Goal: Task Accomplishment & Management: Manage account settings

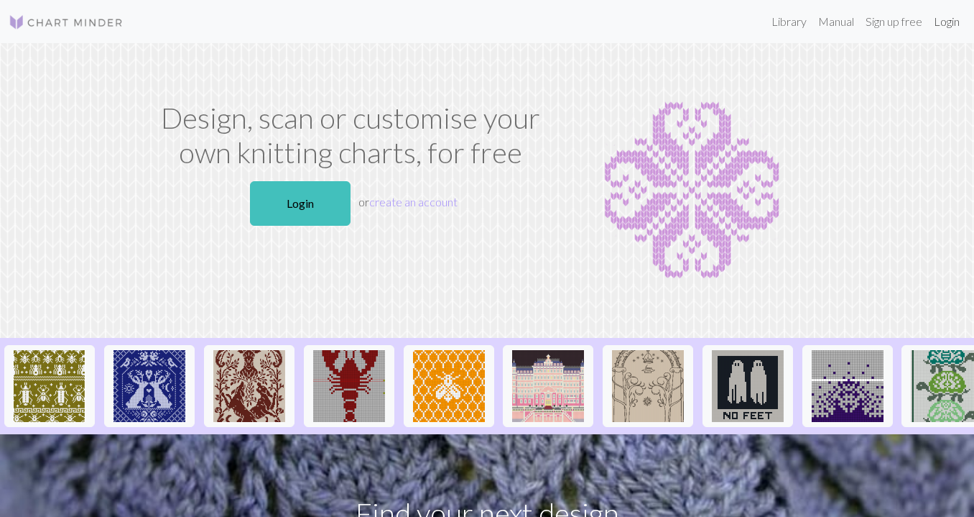
click at [942, 15] on link "Login" at bounding box center [946, 21] width 37 height 29
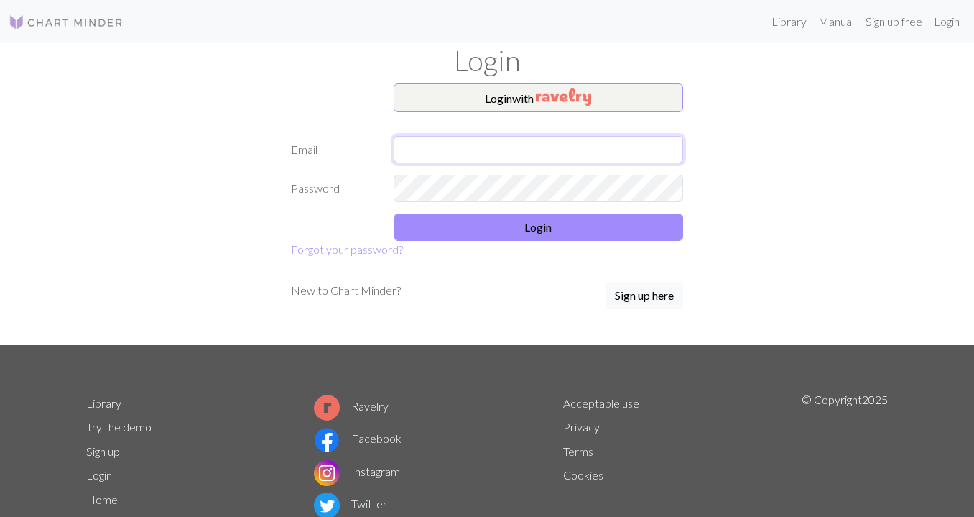
type input "[EMAIL_ADDRESS][DOMAIN_NAME]"
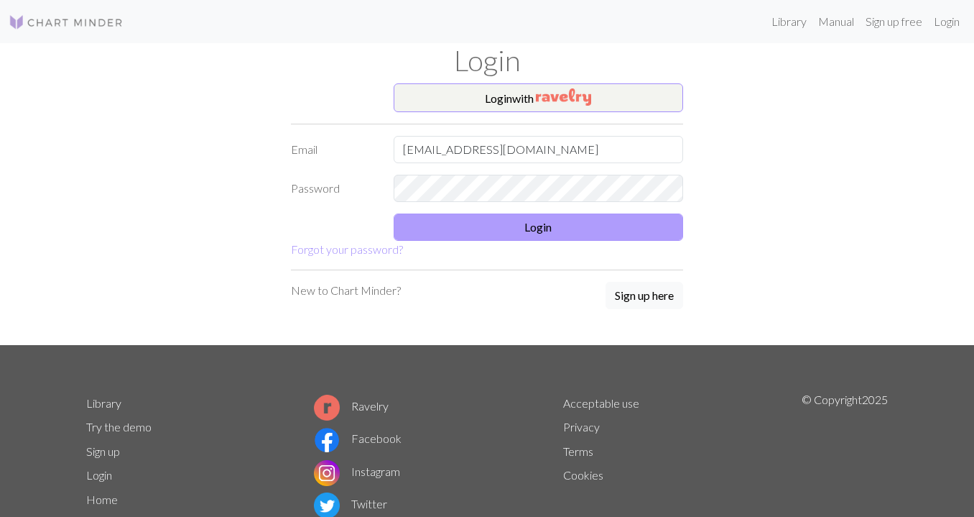
click at [482, 220] on button "Login" at bounding box center [539, 226] width 290 height 27
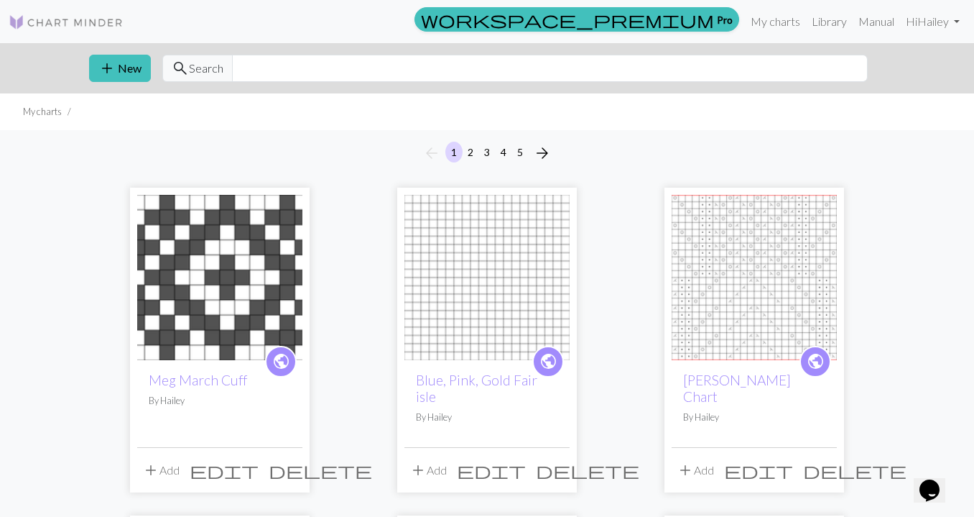
click at [518, 152] on button "5" at bounding box center [520, 152] width 17 height 21
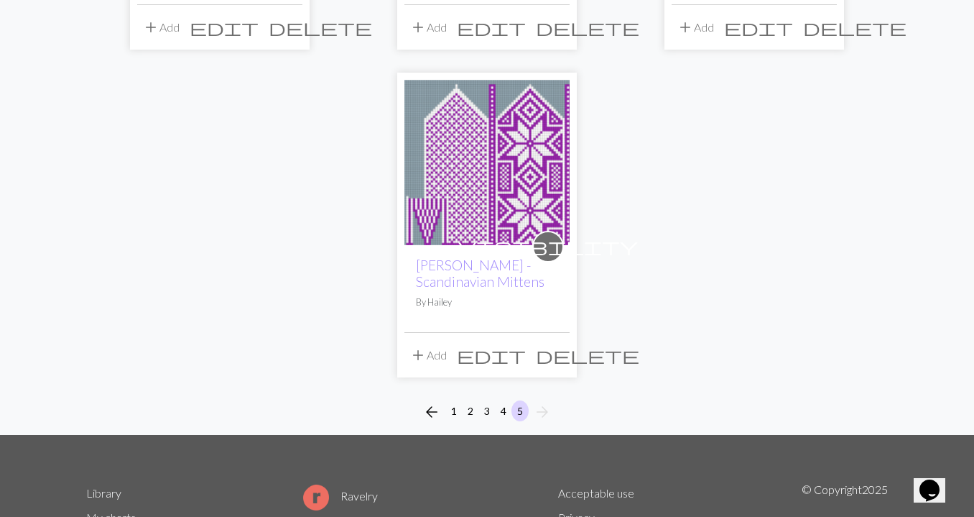
scroll to position [1082, 0]
click at [510, 229] on img at bounding box center [487, 162] width 165 height 165
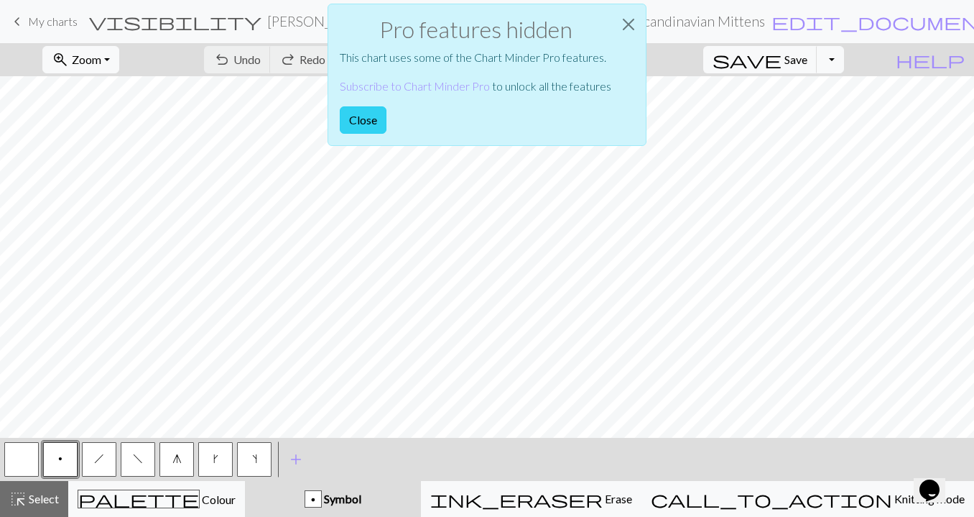
click at [366, 111] on button "Close" at bounding box center [363, 119] width 47 height 27
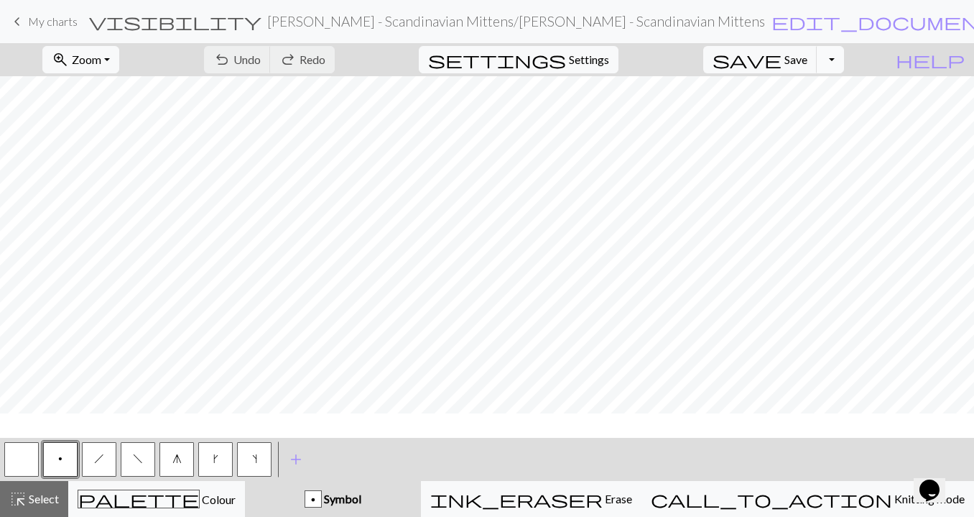
scroll to position [738, 0]
click at [598, 64] on span "Settings" at bounding box center [589, 59] width 40 height 17
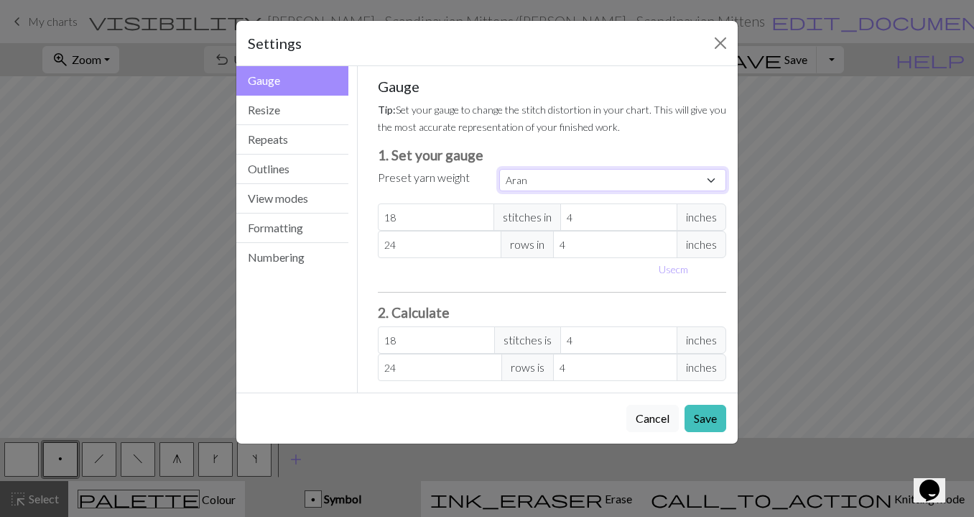
select select "fingering"
type input "28"
type input "36"
type input "28"
type input "36"
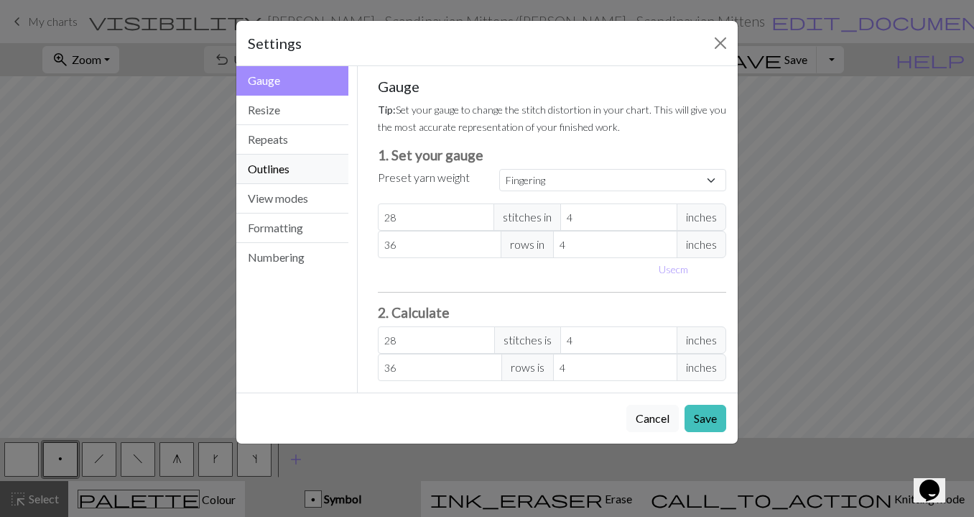
click at [278, 172] on button "Outlines" at bounding box center [292, 168] width 112 height 29
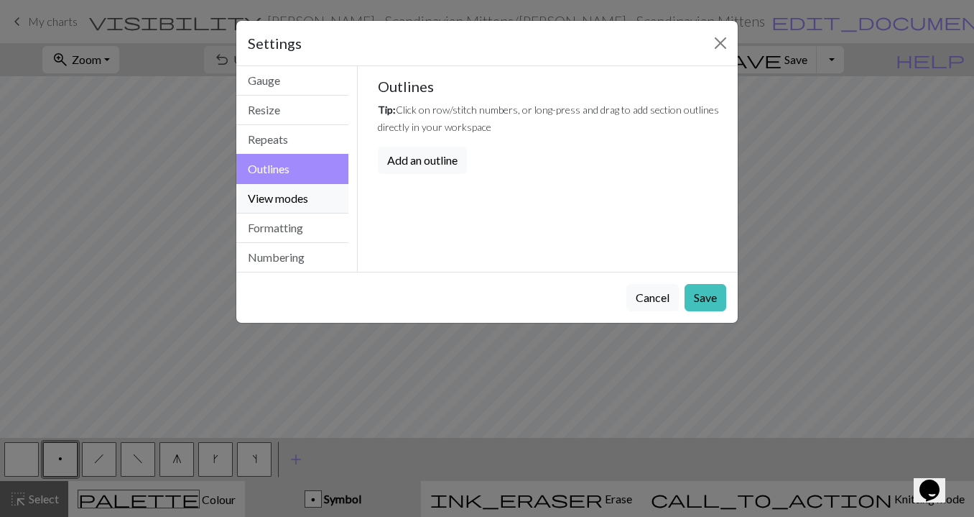
click at [276, 198] on button "View modes" at bounding box center [292, 198] width 112 height 29
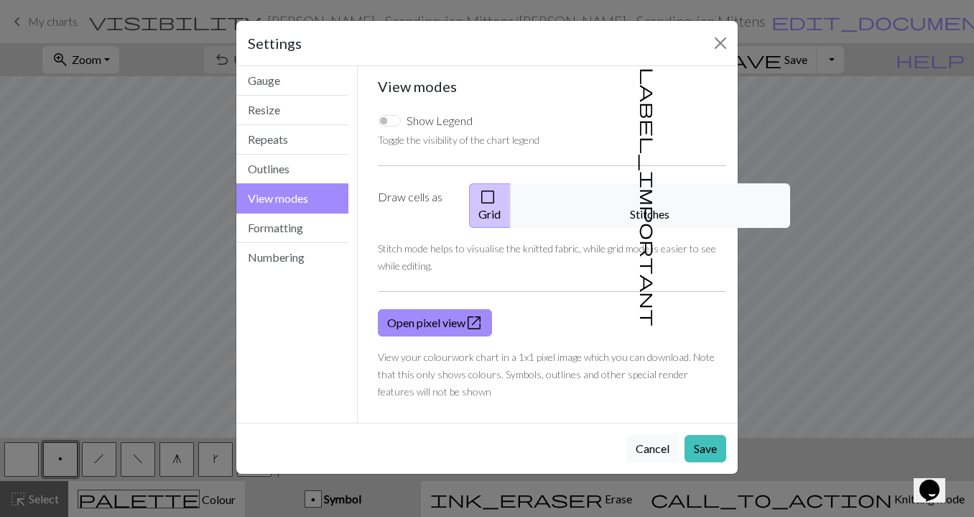
click at [392, 122] on input "Show Legend" at bounding box center [389, 120] width 23 height 11
checkbox input "true"
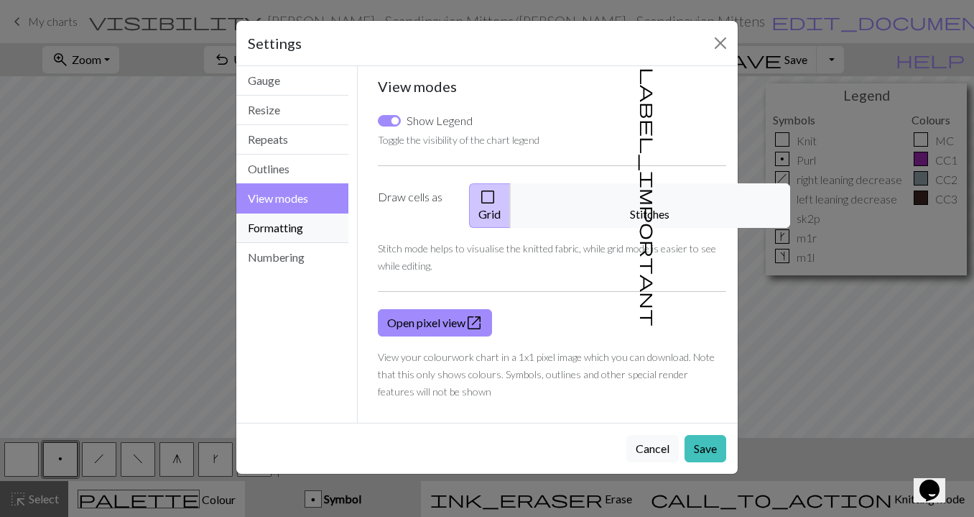
click at [296, 223] on button "Formatting" at bounding box center [292, 227] width 112 height 29
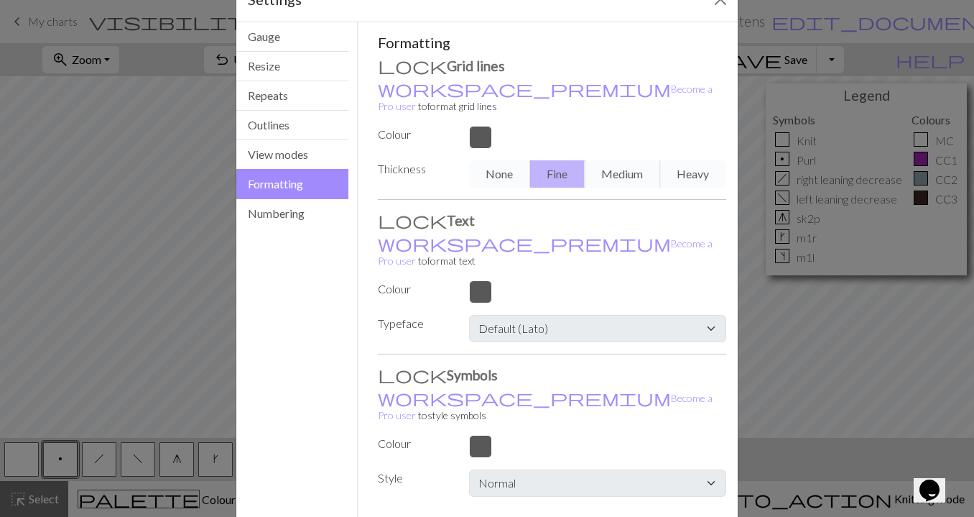
scroll to position [40, 0]
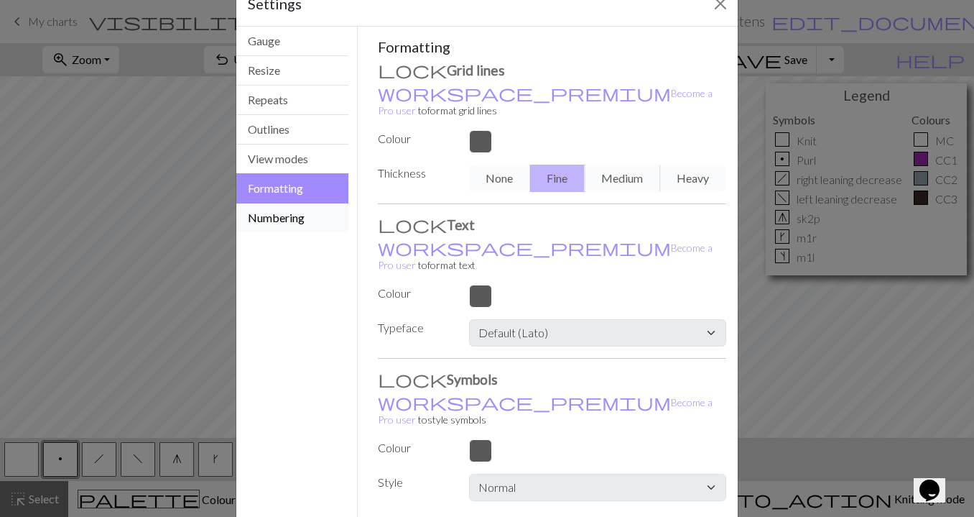
click at [277, 215] on button "Numbering" at bounding box center [292, 217] width 112 height 29
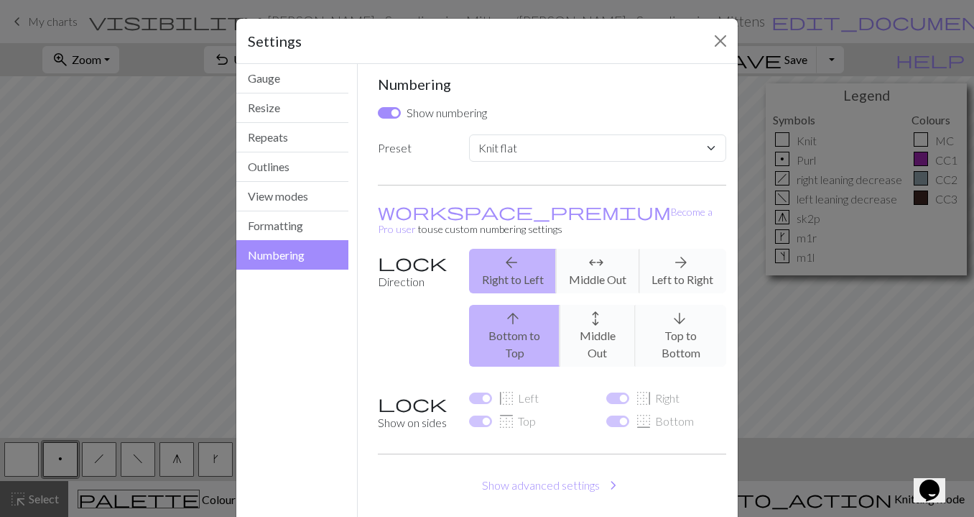
scroll to position [2, 0]
click at [293, 80] on button "Gauge" at bounding box center [292, 78] width 112 height 29
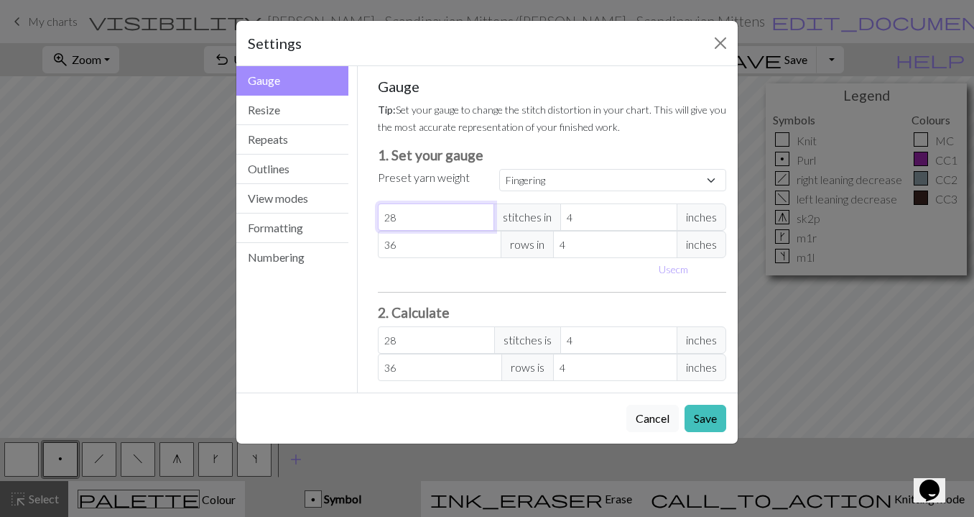
type input "29"
select select "custom"
type input "29"
click at [481, 212] on input "29" at bounding box center [436, 216] width 117 height 27
type input "30"
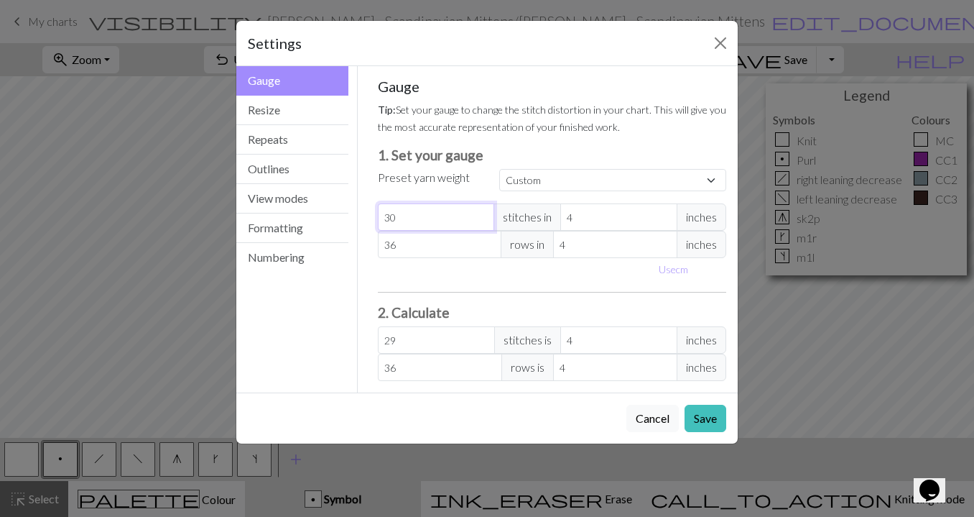
type input "30"
click at [481, 212] on input "30" at bounding box center [436, 216] width 117 height 27
type input "31"
click at [481, 212] on input "31" at bounding box center [436, 216] width 117 height 27
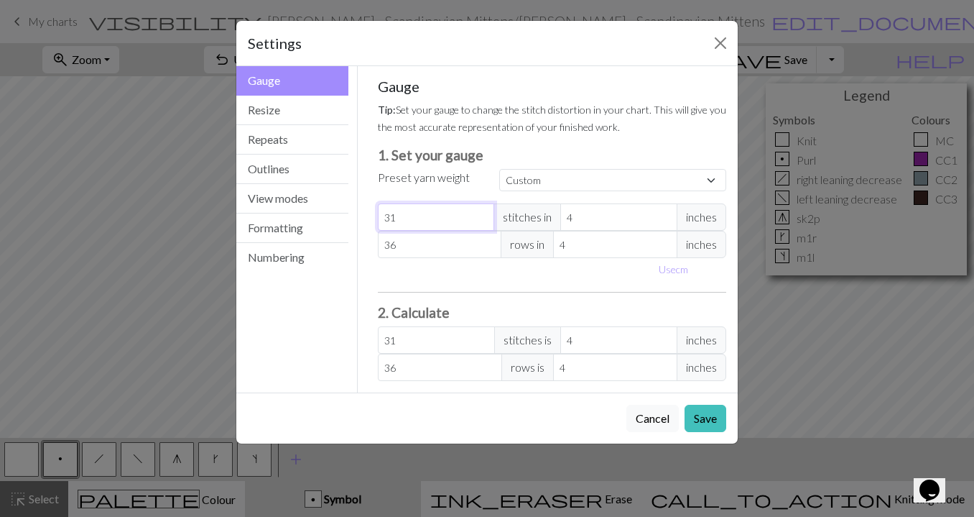
type input "32"
click at [482, 215] on input "32" at bounding box center [436, 216] width 117 height 27
type input "35"
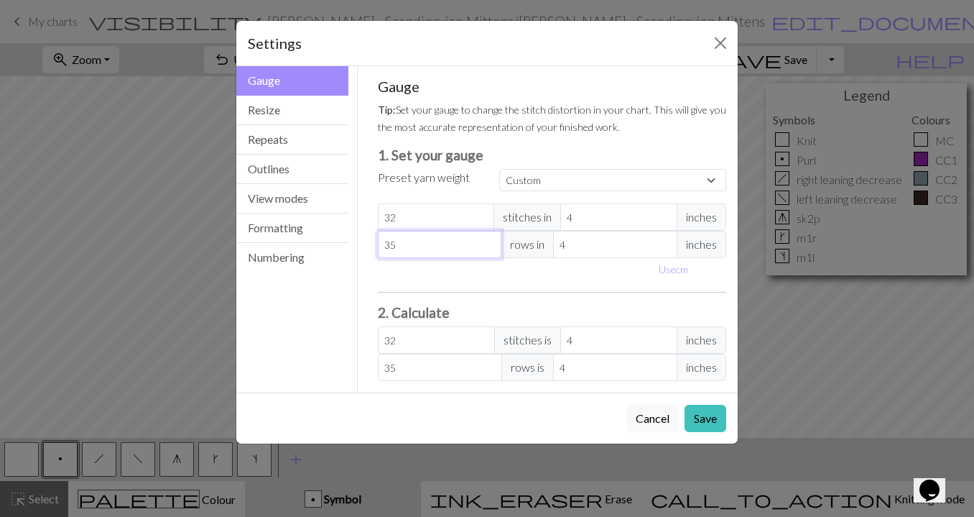
click at [488, 246] on input "35" at bounding box center [440, 244] width 124 height 27
type input "34"
click at [488, 246] on input "34" at bounding box center [440, 244] width 124 height 27
type input "33"
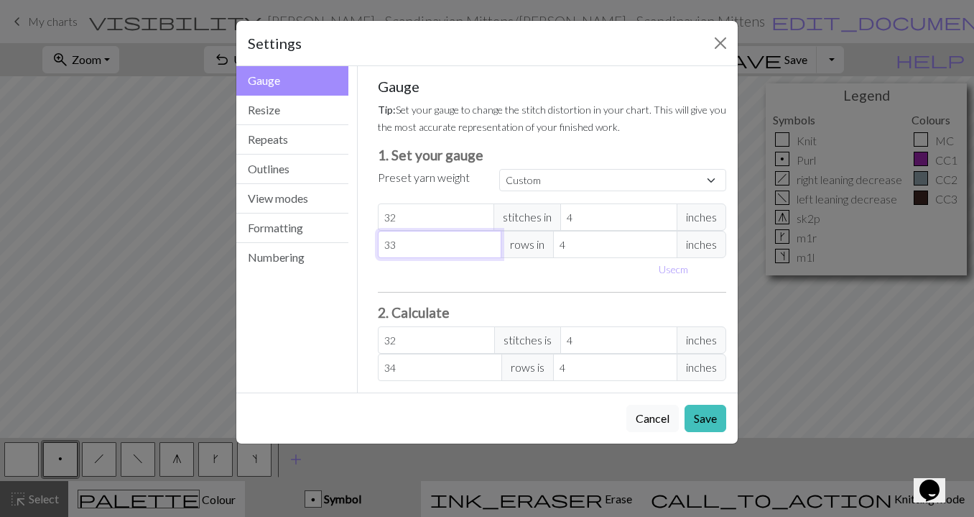
type input "33"
click at [488, 246] on input "33" at bounding box center [440, 244] width 124 height 27
click at [703, 421] on button "Save" at bounding box center [706, 418] width 42 height 27
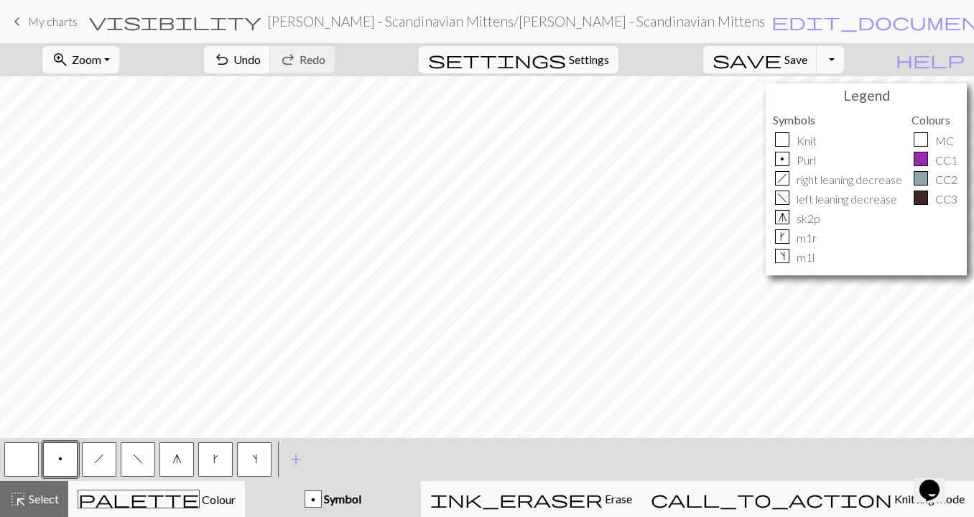
click at [596, 56] on span "Settings" at bounding box center [589, 59] width 40 height 17
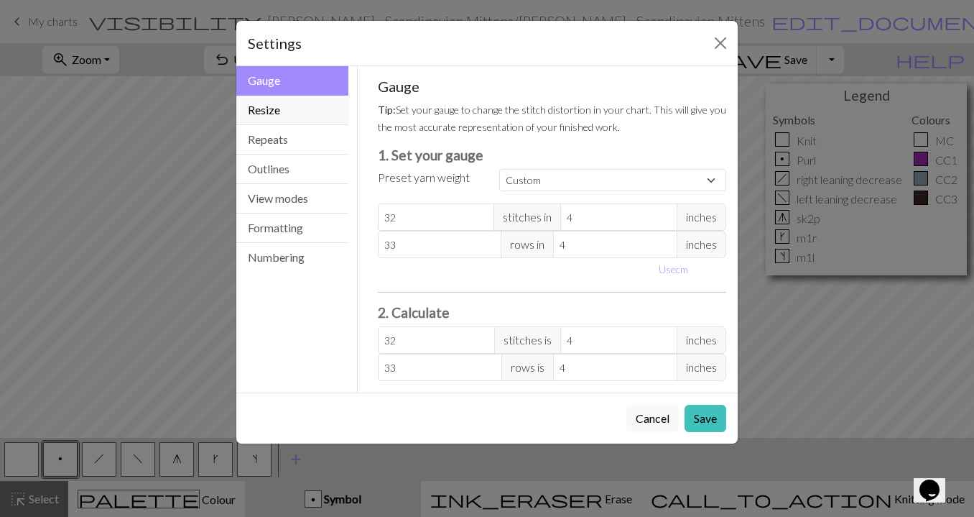
click at [290, 106] on button "Resize" at bounding box center [292, 110] width 112 height 29
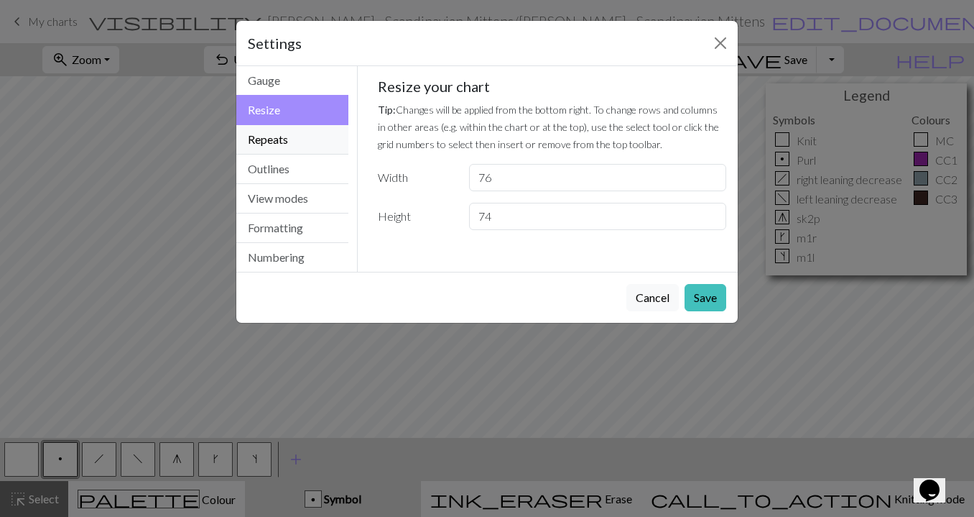
click at [296, 149] on button "Repeats" at bounding box center [292, 139] width 112 height 29
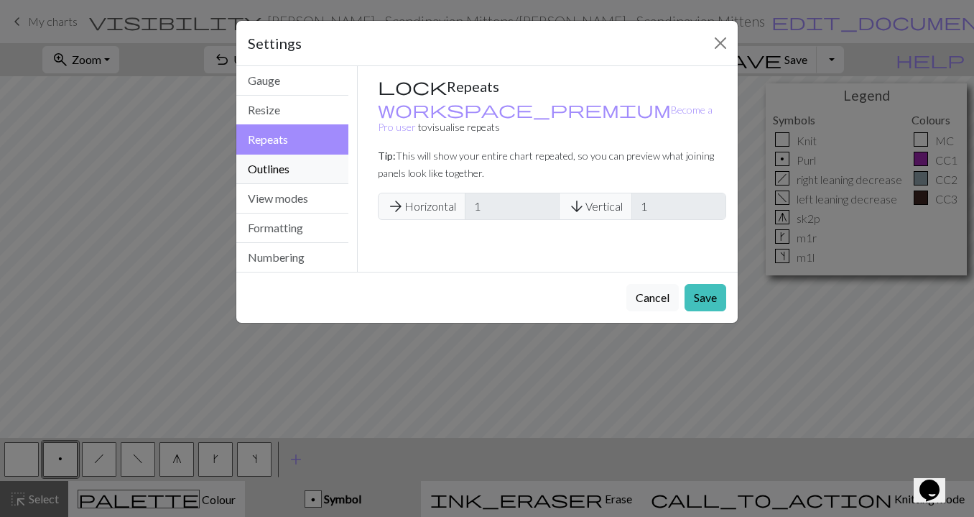
click at [289, 166] on button "Outlines" at bounding box center [292, 168] width 112 height 29
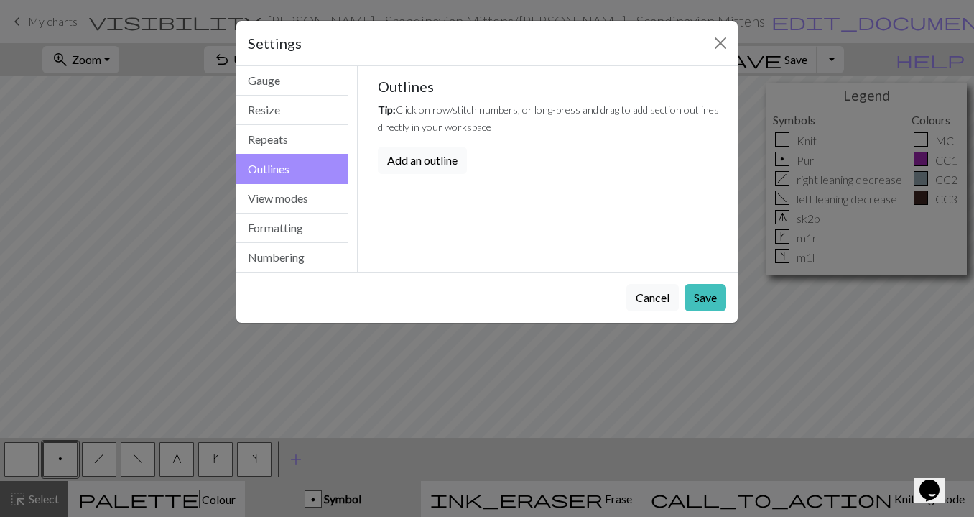
click at [405, 157] on button "Add an outline" at bounding box center [422, 160] width 89 height 27
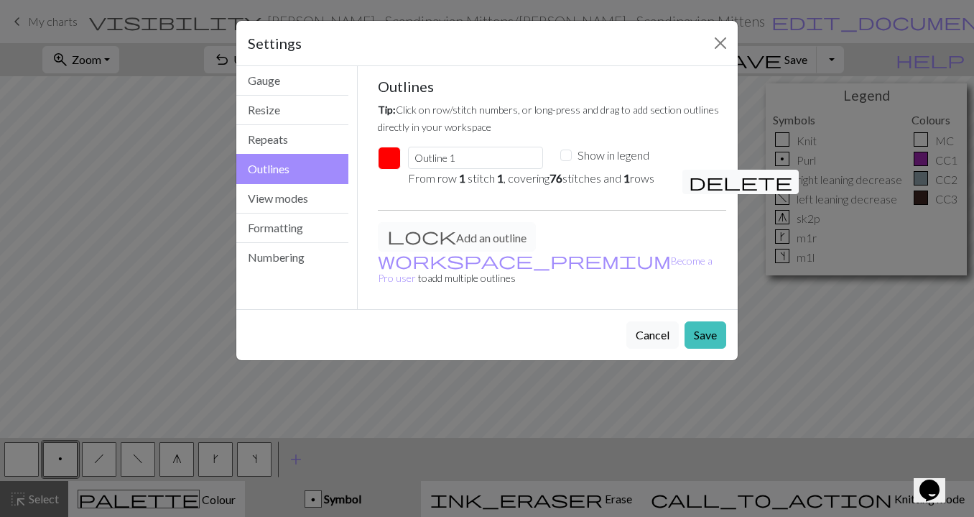
drag, startPoint x: 455, startPoint y: 39, endPoint x: 686, endPoint y: 37, distance: 231.4
click at [686, 37] on div "Settings" at bounding box center [487, 43] width 502 height 45
click at [385, 158] on button "button" at bounding box center [389, 158] width 23 height 23
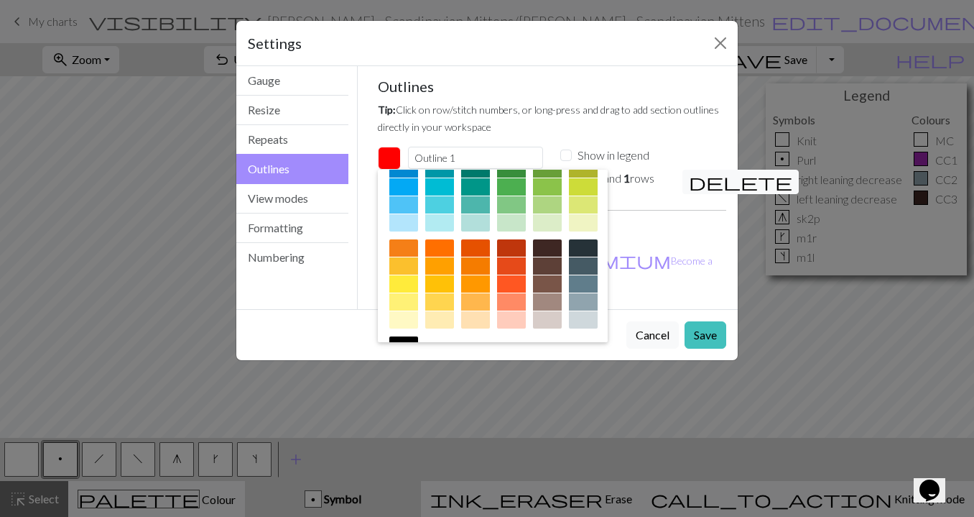
scroll to position [122, 0]
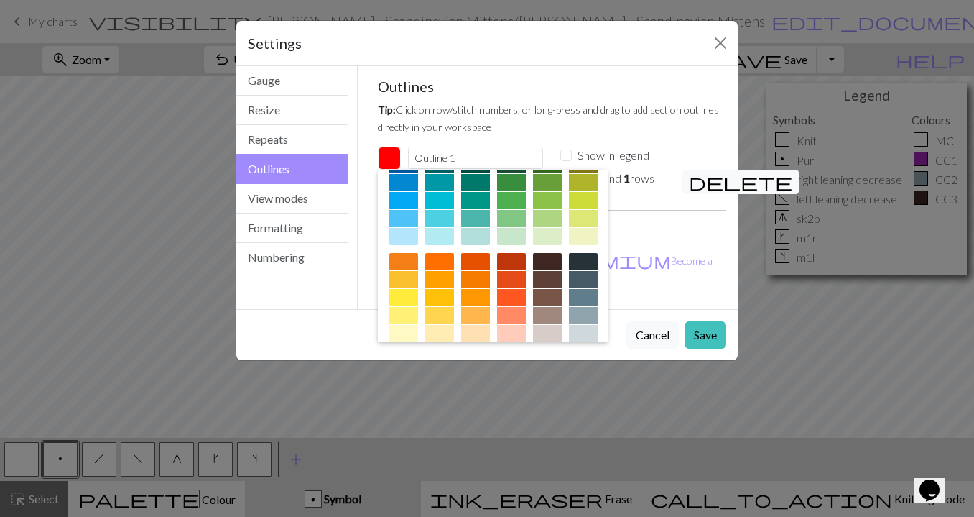
click at [405, 297] on div at bounding box center [403, 297] width 29 height 17
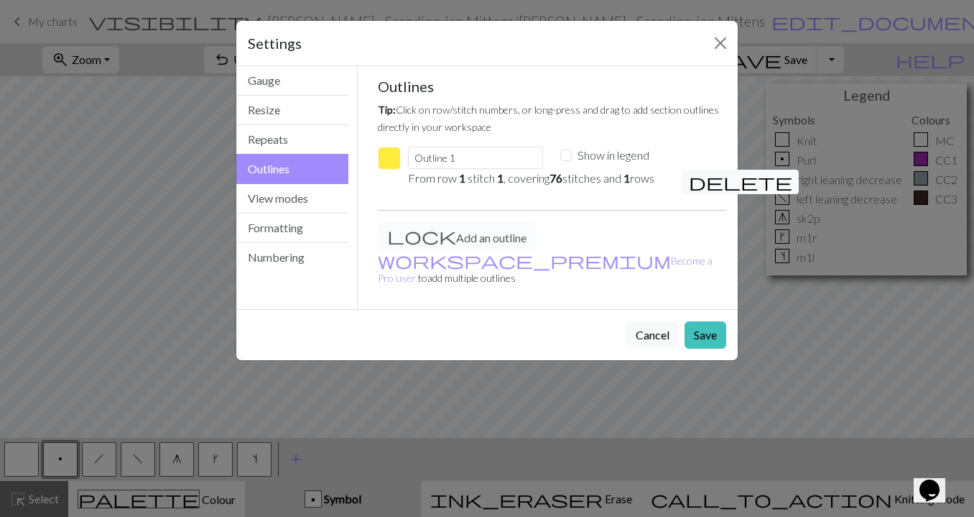
click at [80, 131] on div "Settings Outlines Gauge Resize Repeats Outlines View modes Formatting Numbering…" at bounding box center [487, 258] width 974 height 517
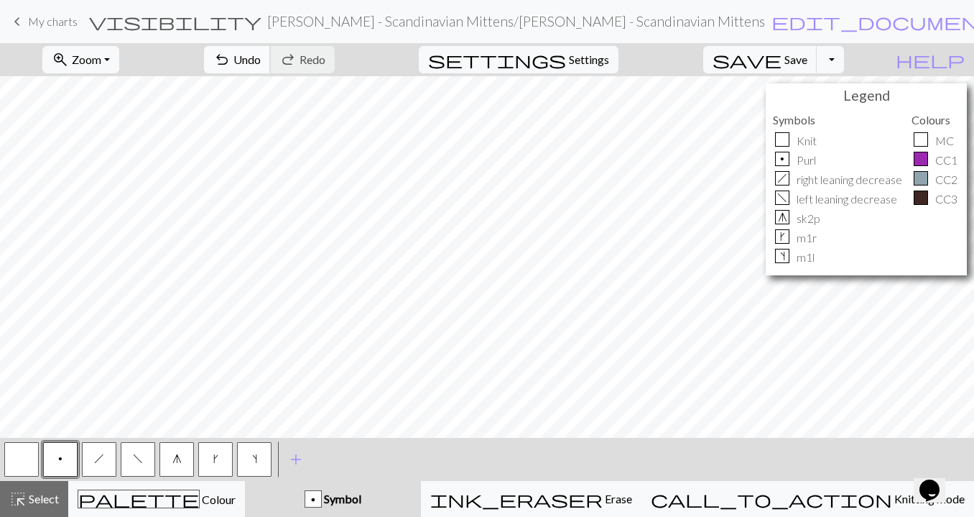
click at [261, 60] on span "Undo" at bounding box center [247, 59] width 27 height 14
click at [887, 60] on div "zoom_in Zoom Zoom Fit all Fit width Fit height 50% 100% 150% 200% undo Undo Und…" at bounding box center [443, 59] width 887 height 33
click at [844, 63] on button "Toggle Dropdown" at bounding box center [830, 59] width 27 height 27
click at [887, 62] on div "zoom_in Zoom Zoom Fit all Fit width Fit height 50% 100% 150% 200% undo Undo Und…" at bounding box center [443, 59] width 887 height 33
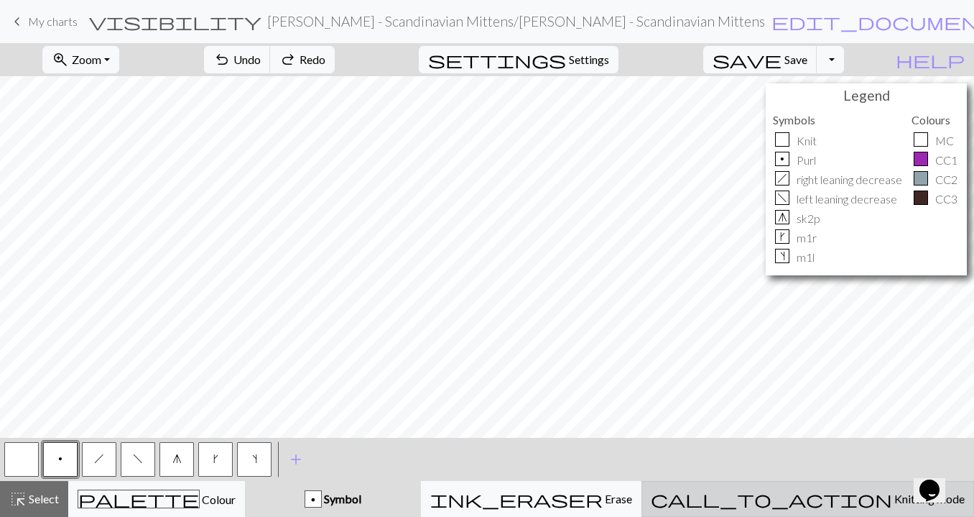
click at [806, 491] on div "call_to_action Knitting mode Knitting mode" at bounding box center [808, 498] width 314 height 17
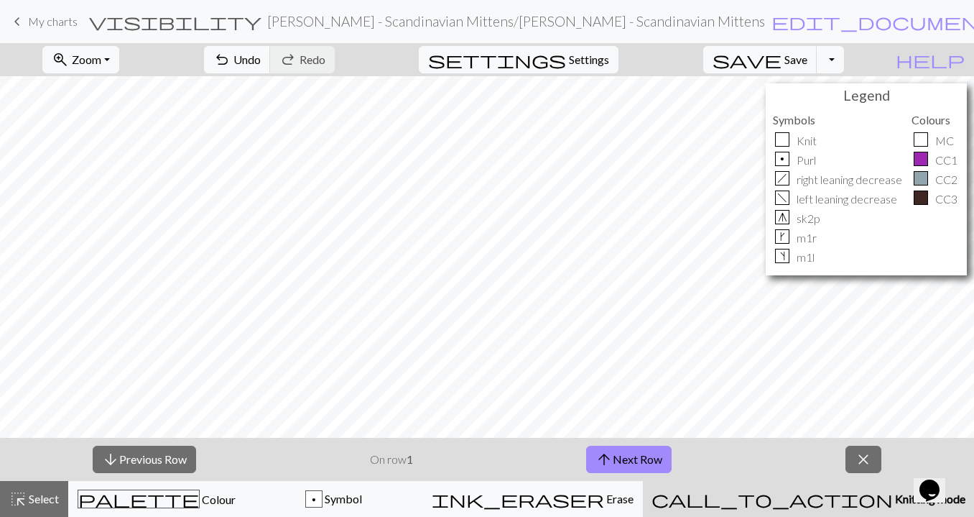
click at [777, 496] on div "call_to_action Knitting mode Knitting mode" at bounding box center [809, 498] width 314 height 17
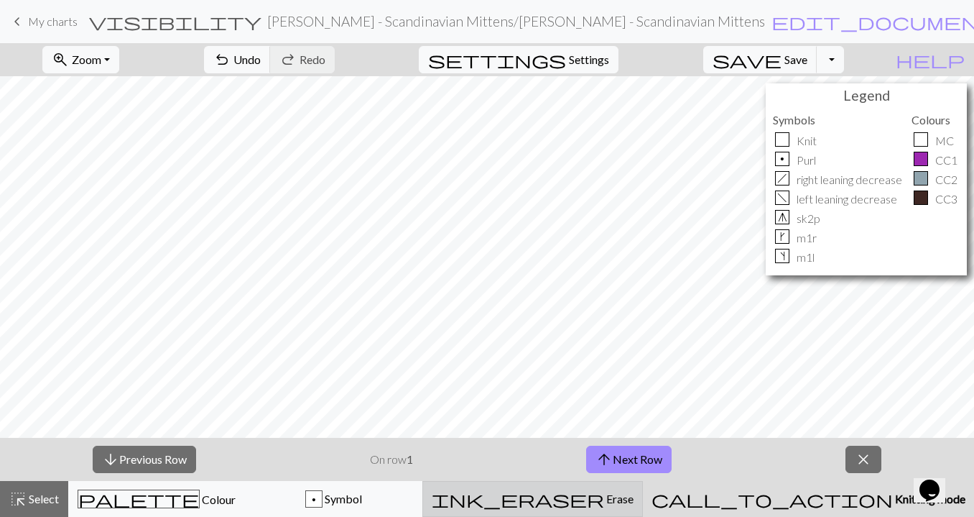
click at [634, 500] on div "ink_eraser Erase Erase" at bounding box center [533, 498] width 202 height 17
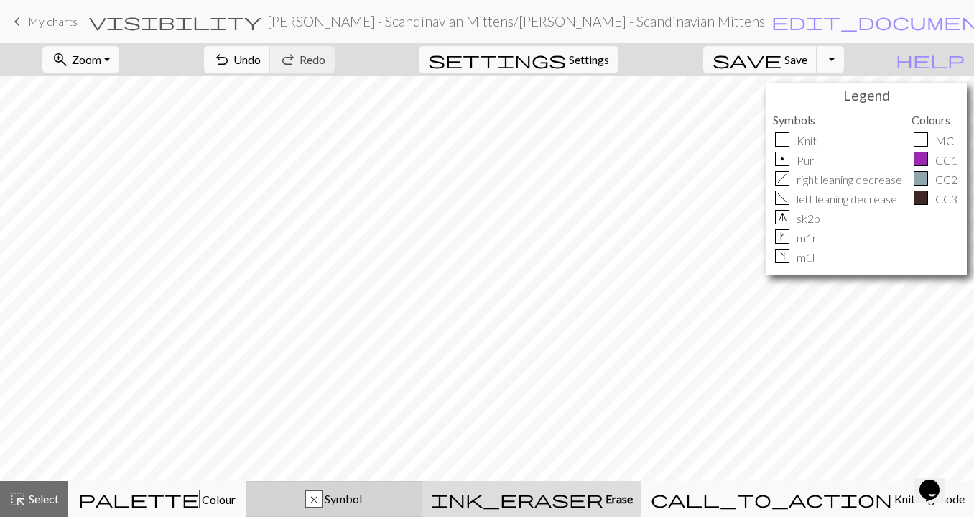
click at [414, 498] on div "x Symbol" at bounding box center [334, 498] width 159 height 17
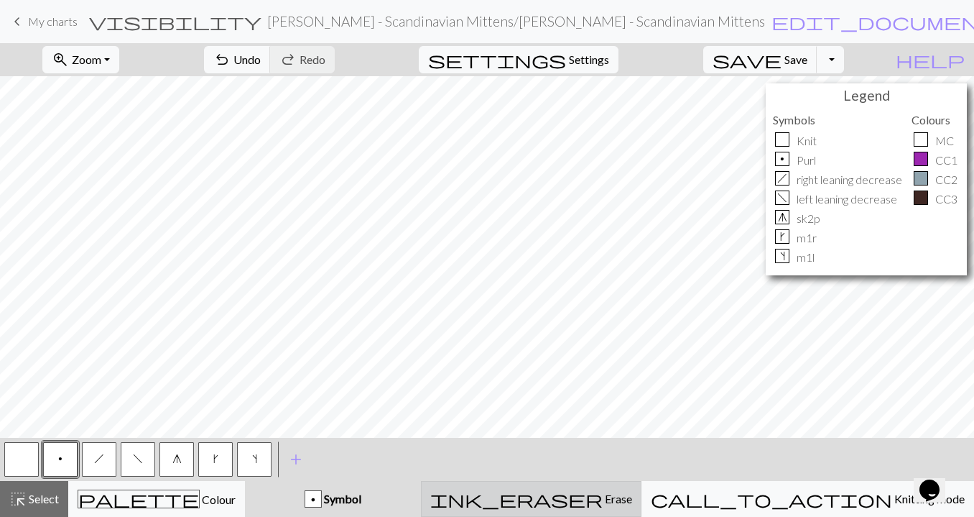
click at [556, 490] on div "ink_eraser Erase Erase" at bounding box center [531, 498] width 202 height 17
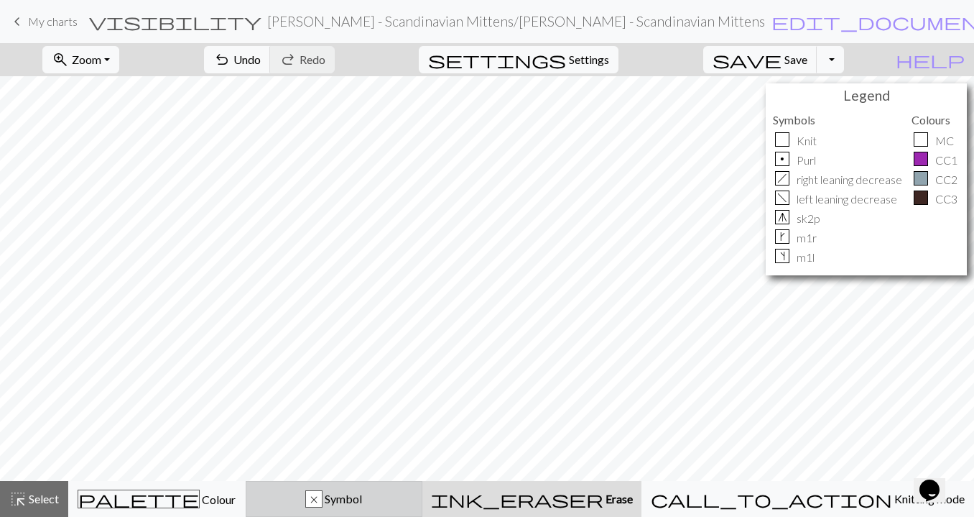
click at [414, 502] on div "x Symbol" at bounding box center [334, 498] width 159 height 17
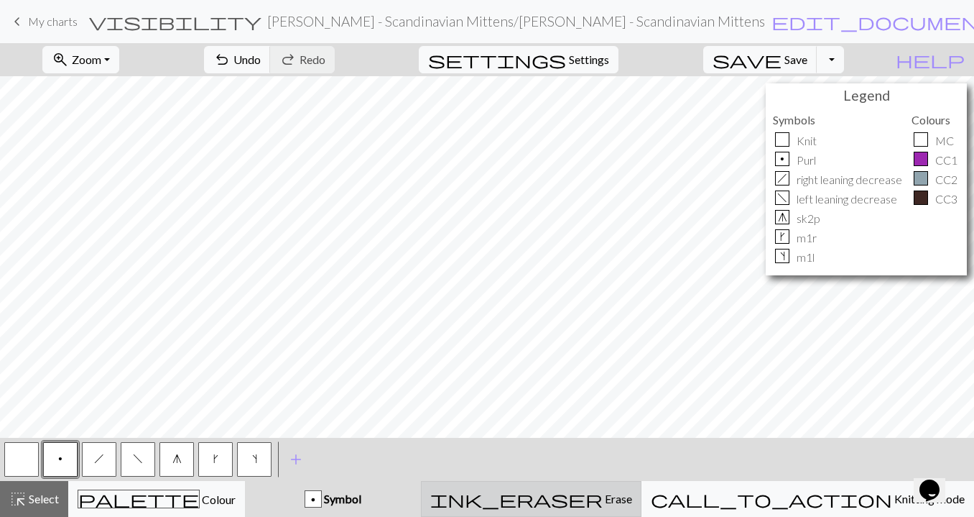
click at [558, 497] on div "ink_eraser Erase Erase" at bounding box center [531, 498] width 202 height 17
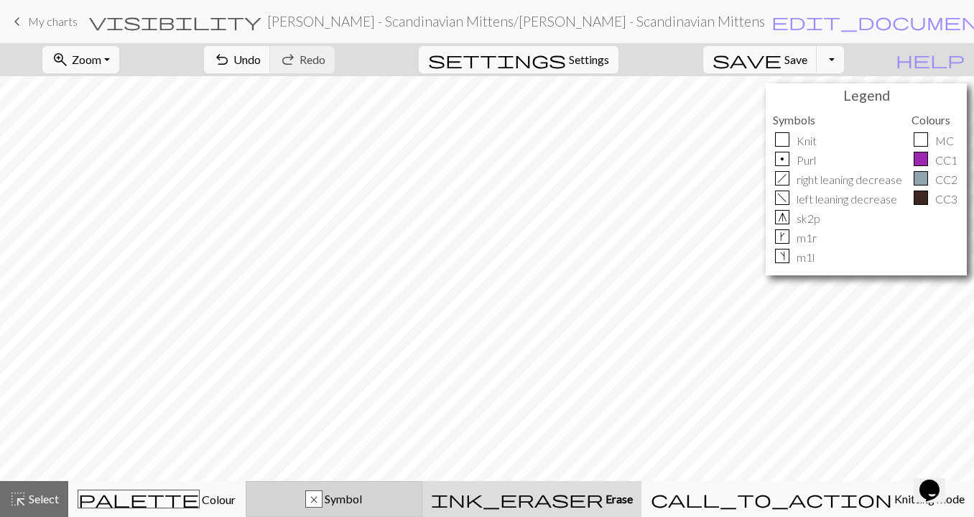
click at [423, 489] on button "x Symbol" at bounding box center [334, 499] width 177 height 36
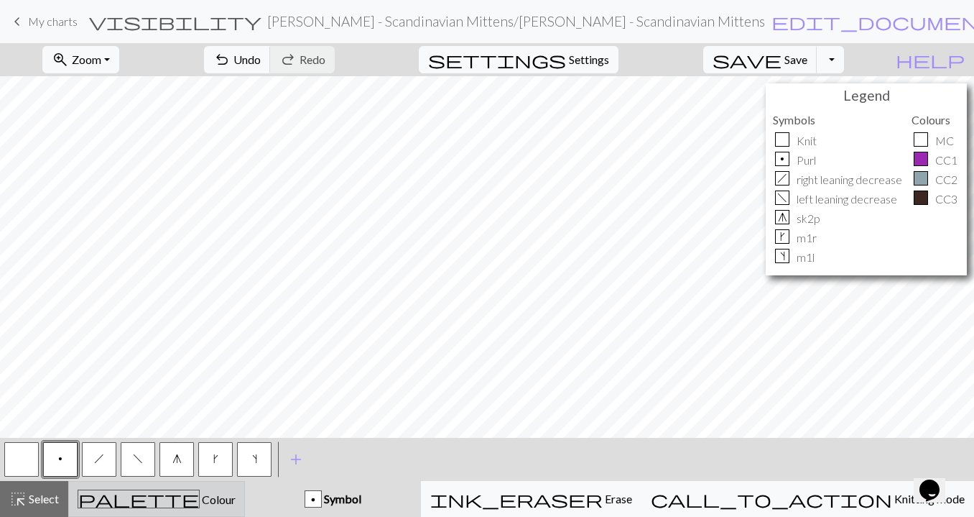
click at [236, 496] on div "palette Colour Colour" at bounding box center [157, 498] width 158 height 19
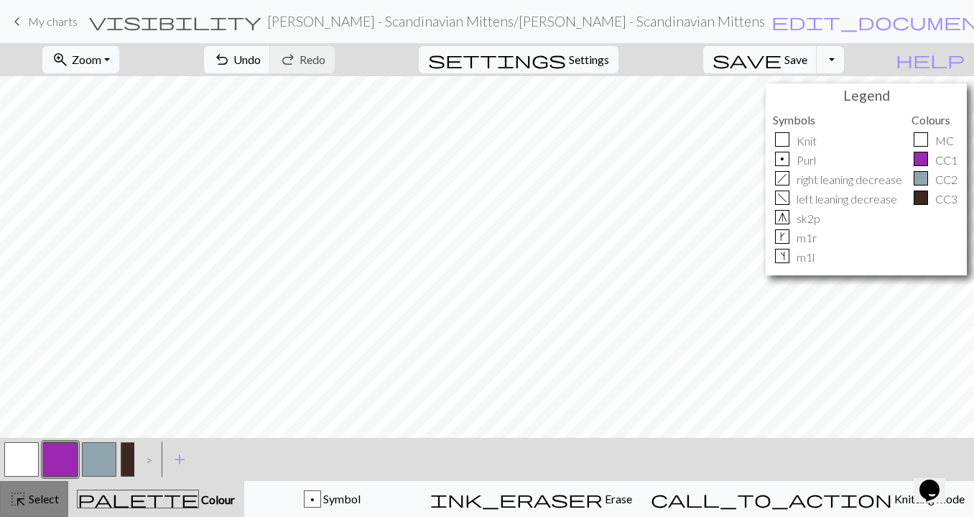
click at [22, 499] on span "highlight_alt" at bounding box center [17, 499] width 17 height 20
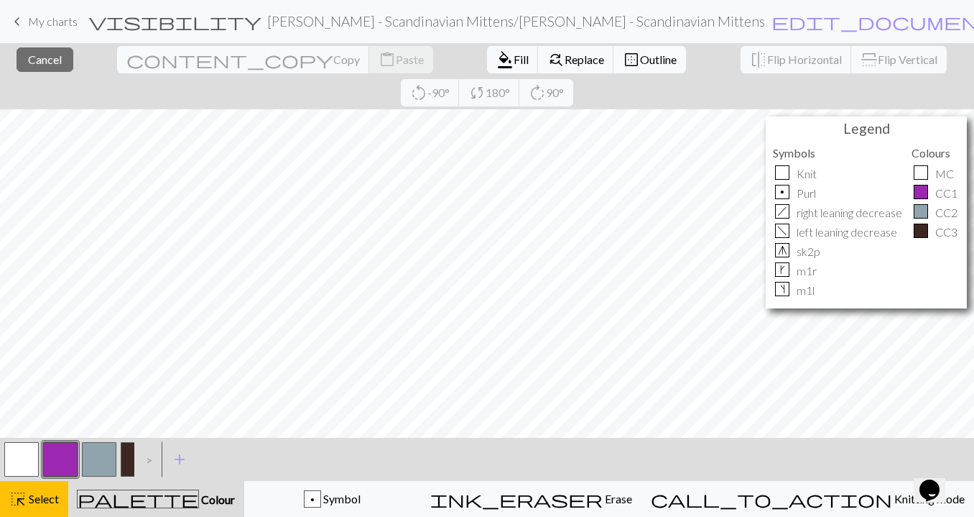
click at [640, 59] on span "Outline" at bounding box center [658, 59] width 37 height 14
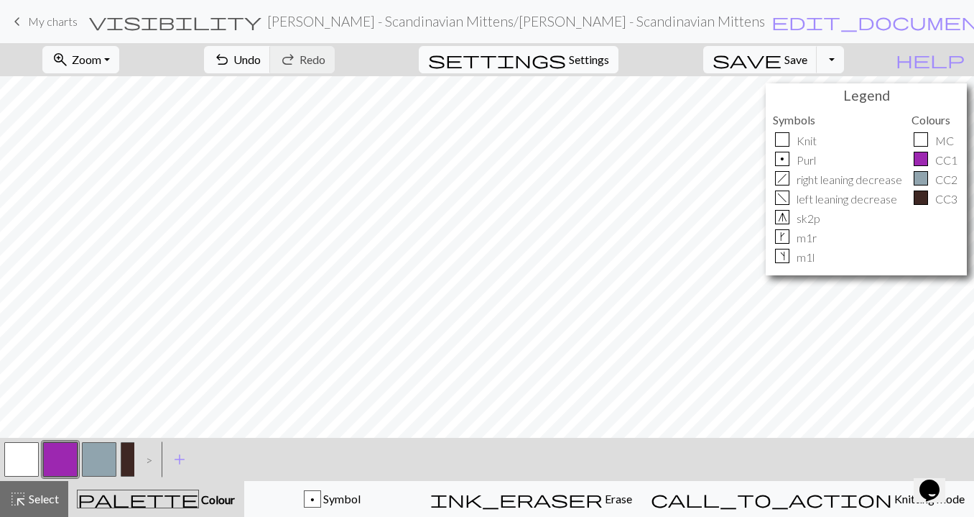
click at [609, 55] on span "Settings" at bounding box center [589, 59] width 40 height 17
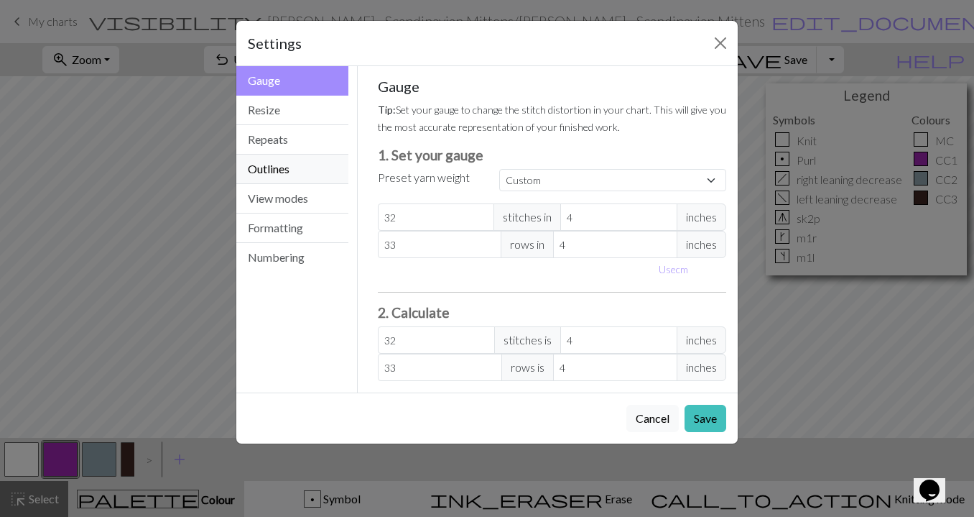
click at [285, 170] on button "Outlines" at bounding box center [292, 168] width 112 height 29
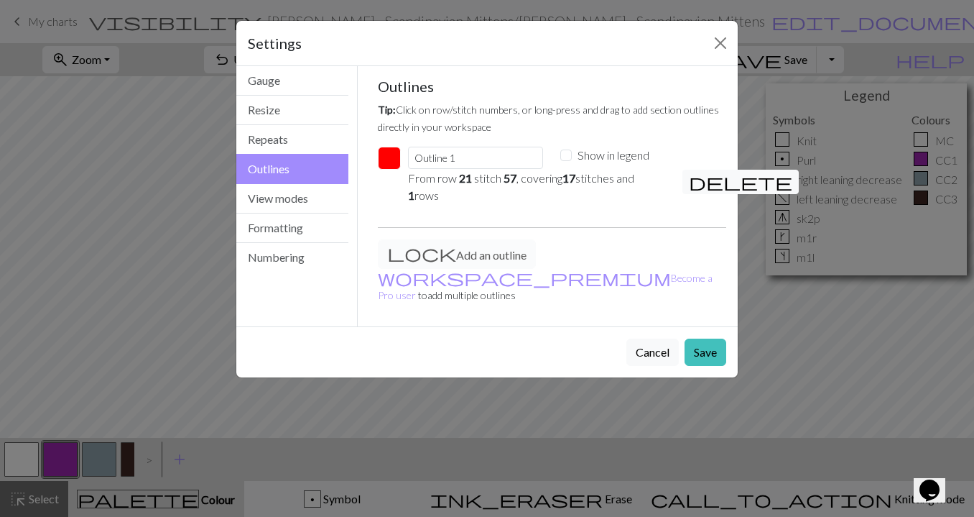
click at [563, 154] on input "Show in legend" at bounding box center [565, 154] width 11 height 11
checkbox input "true"
click at [387, 160] on button "button" at bounding box center [389, 158] width 23 height 23
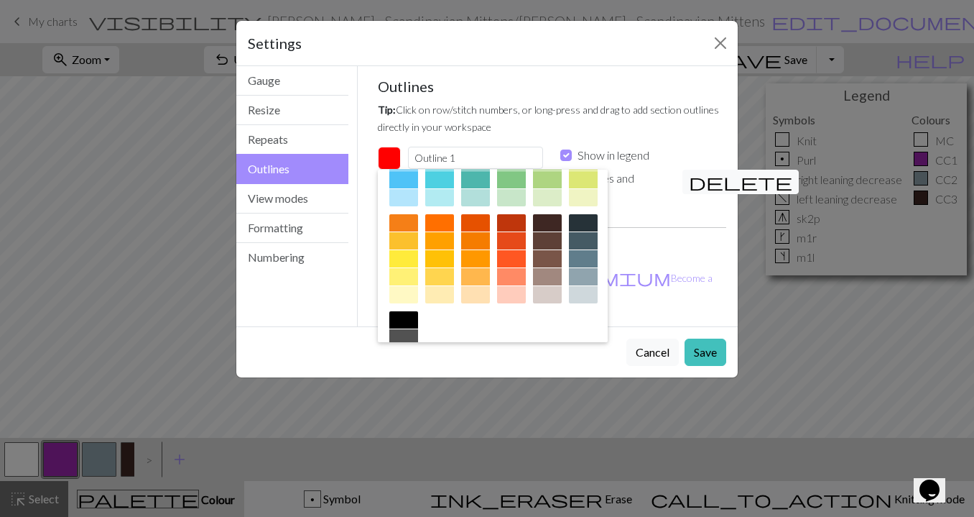
scroll to position [170, 0]
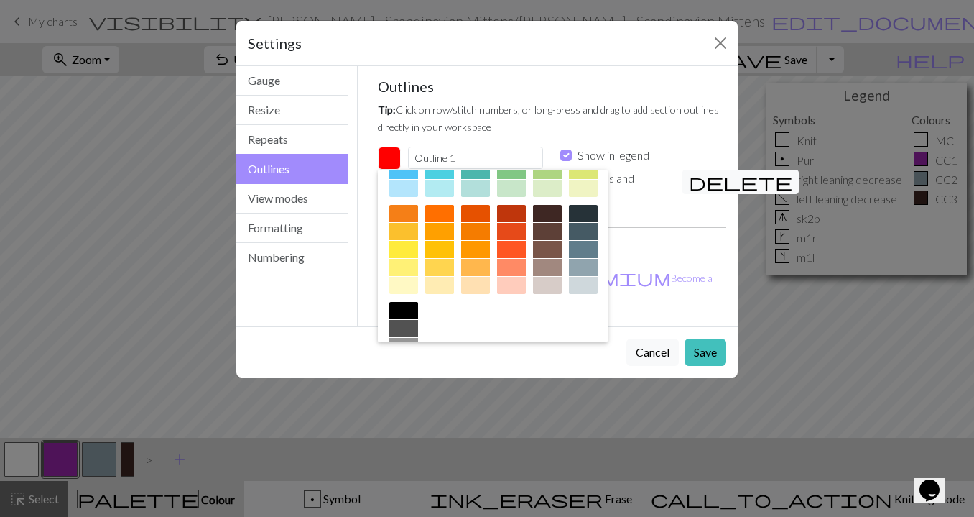
click at [407, 308] on div at bounding box center [403, 310] width 29 height 17
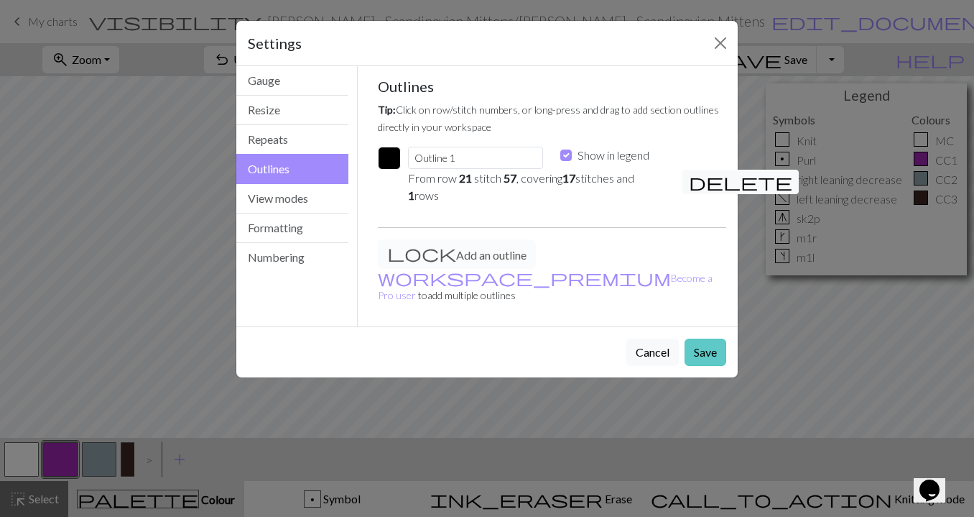
click at [702, 338] on button "Save" at bounding box center [706, 351] width 42 height 27
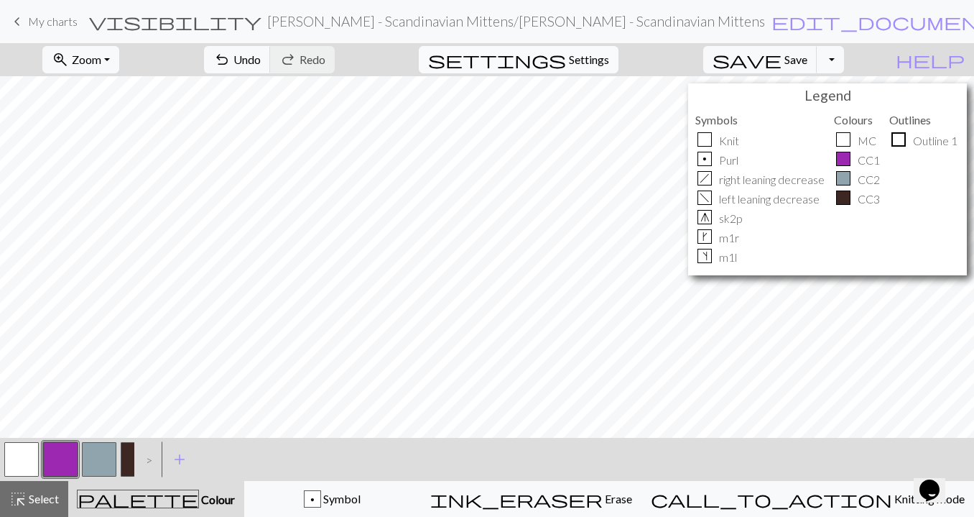
click at [607, 57] on span "Settings" at bounding box center [589, 59] width 40 height 17
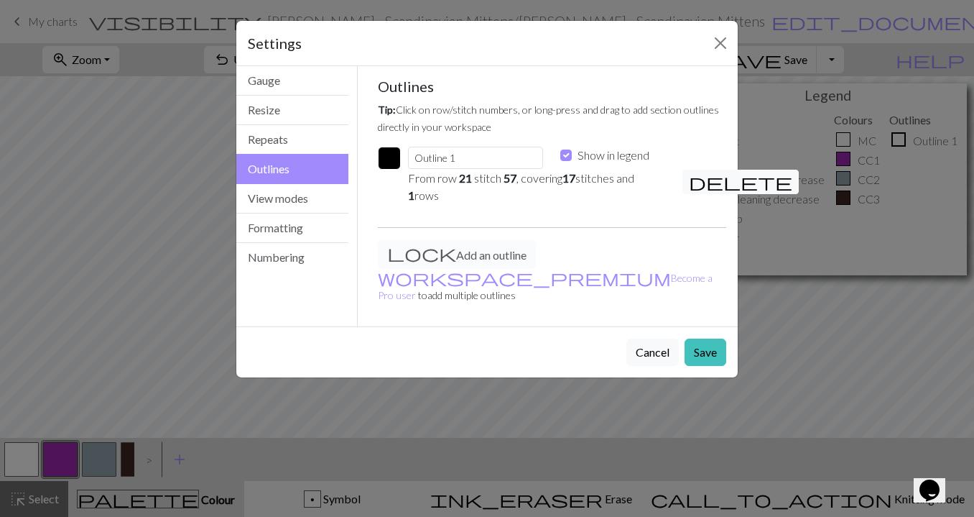
click at [386, 158] on button "button" at bounding box center [389, 158] width 23 height 23
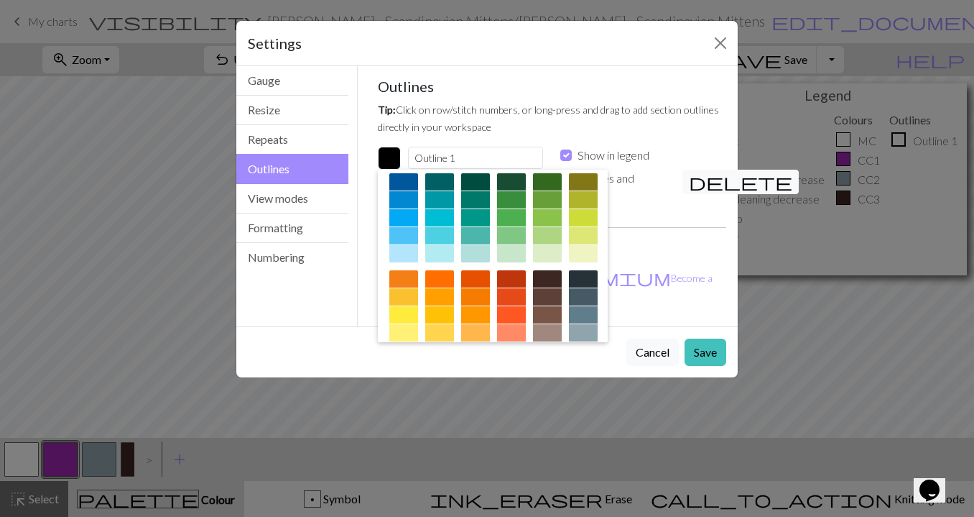
scroll to position [107, 0]
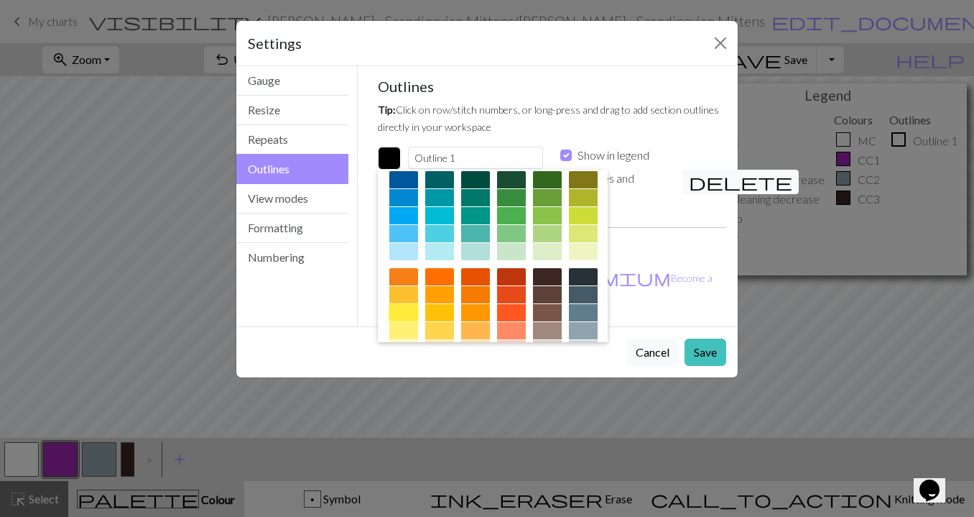
click at [402, 312] on div at bounding box center [403, 312] width 29 height 17
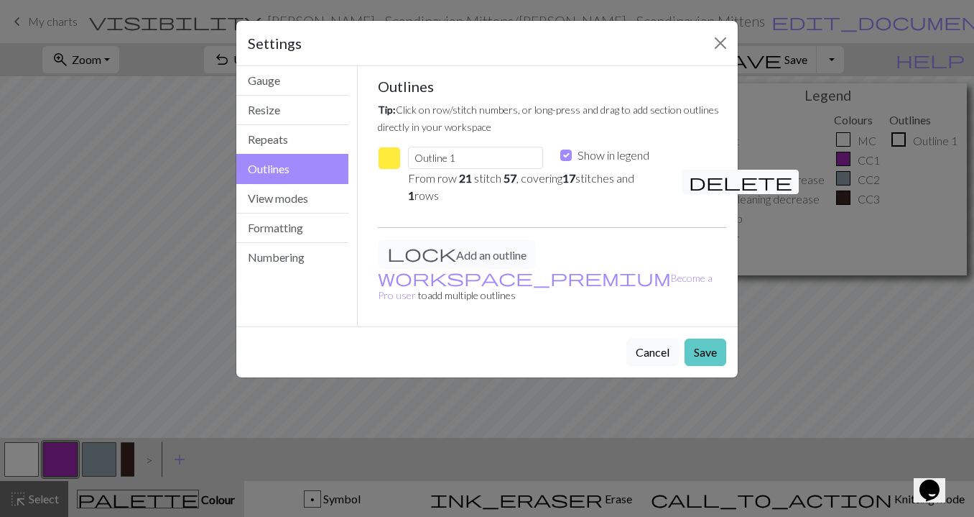
click at [711, 338] on button "Save" at bounding box center [706, 351] width 42 height 27
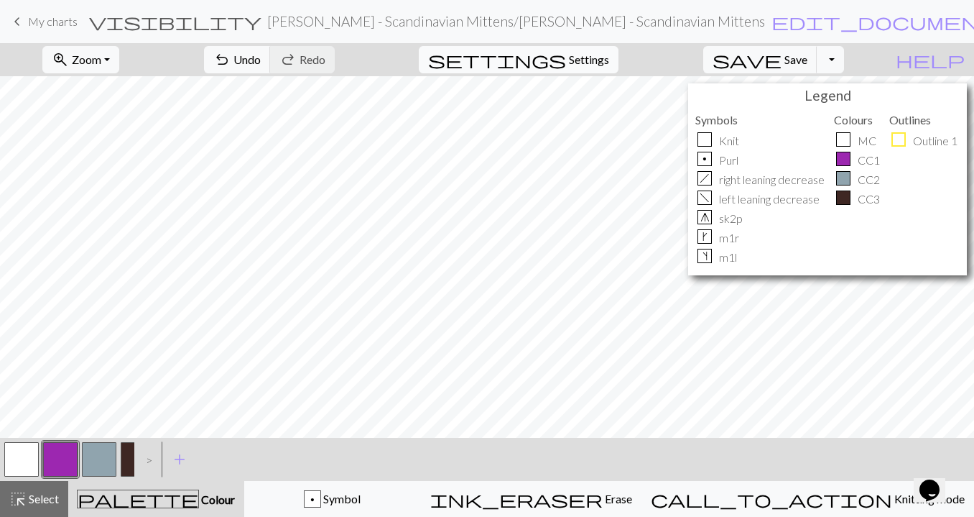
click at [592, 63] on span "Settings" at bounding box center [589, 59] width 40 height 17
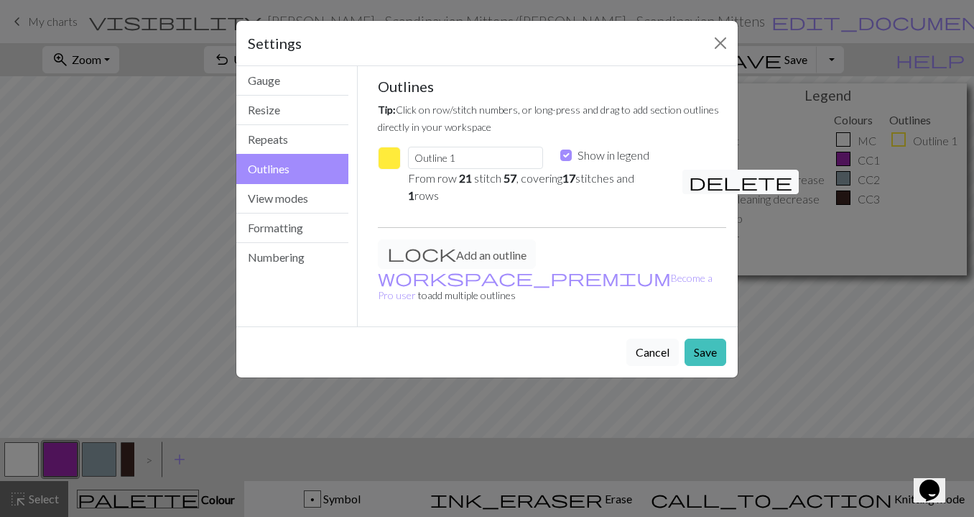
click at [640, 338] on button "Cancel" at bounding box center [653, 351] width 52 height 27
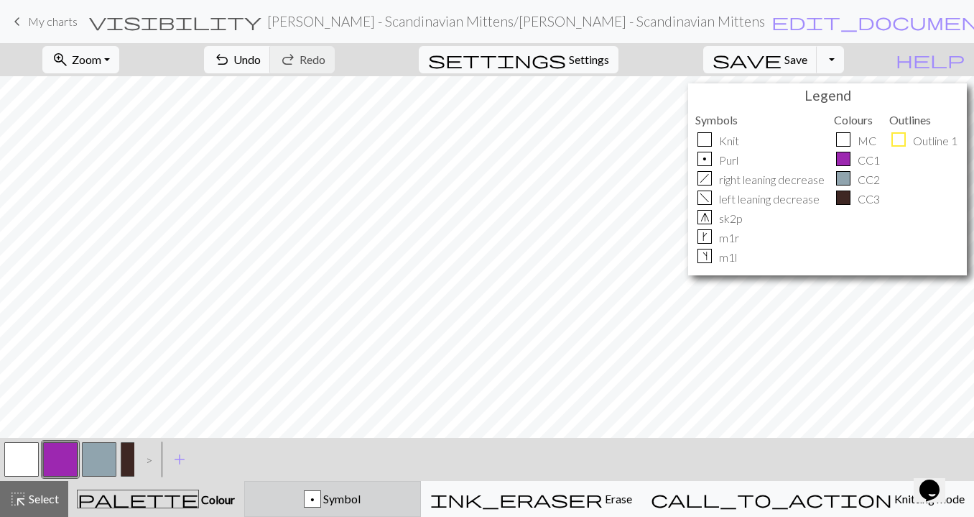
click at [361, 494] on span "Symbol" at bounding box center [341, 498] width 40 height 14
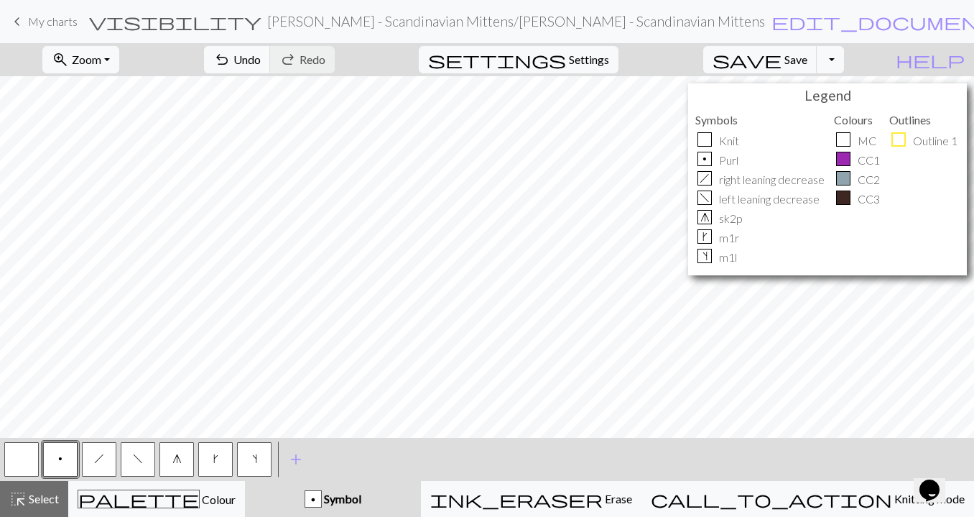
click at [263, 463] on button "s" at bounding box center [254, 459] width 34 height 34
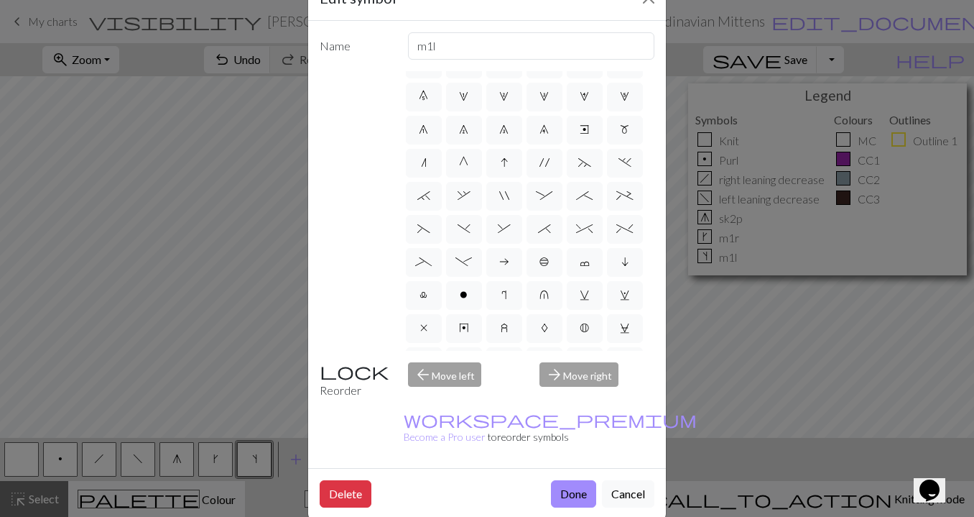
scroll to position [86, 0]
click at [627, 201] on span "+" at bounding box center [624, 198] width 17 height 11
click at [626, 277] on input "+" at bounding box center [620, 281] width 9 height 9
radio input "true"
type input "2 stitch left purl twist cable"
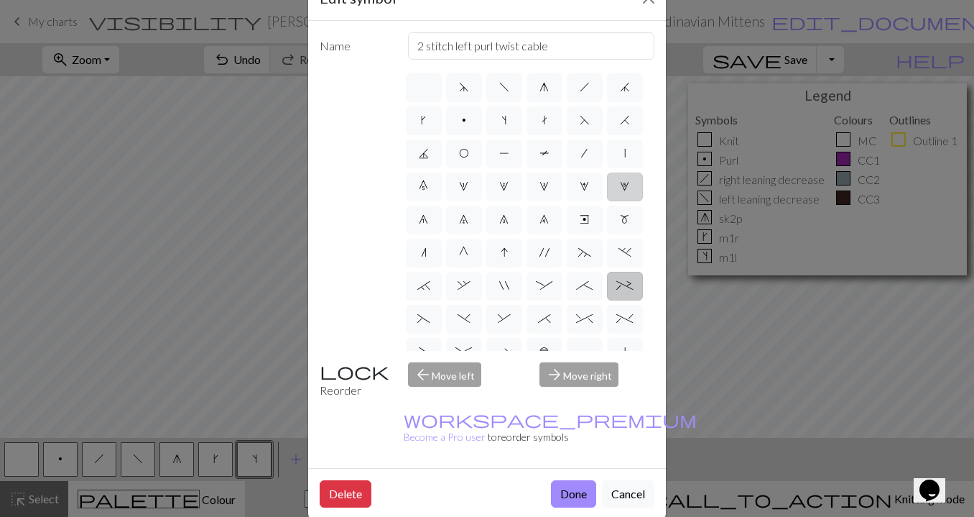
scroll to position [0, 0]
click at [586, 480] on button "Done" at bounding box center [573, 493] width 45 height 27
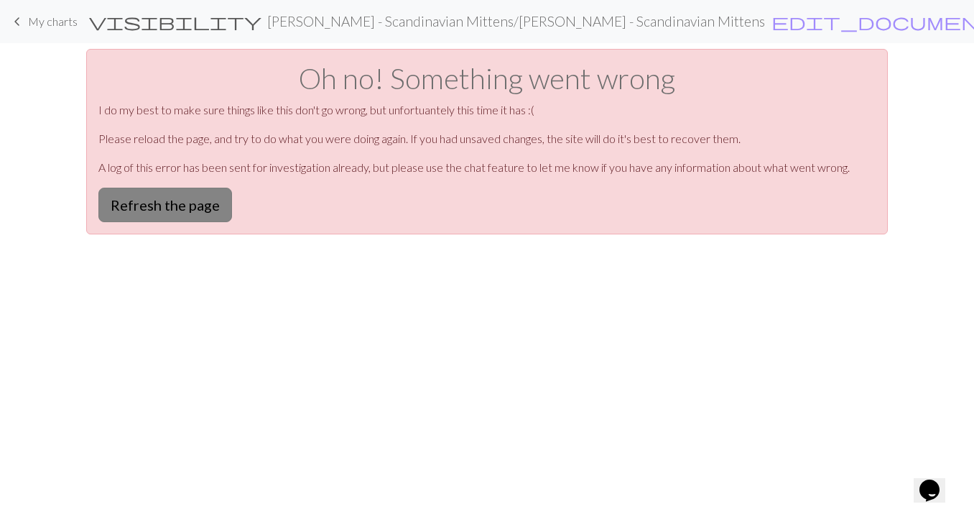
click at [178, 199] on button "Refresh the page" at bounding box center [165, 205] width 134 height 34
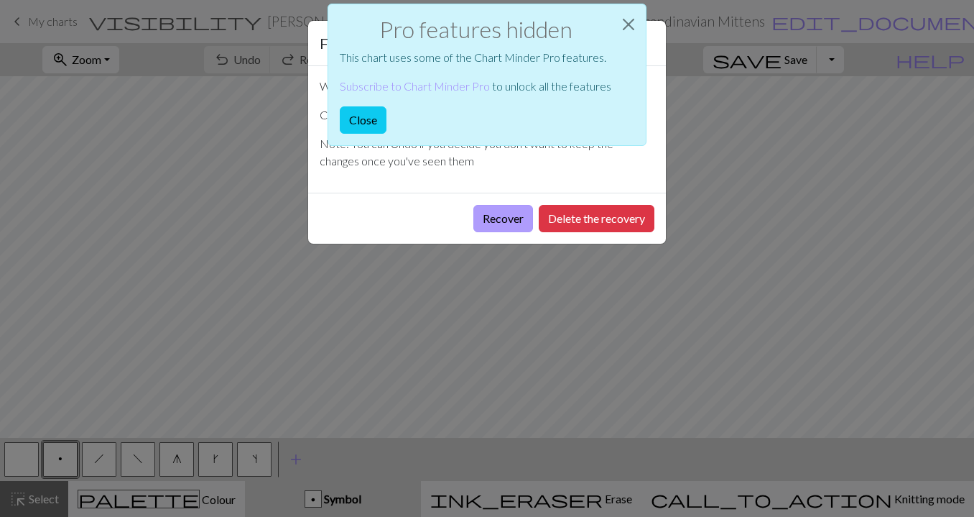
click at [507, 220] on button "Recover" at bounding box center [503, 218] width 60 height 27
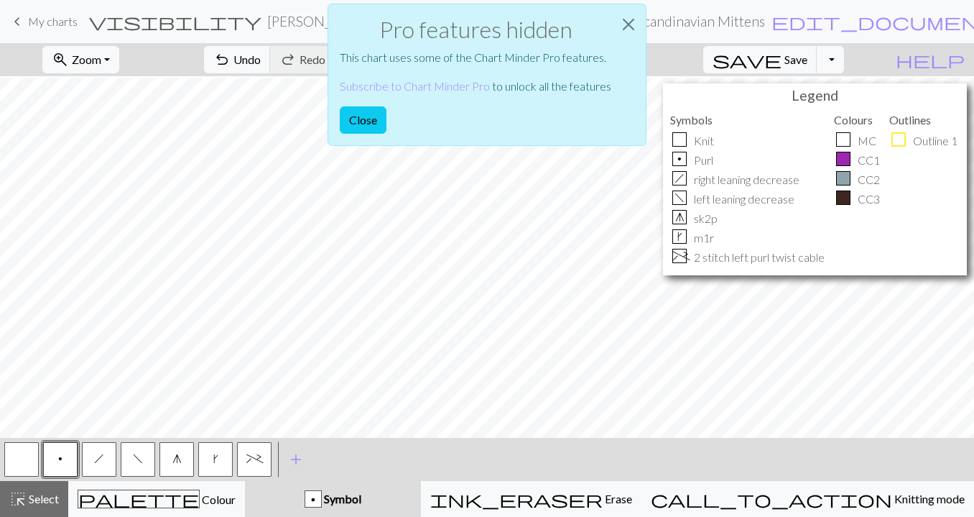
scroll to position [767, 0]
click at [247, 463] on span "+" at bounding box center [254, 458] width 17 height 11
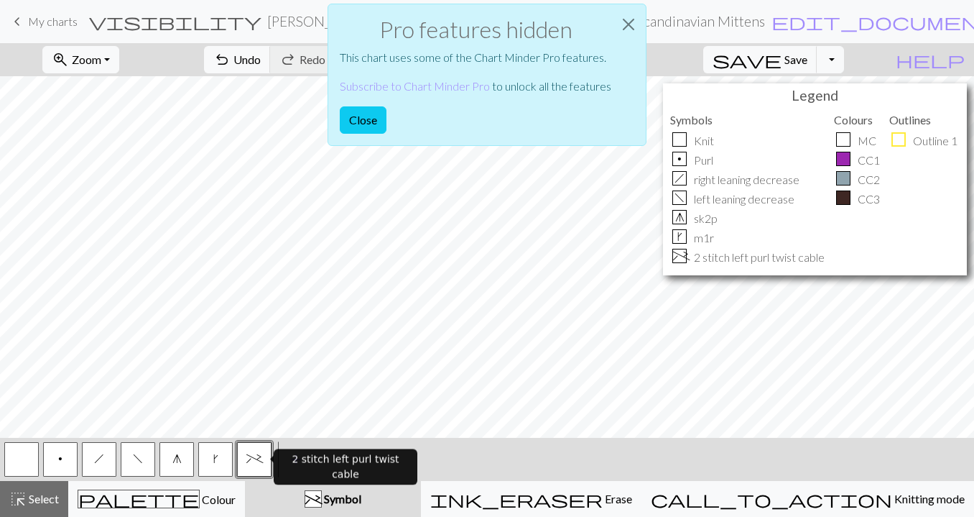
click at [247, 463] on span "+" at bounding box center [254, 458] width 17 height 11
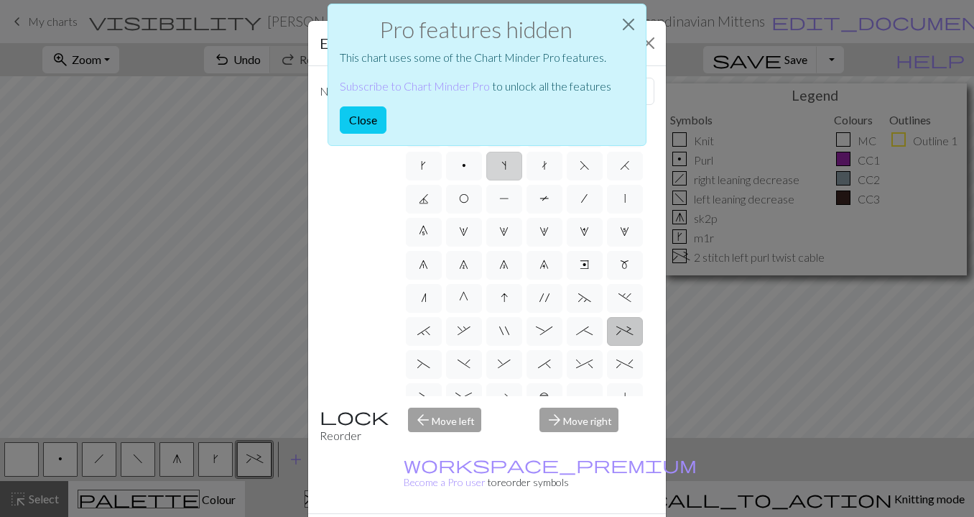
click at [502, 166] on span "s" at bounding box center [504, 165] width 5 height 11
click at [502, 166] on input "s" at bounding box center [506, 161] width 9 height 9
radio input "true"
type input "increase one left leaning"
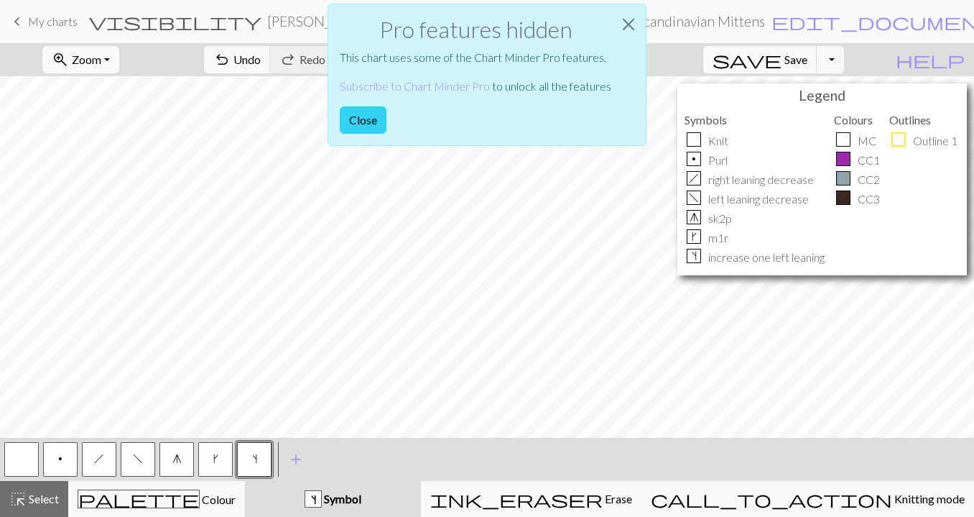
click at [358, 115] on button "Close" at bounding box center [363, 119] width 47 height 27
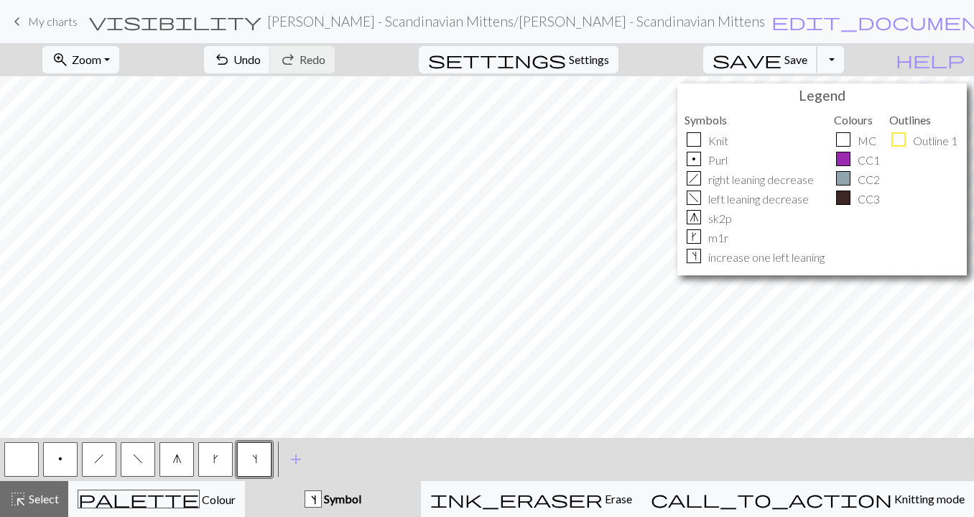
click at [808, 60] on span "Save" at bounding box center [796, 59] width 23 height 14
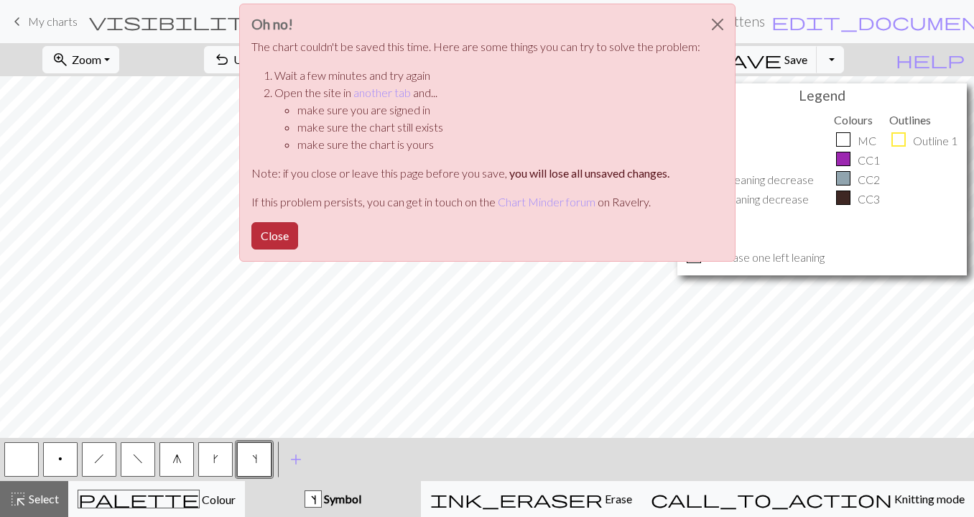
click at [282, 229] on button "Close" at bounding box center [274, 235] width 47 height 27
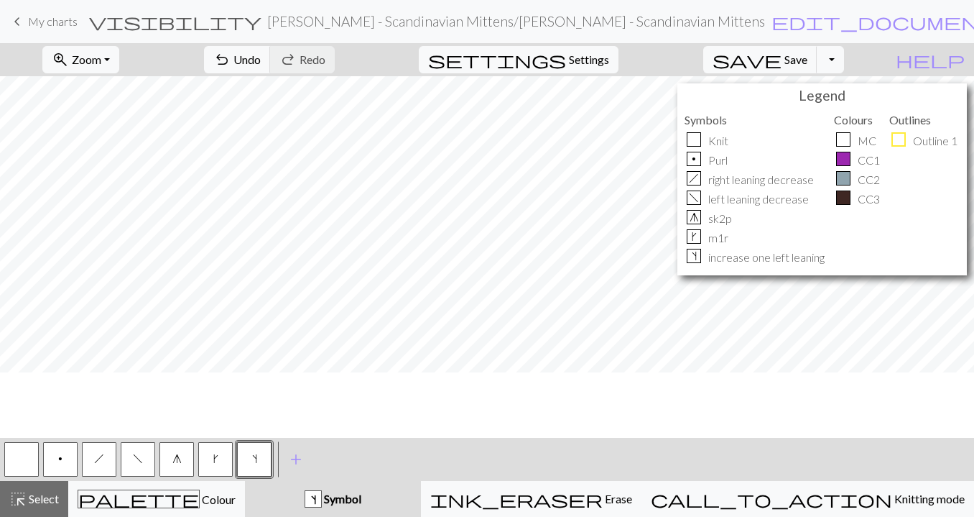
scroll to position [698, 0]
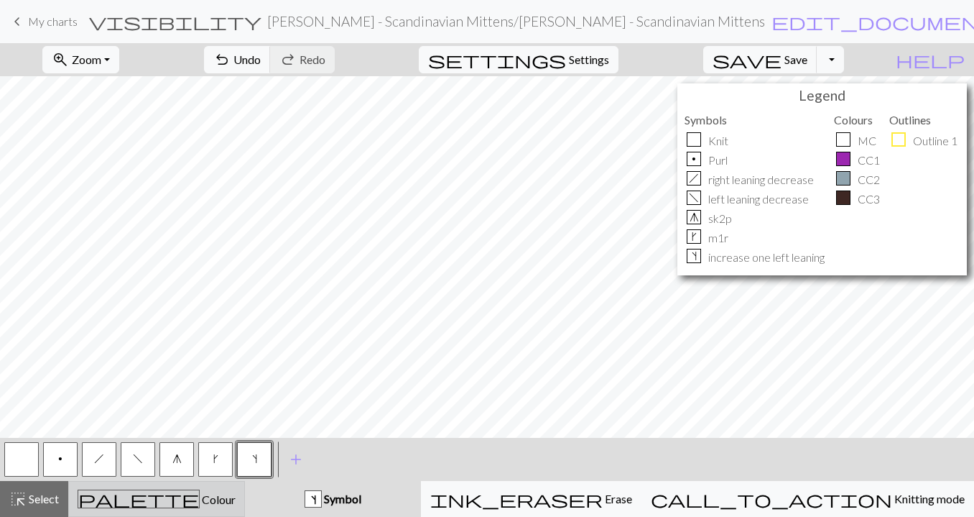
click at [236, 501] on div "palette Colour Colour" at bounding box center [157, 498] width 158 height 19
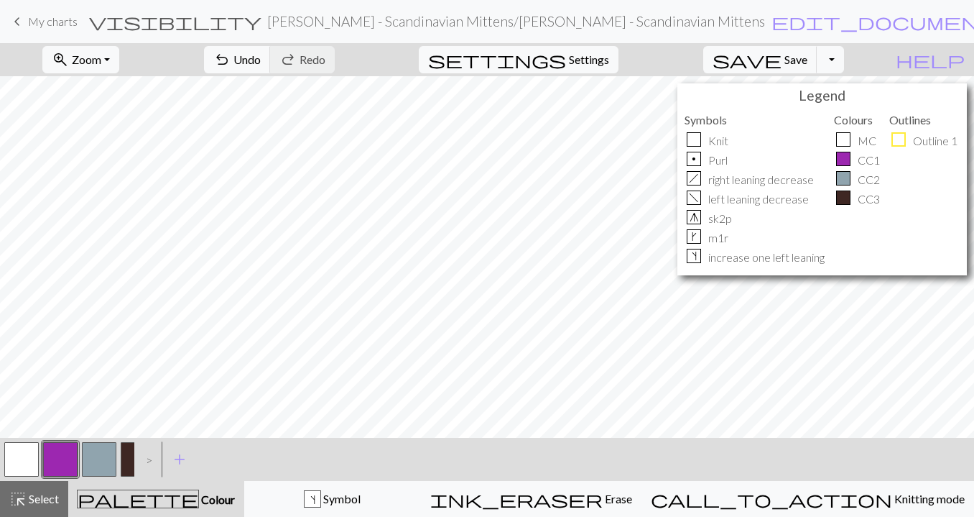
click at [81, 458] on div at bounding box center [99, 459] width 39 height 39
click at [96, 458] on button "button" at bounding box center [99, 459] width 34 height 34
click at [607, 65] on span "Settings" at bounding box center [589, 59] width 40 height 17
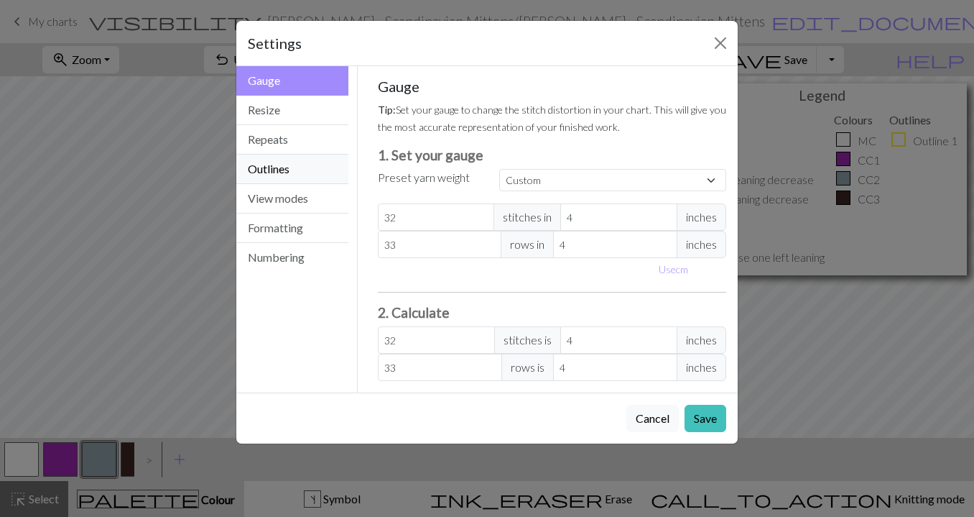
click at [305, 165] on button "Outlines" at bounding box center [292, 168] width 112 height 29
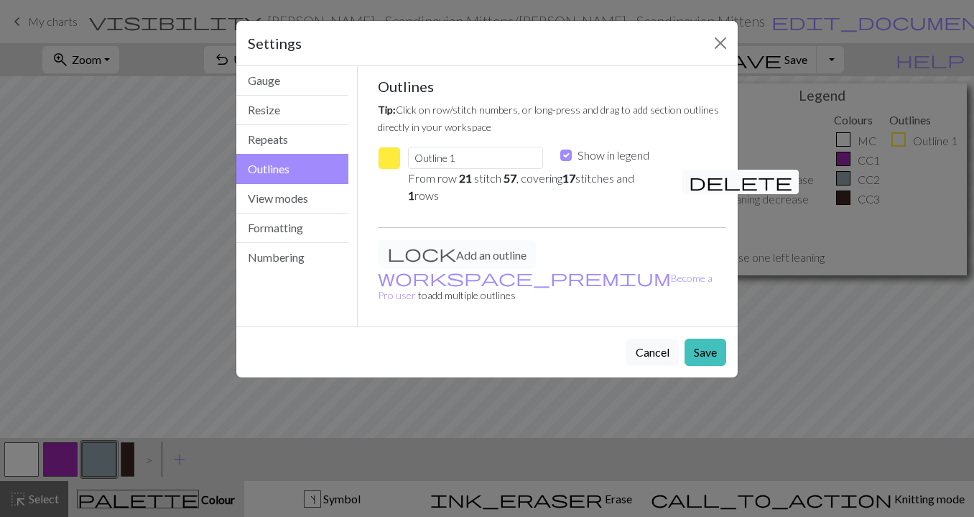
click at [696, 182] on span "delete" at bounding box center [740, 182] width 103 height 20
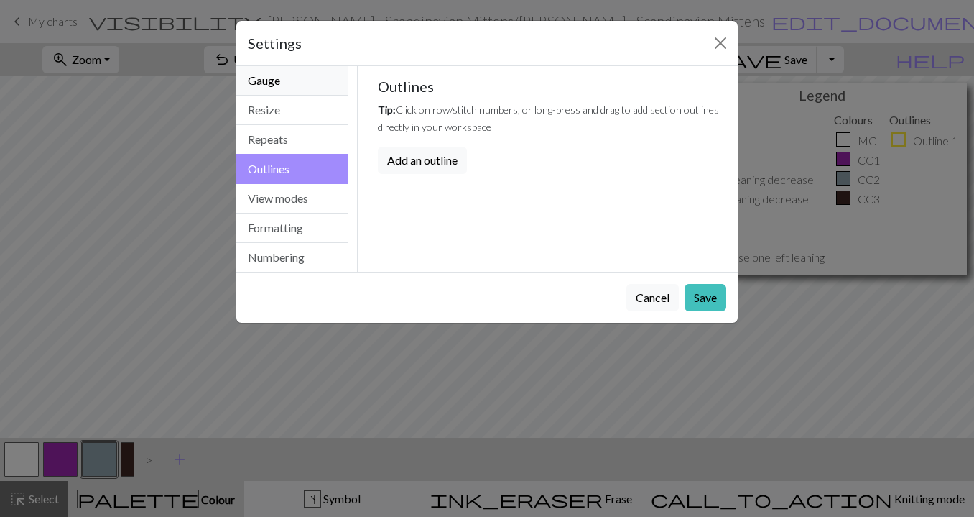
click at [292, 90] on button "Gauge" at bounding box center [292, 80] width 112 height 29
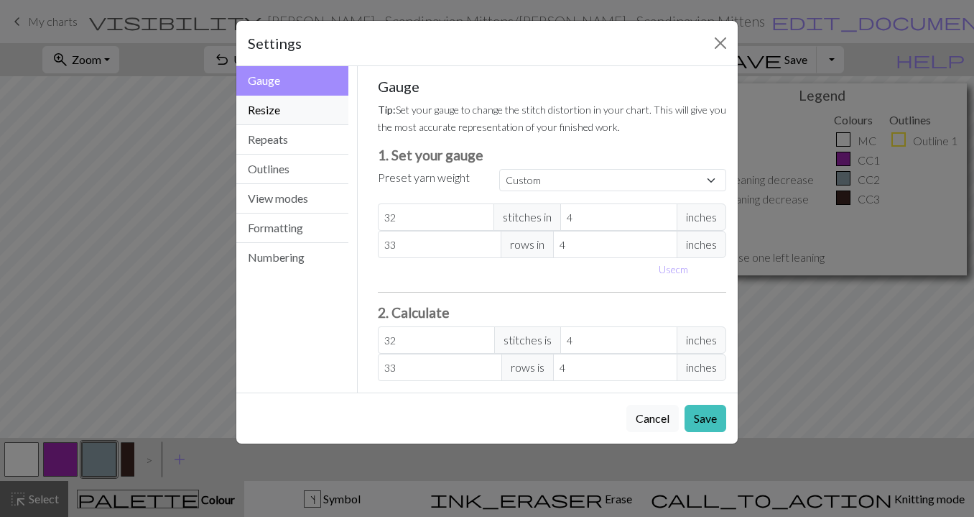
click at [292, 106] on button "Resize" at bounding box center [292, 110] width 112 height 29
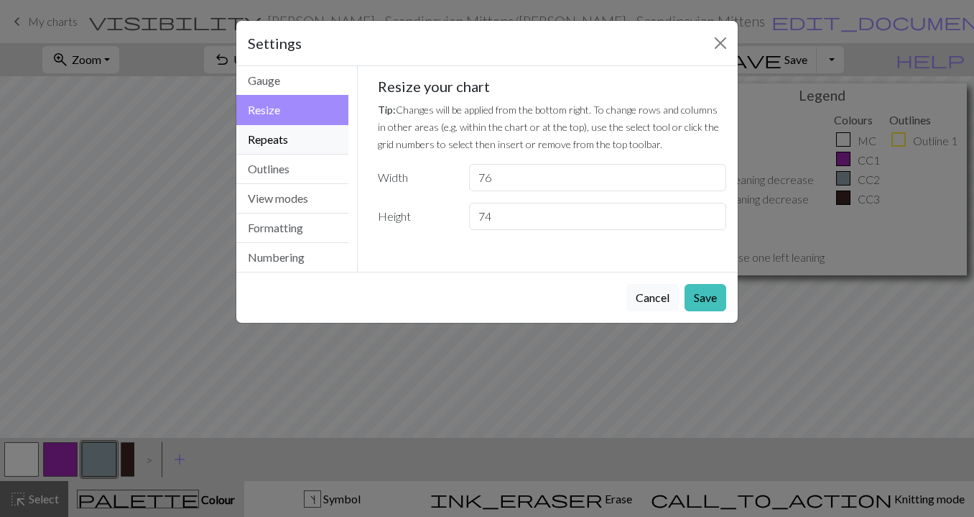
click at [292, 130] on button "Repeats" at bounding box center [292, 139] width 112 height 29
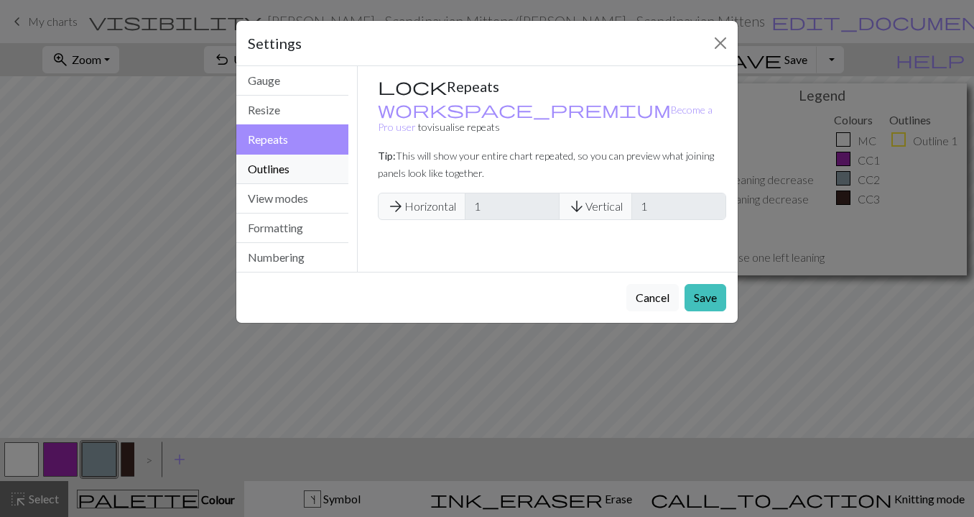
click at [294, 169] on button "Outlines" at bounding box center [292, 168] width 112 height 29
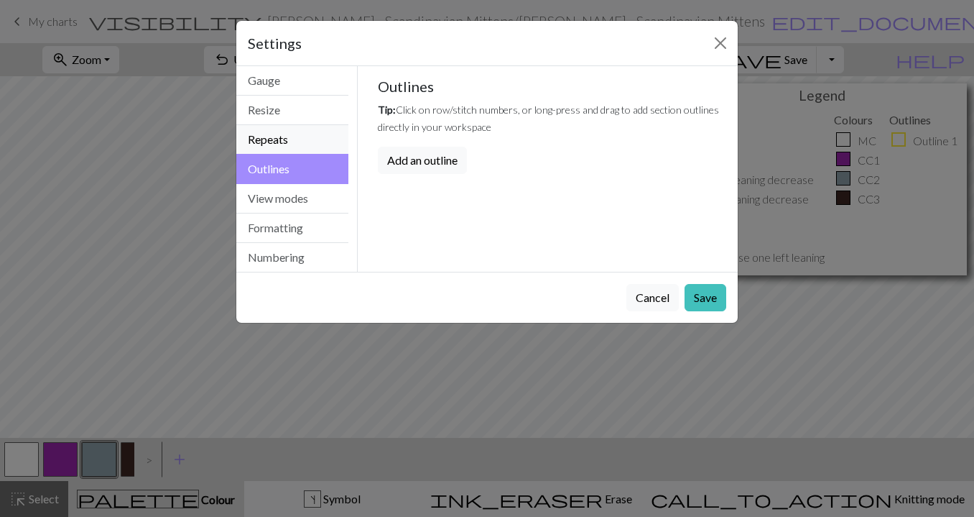
click at [287, 139] on button "Repeats" at bounding box center [292, 139] width 112 height 29
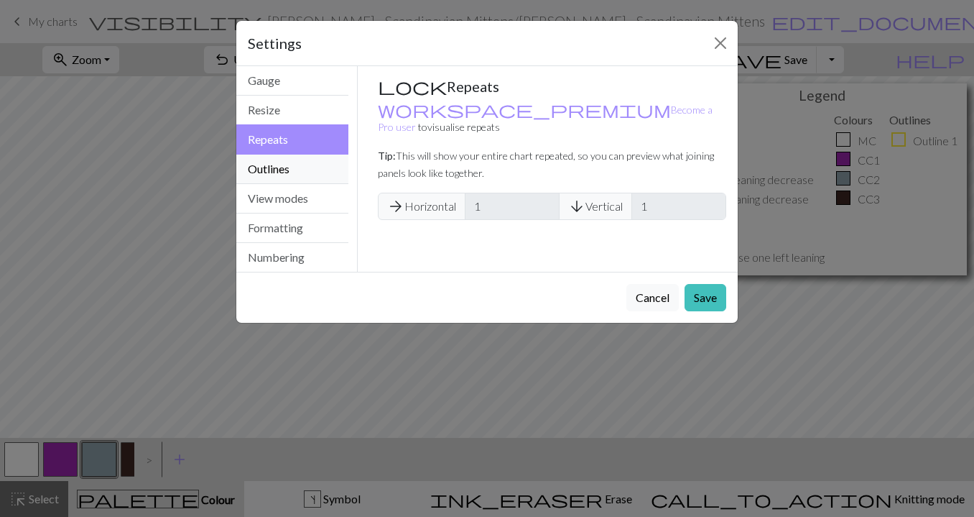
click at [293, 162] on button "Outlines" at bounding box center [292, 168] width 112 height 29
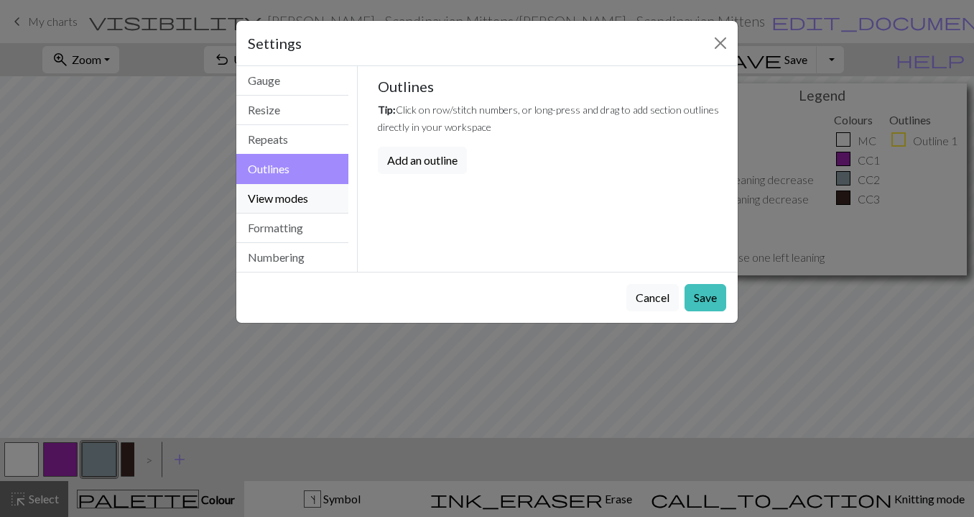
click at [301, 201] on button "View modes" at bounding box center [292, 198] width 112 height 29
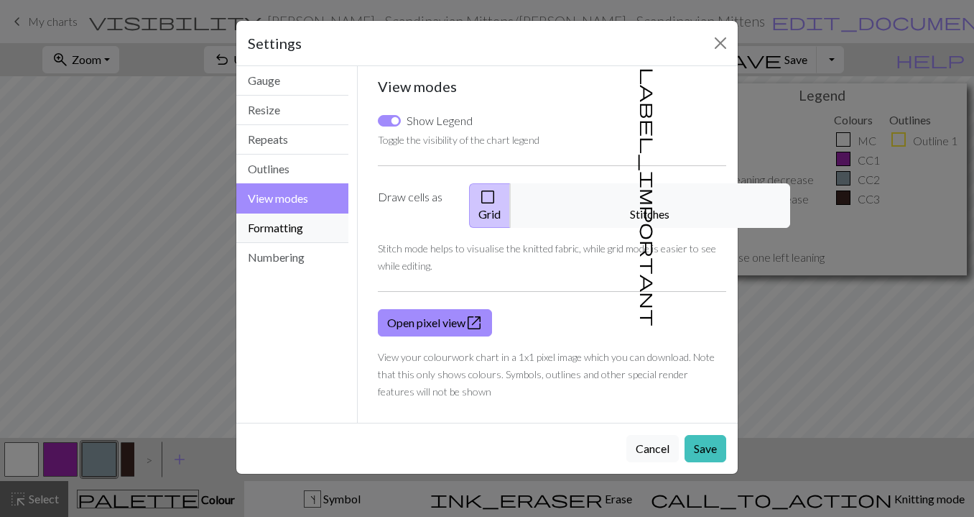
click at [314, 233] on button "Formatting" at bounding box center [292, 227] width 112 height 29
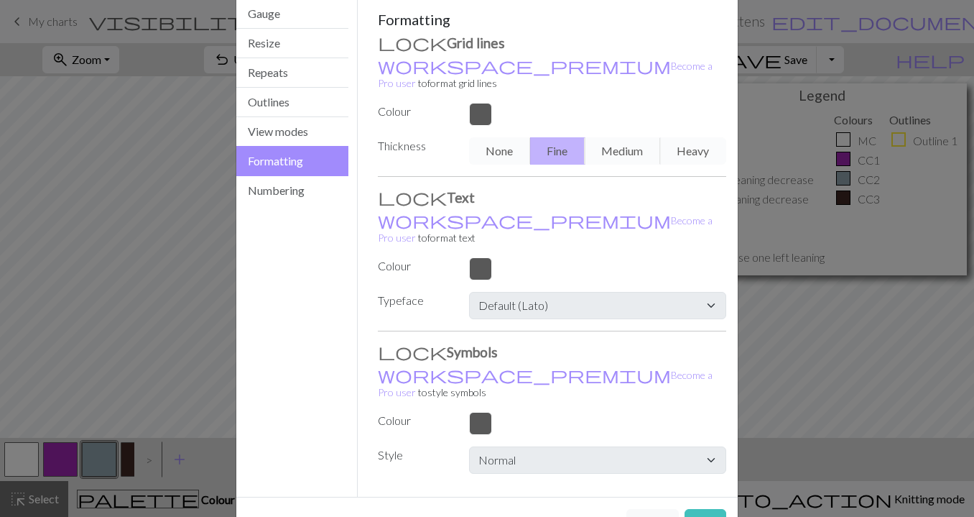
scroll to position [59, 0]
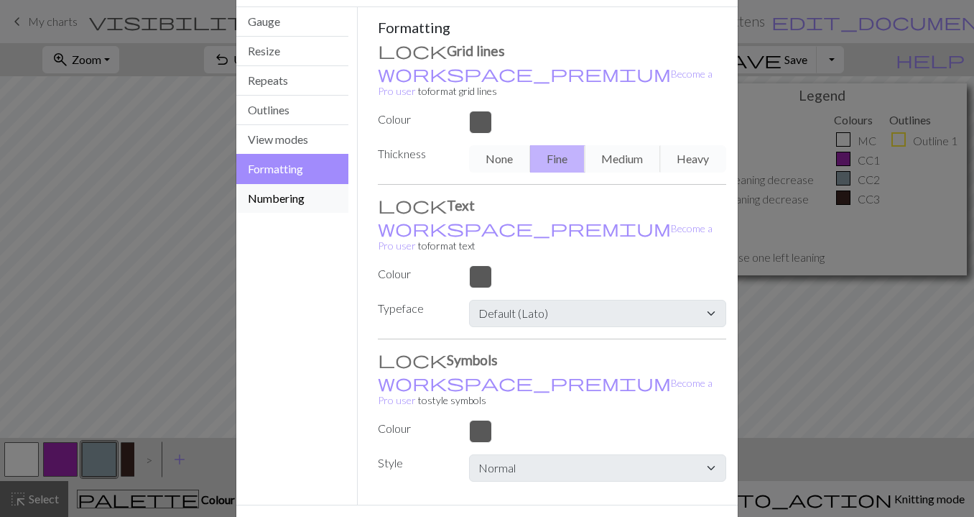
click at [292, 190] on button "Numbering" at bounding box center [292, 198] width 112 height 29
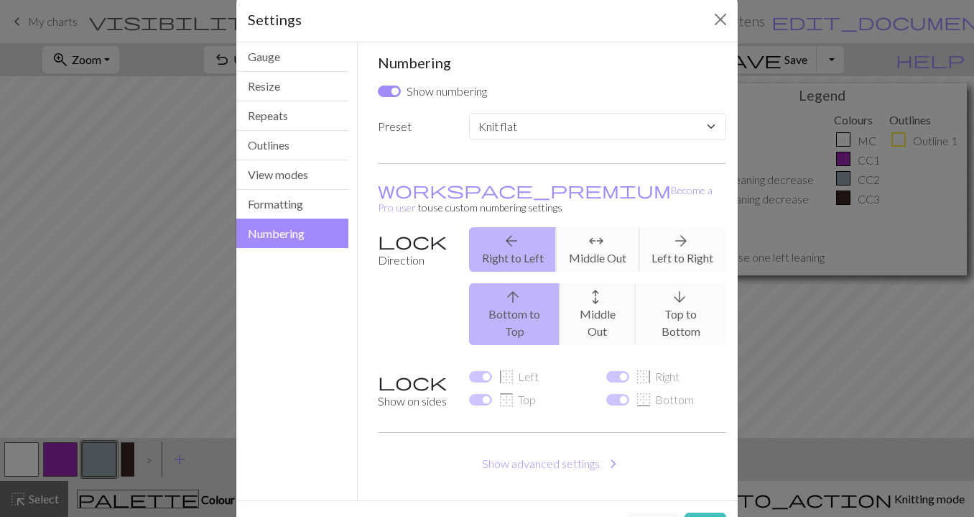
scroll to position [0, 0]
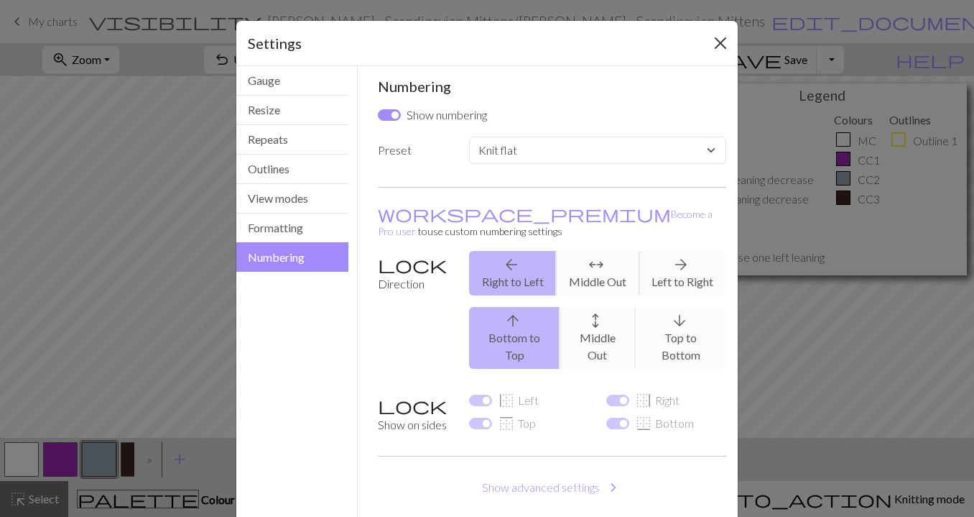
click at [718, 40] on button "Close" at bounding box center [720, 43] width 23 height 23
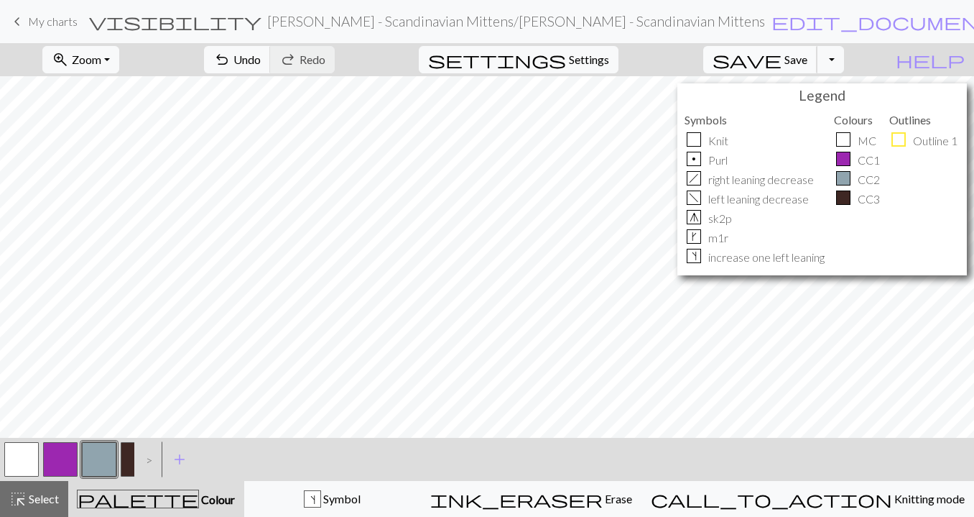
click at [808, 57] on span "Save" at bounding box center [796, 59] width 23 height 14
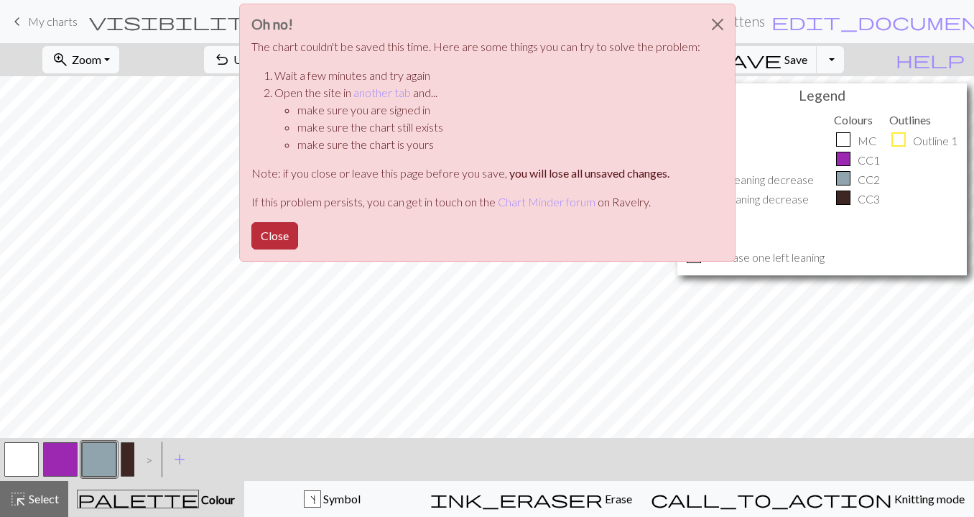
click at [286, 231] on button "Close" at bounding box center [274, 235] width 47 height 27
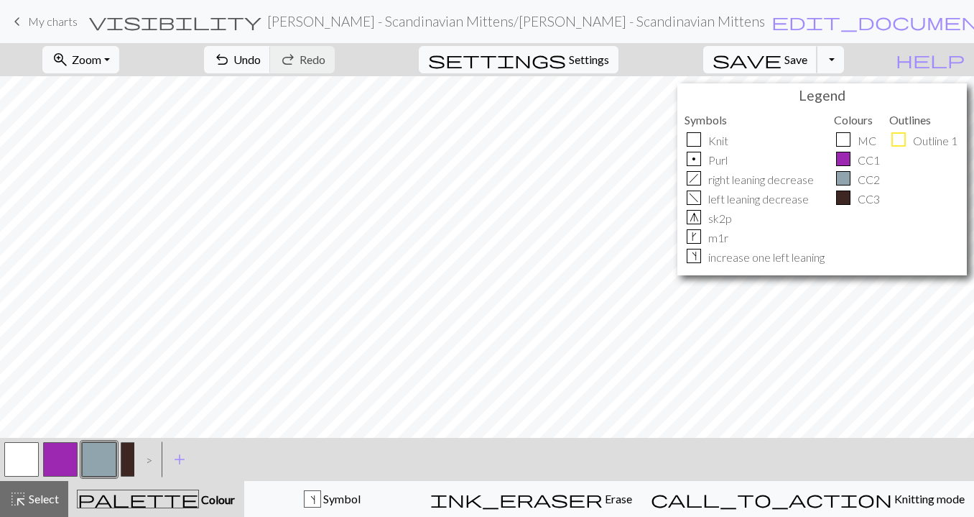
click at [782, 55] on span "save" at bounding box center [747, 60] width 69 height 20
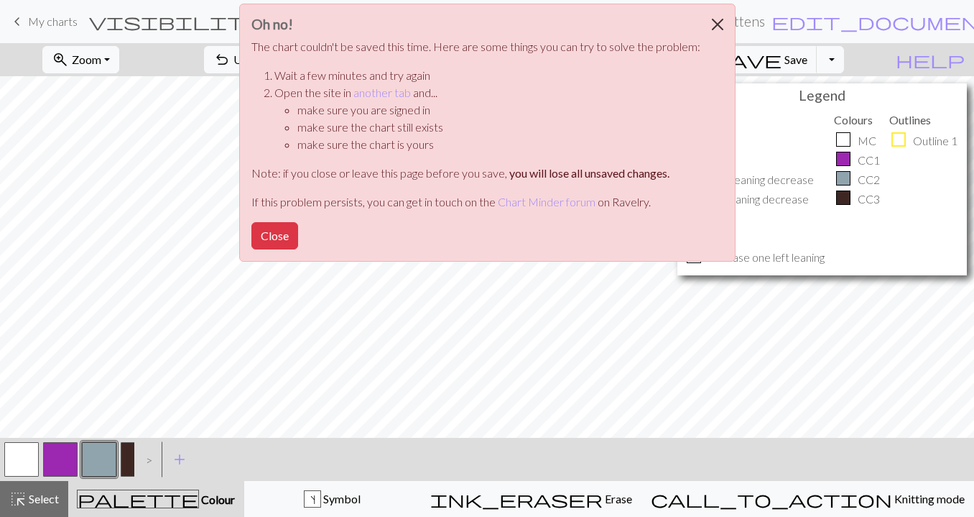
click at [711, 18] on button "Close" at bounding box center [718, 24] width 34 height 40
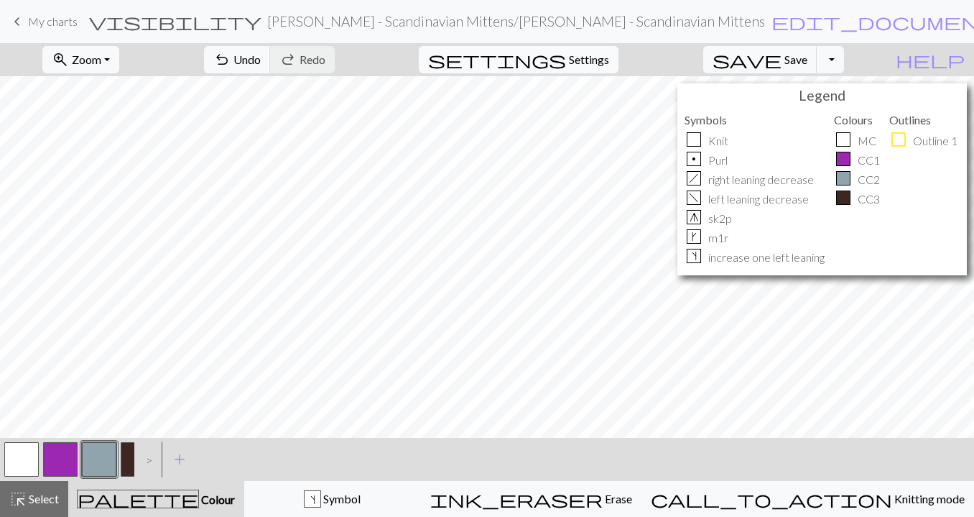
click at [588, 57] on span "Settings" at bounding box center [589, 59] width 40 height 17
select select "flat"
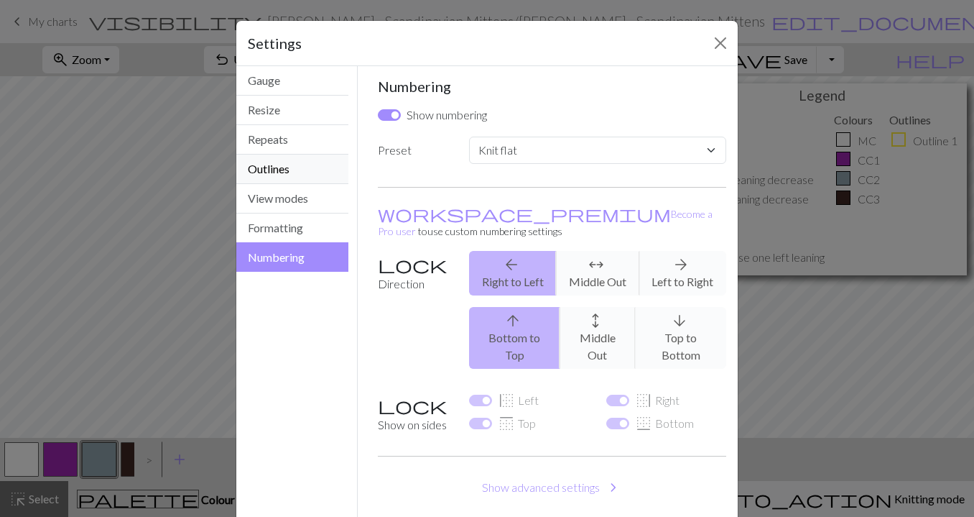
click at [305, 170] on button "Outlines" at bounding box center [292, 168] width 112 height 29
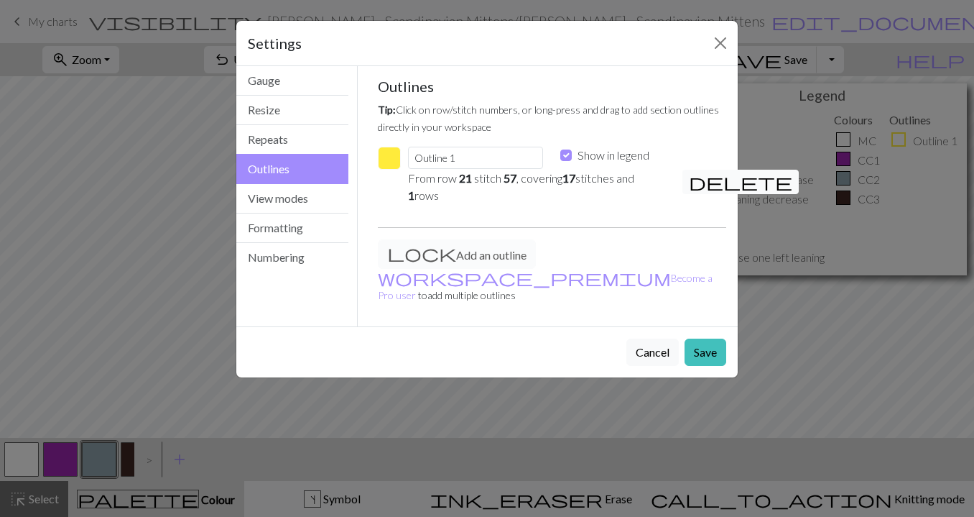
click at [699, 176] on span "delete" at bounding box center [740, 182] width 103 height 20
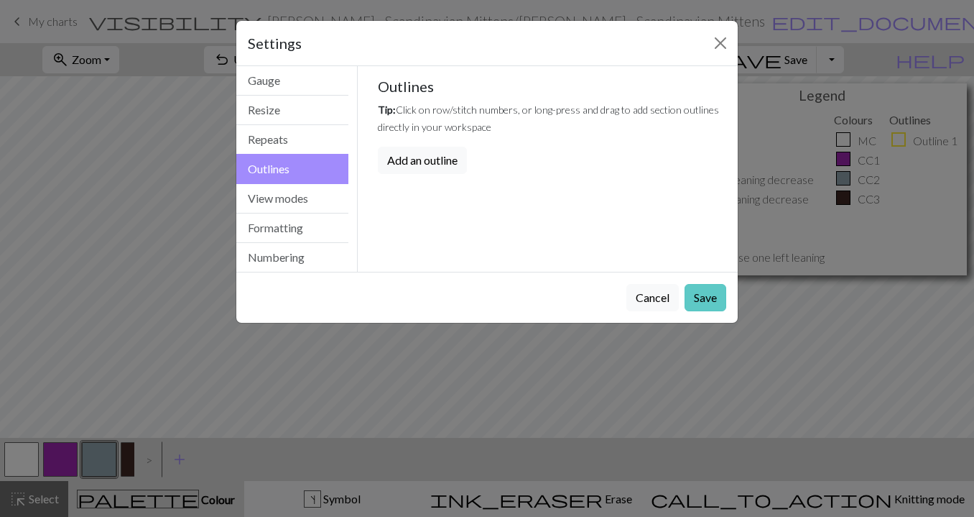
click at [701, 294] on button "Save" at bounding box center [706, 297] width 42 height 27
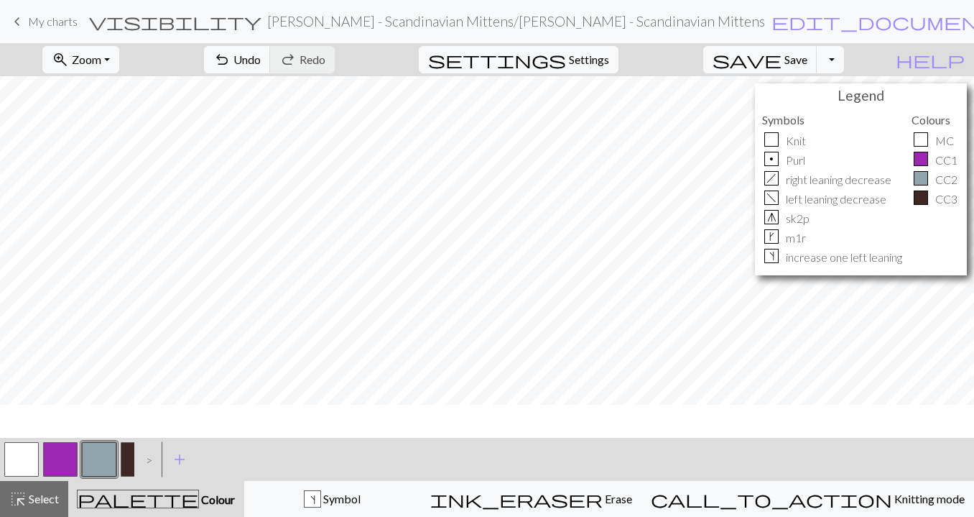
scroll to position [106, 0]
click at [782, 60] on span "save" at bounding box center [747, 60] width 69 height 20
click at [119, 60] on button "zoom_in Zoom Zoom" at bounding box center [80, 59] width 77 height 27
click at [147, 180] on button "50%" at bounding box center [100, 172] width 114 height 23
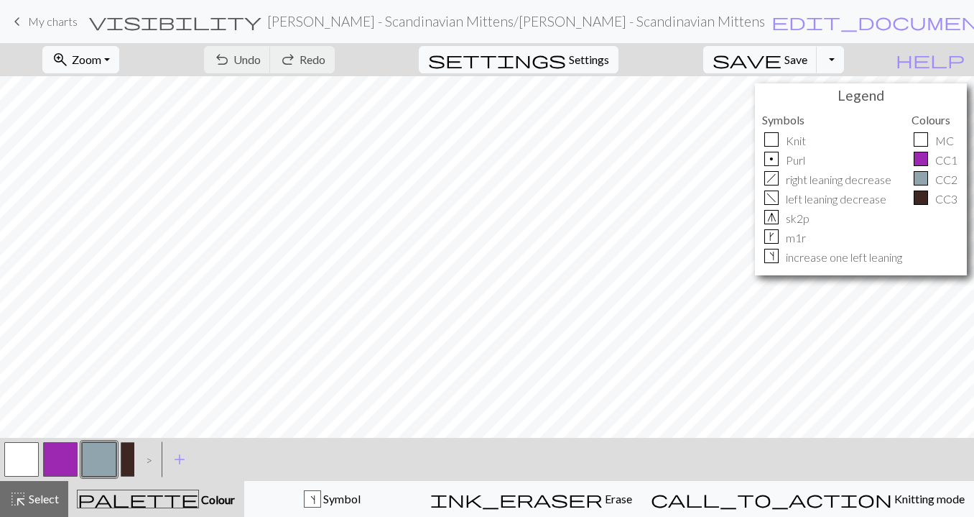
click at [27, 32] on link "keyboard_arrow_left My charts" at bounding box center [43, 21] width 69 height 24
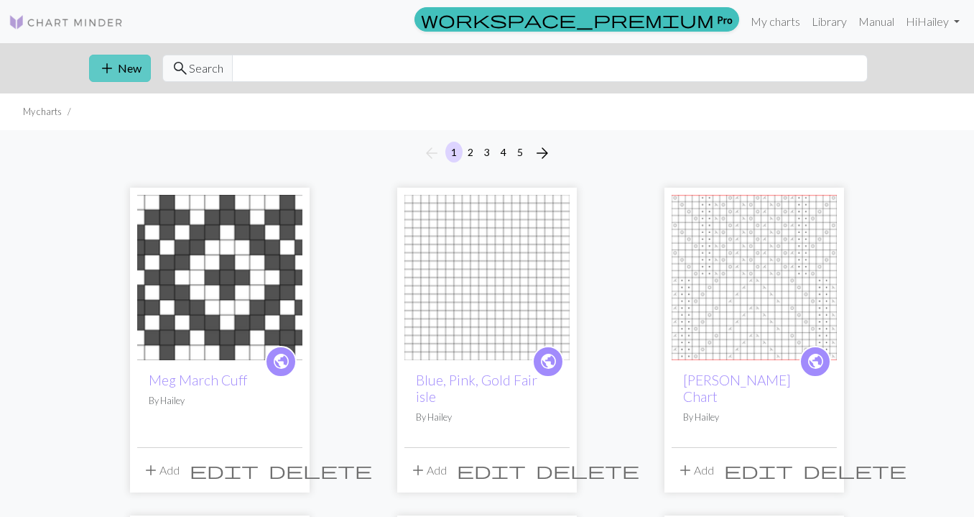
click at [129, 62] on button "add New" at bounding box center [120, 68] width 62 height 27
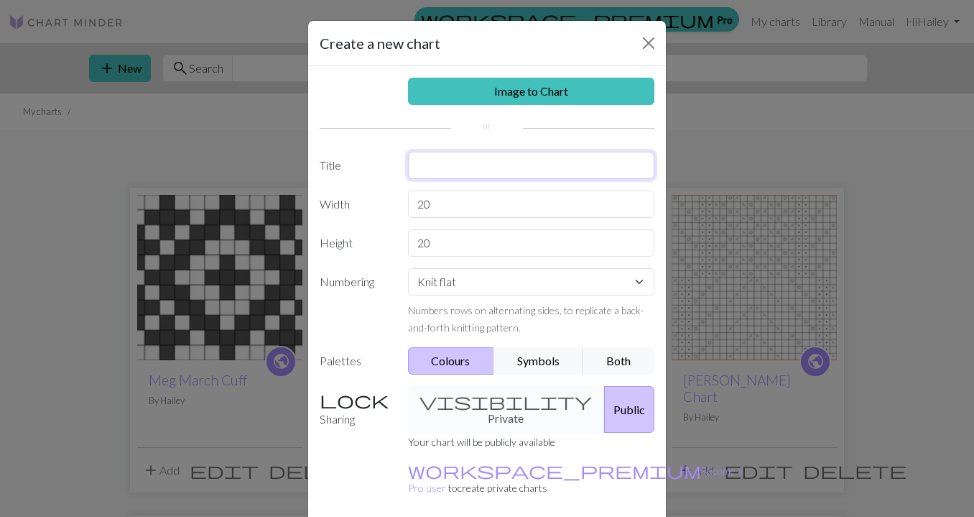
click at [453, 164] on input "text" at bounding box center [531, 165] width 247 height 27
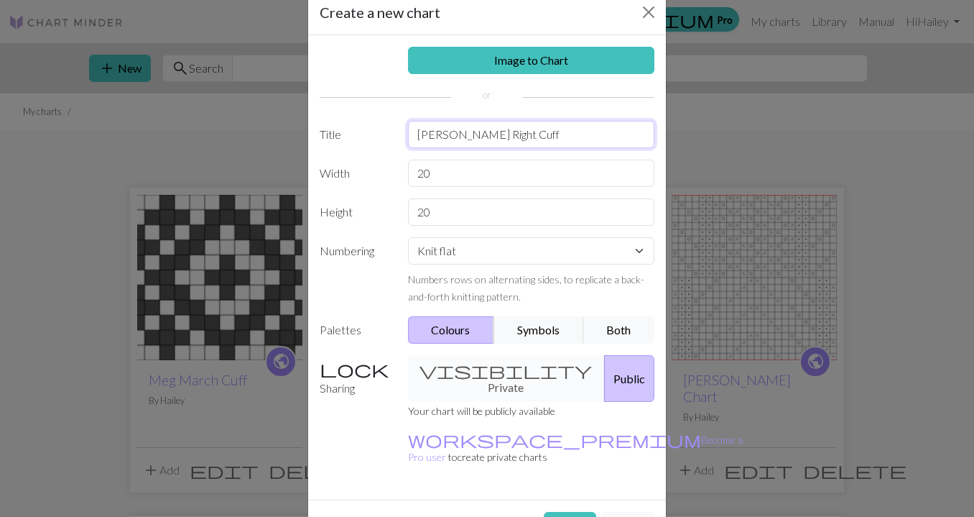
scroll to position [43, 0]
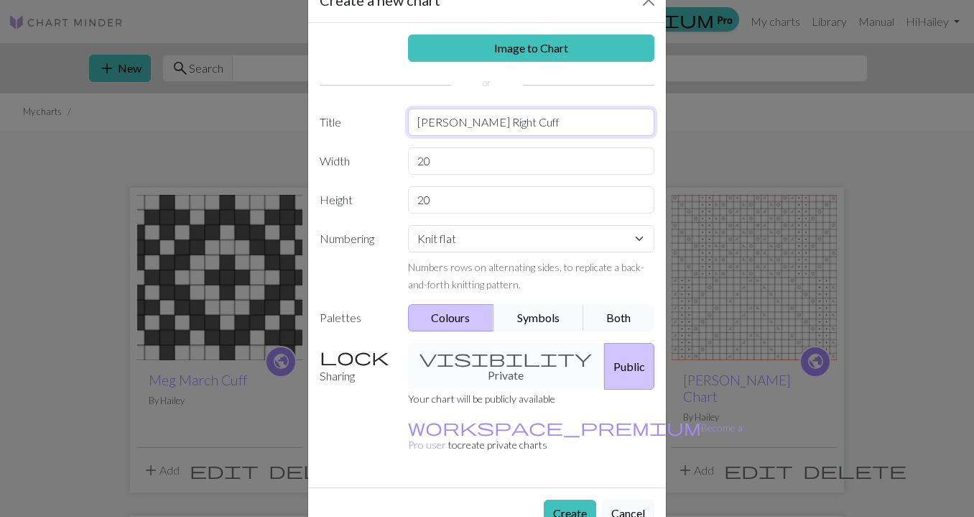
type input "[PERSON_NAME] Right Cuff"
click at [615, 315] on button "Both" at bounding box center [619, 317] width 72 height 27
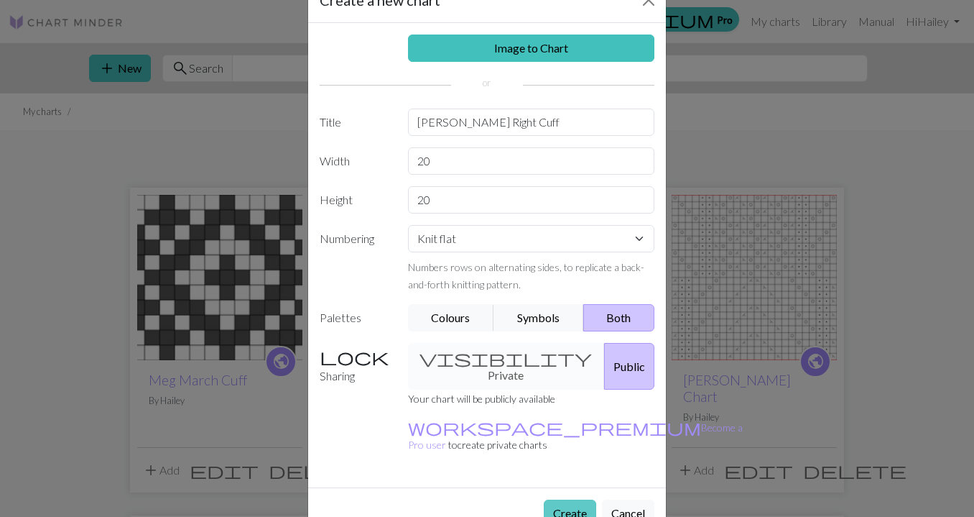
click at [570, 499] on button "Create" at bounding box center [570, 512] width 52 height 27
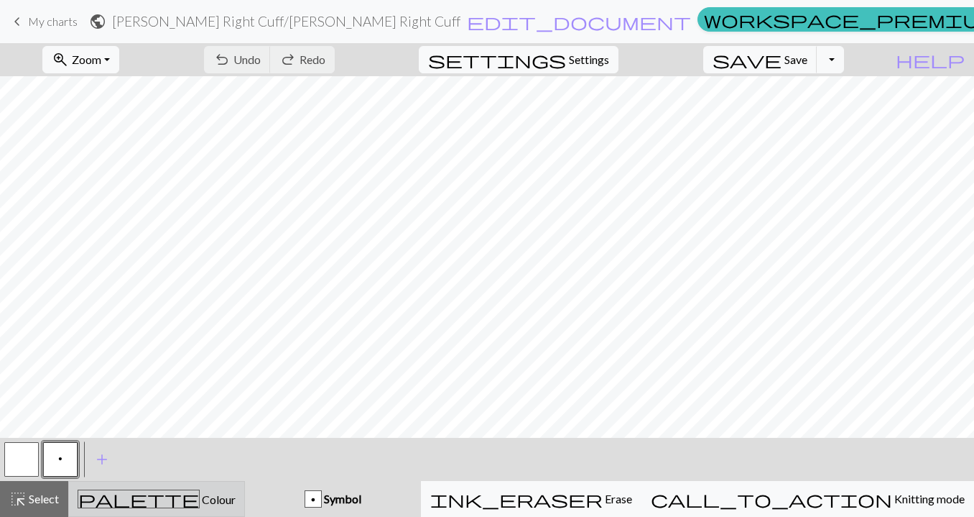
click at [200, 494] on span "Colour" at bounding box center [218, 499] width 36 height 14
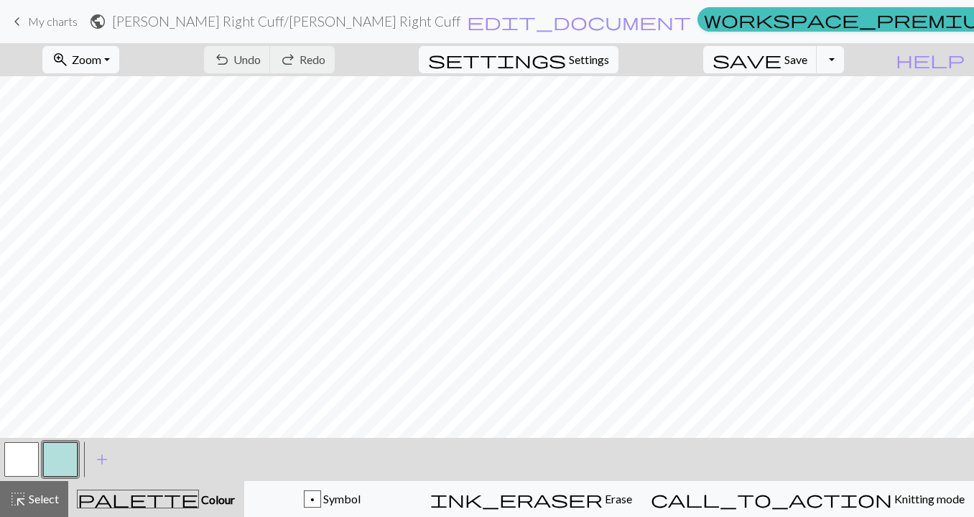
click at [71, 462] on button "button" at bounding box center [60, 459] width 34 height 34
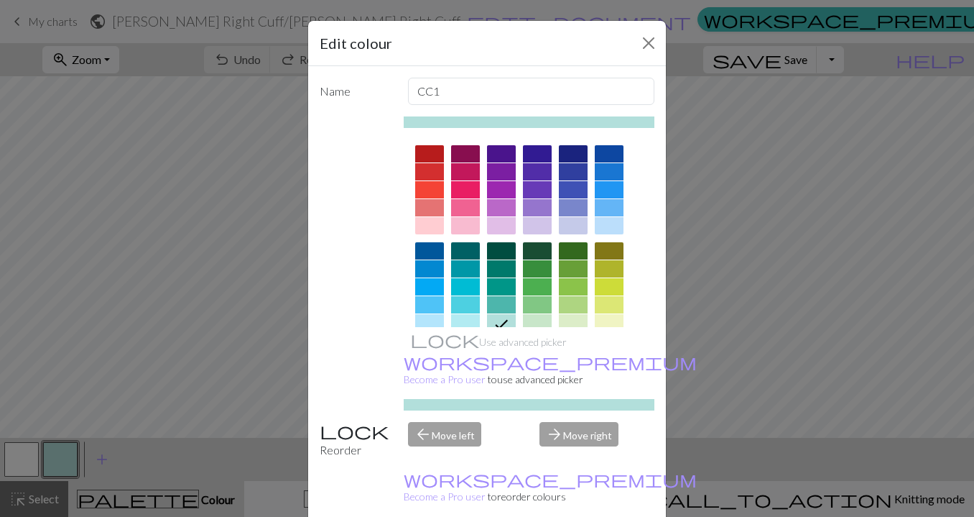
click at [510, 186] on div at bounding box center [501, 189] width 29 height 17
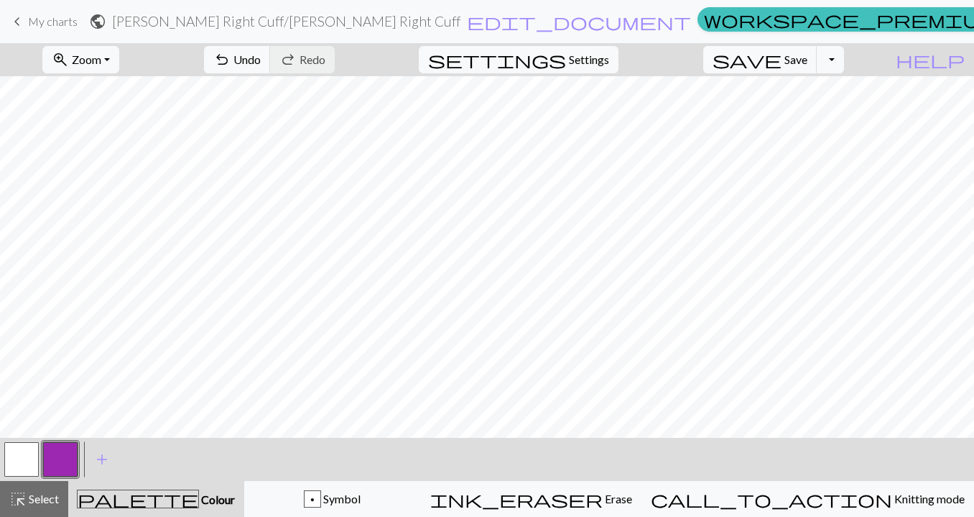
click at [26, 461] on button "button" at bounding box center [21, 459] width 34 height 34
click at [56, 456] on button "button" at bounding box center [60, 459] width 34 height 34
click at [18, 455] on button "button" at bounding box center [21, 459] width 34 height 34
click at [63, 449] on button "button" at bounding box center [60, 459] width 34 height 34
click at [26, 458] on button "button" at bounding box center [21, 459] width 34 height 34
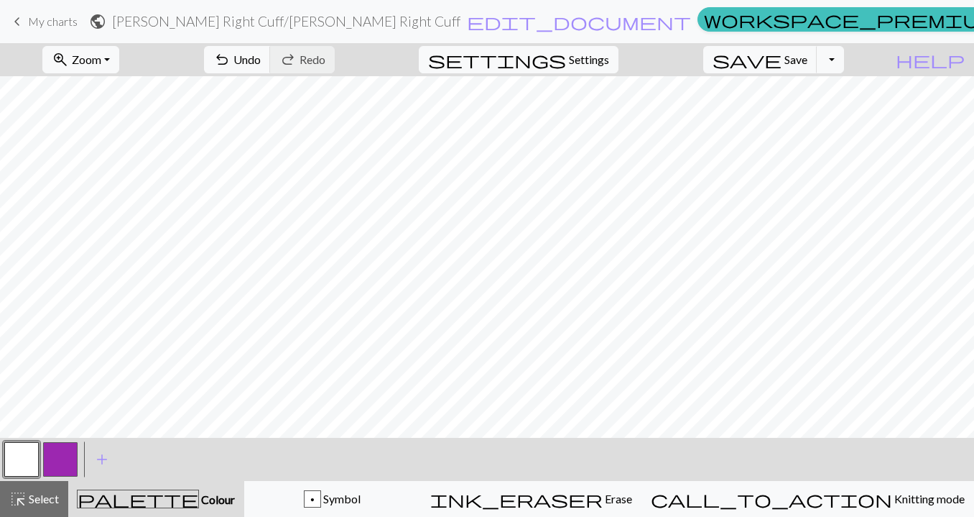
click at [55, 457] on button "button" at bounding box center [60, 459] width 34 height 34
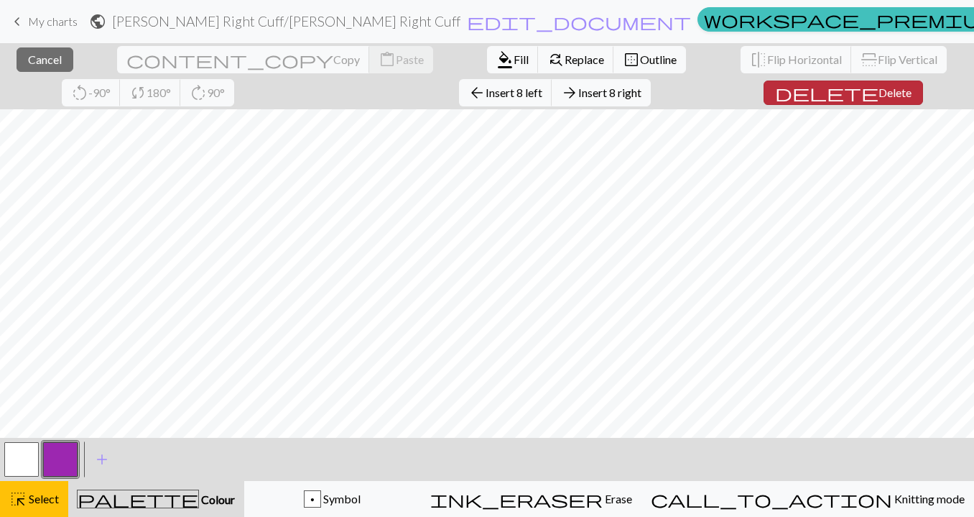
click at [879, 91] on span "Delete" at bounding box center [895, 93] width 33 height 14
click at [882, 91] on span "Delete" at bounding box center [898, 93] width 33 height 14
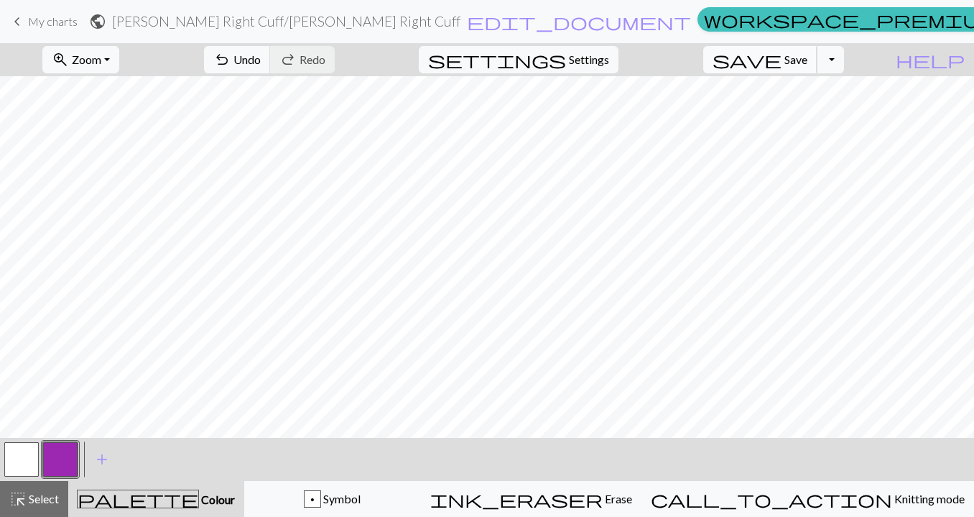
click at [808, 56] on span "Save" at bounding box center [796, 59] width 23 height 14
click at [68, 29] on link "keyboard_arrow_left My charts" at bounding box center [43, 21] width 69 height 24
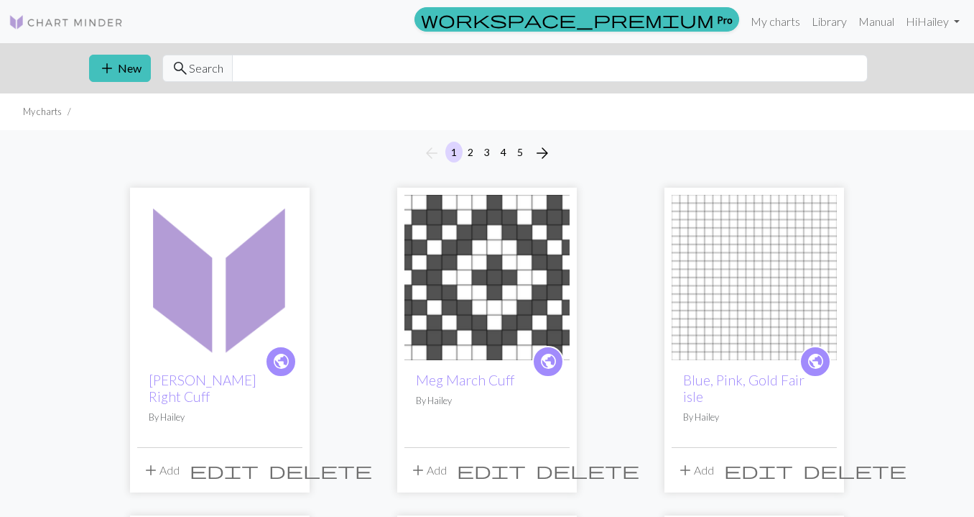
click at [224, 318] on img at bounding box center [219, 277] width 165 height 165
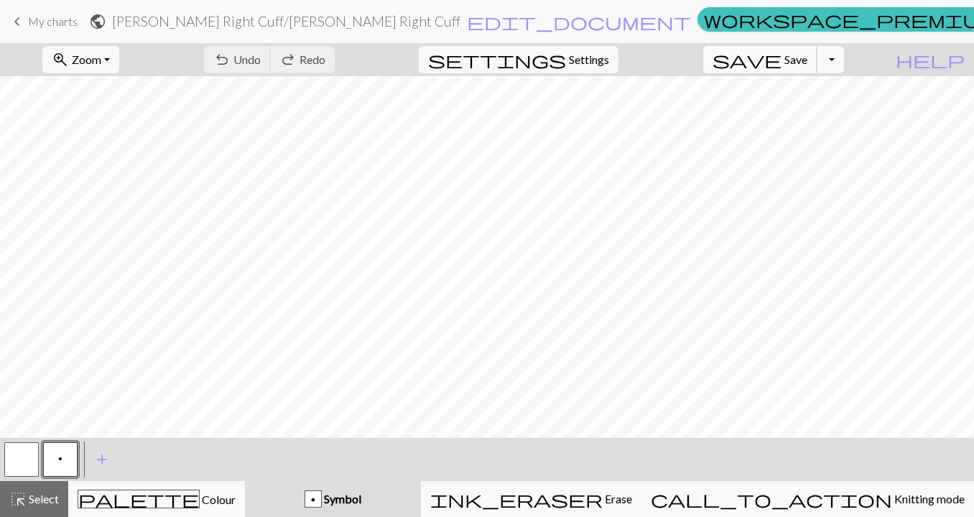
click at [807, 64] on span "Save" at bounding box center [796, 59] width 23 height 14
click at [60, 28] on div "Chart saved" at bounding box center [487, 28] width 974 height 57
click at [54, 19] on span "My charts" at bounding box center [53, 21] width 50 height 14
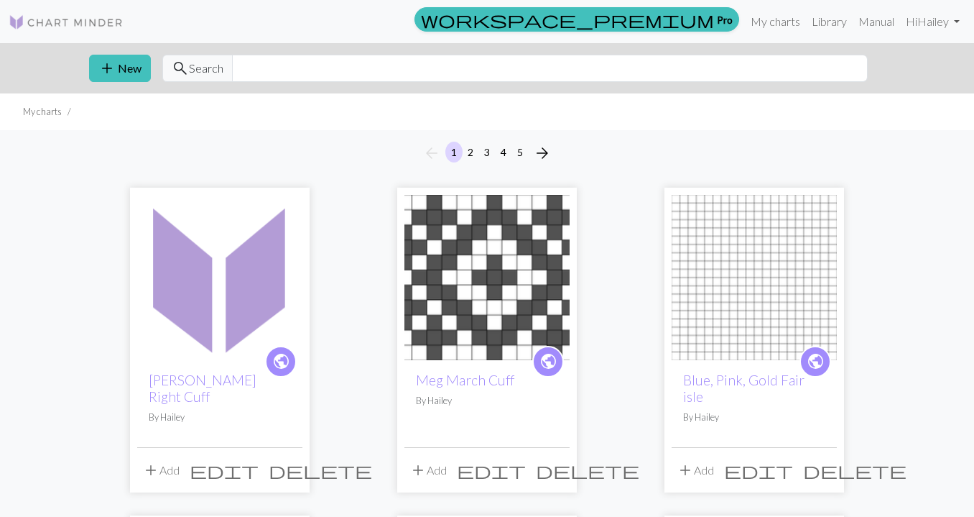
click at [498, 295] on img at bounding box center [487, 277] width 165 height 165
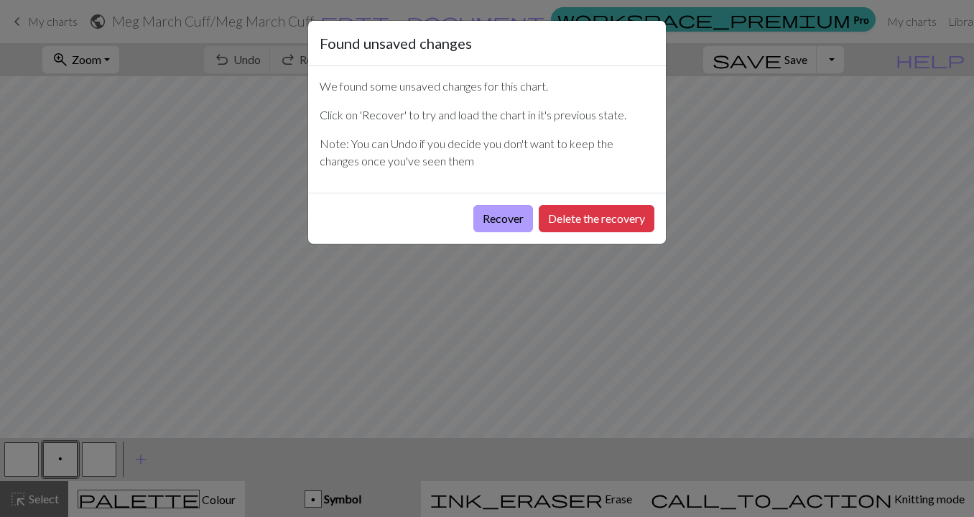
click at [491, 220] on button "Recover" at bounding box center [503, 218] width 60 height 27
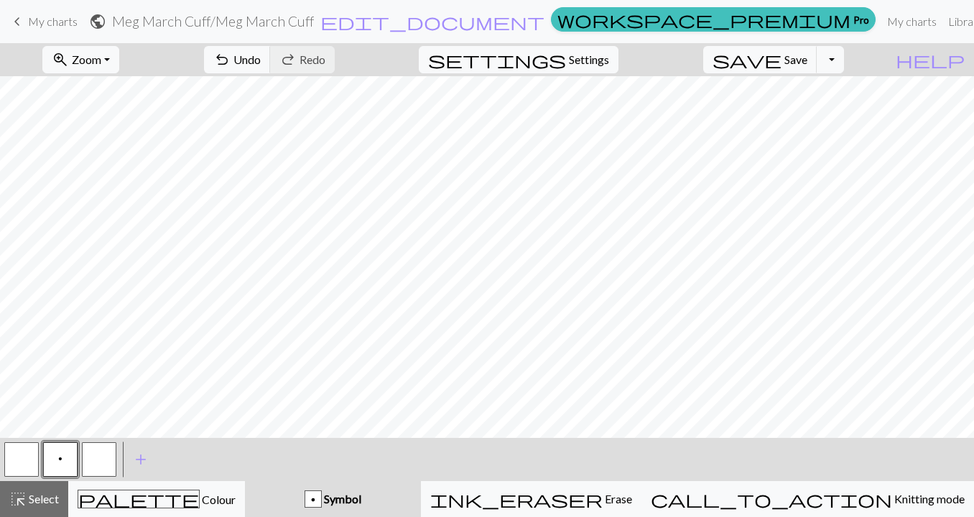
click at [314, 22] on h2 "Meg March Cuff / Meg March Cuff" at bounding box center [213, 21] width 202 height 17
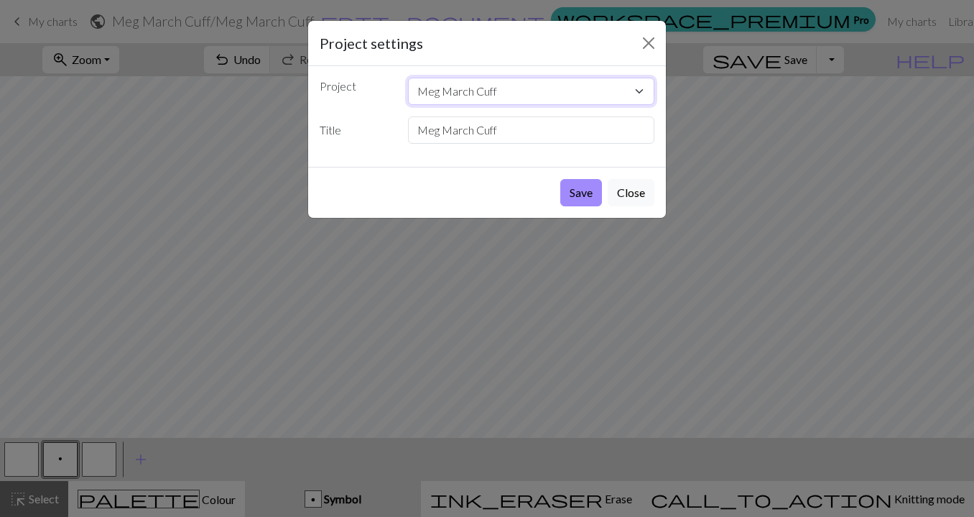
select select "6852b123fda04d2e88d2026f"
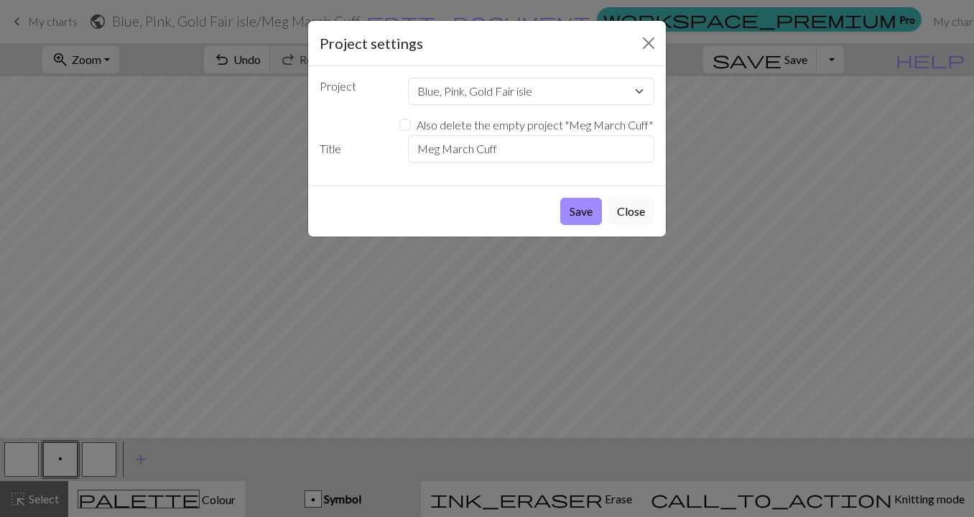
click at [639, 209] on button "Close" at bounding box center [631, 211] width 47 height 27
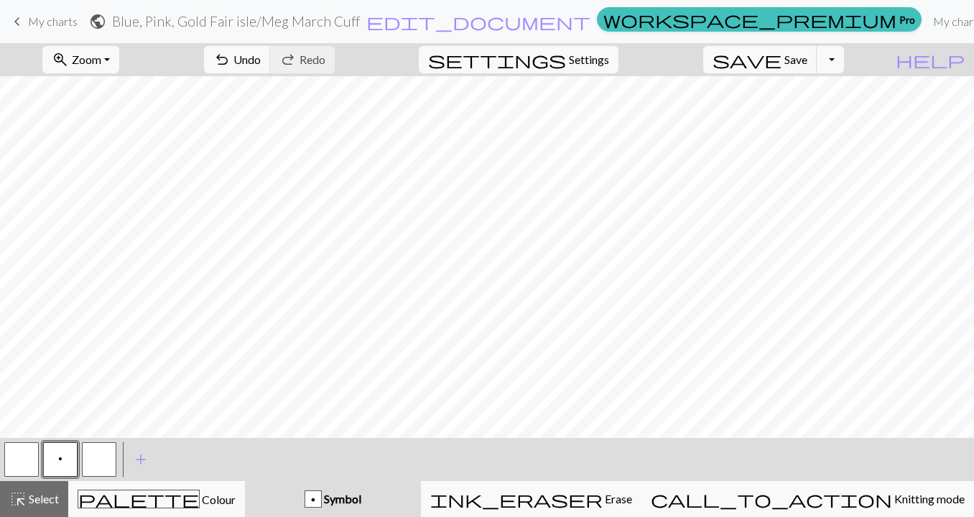
click at [360, 20] on h2 "Blue, Pink, Gold Fair isle / Meg March Cuff" at bounding box center [236, 21] width 248 height 17
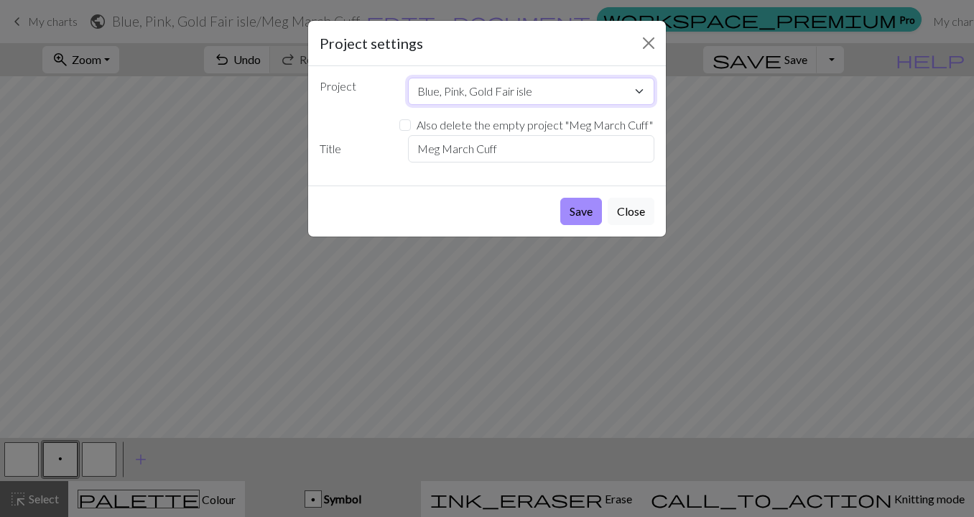
select select "68ad045400f973f523cd5b50"
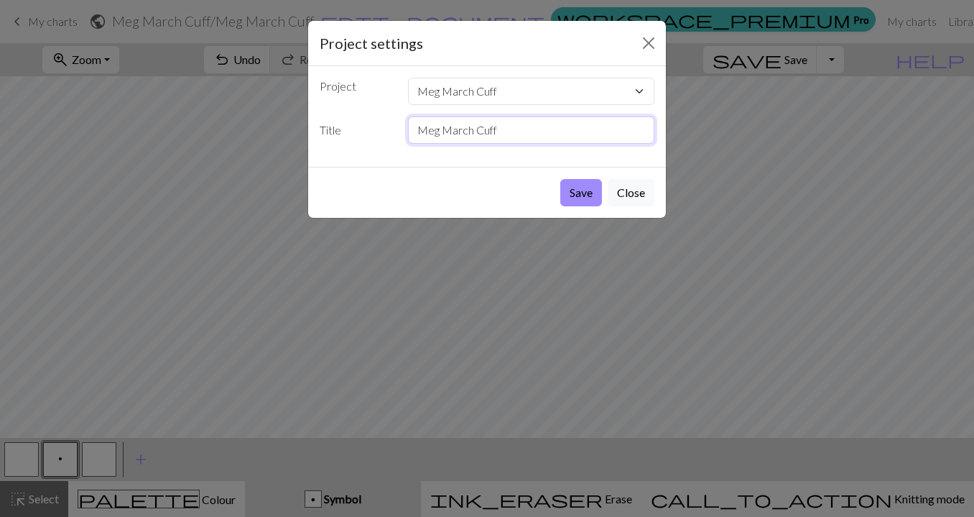
click at [527, 135] on input "Meg March Cuff" at bounding box center [531, 129] width 247 height 27
click at [476, 128] on input "Meg March Cuff" at bounding box center [531, 129] width 247 height 27
type input "[PERSON_NAME] Left Cuff"
click at [586, 190] on button "Save" at bounding box center [581, 192] width 42 height 27
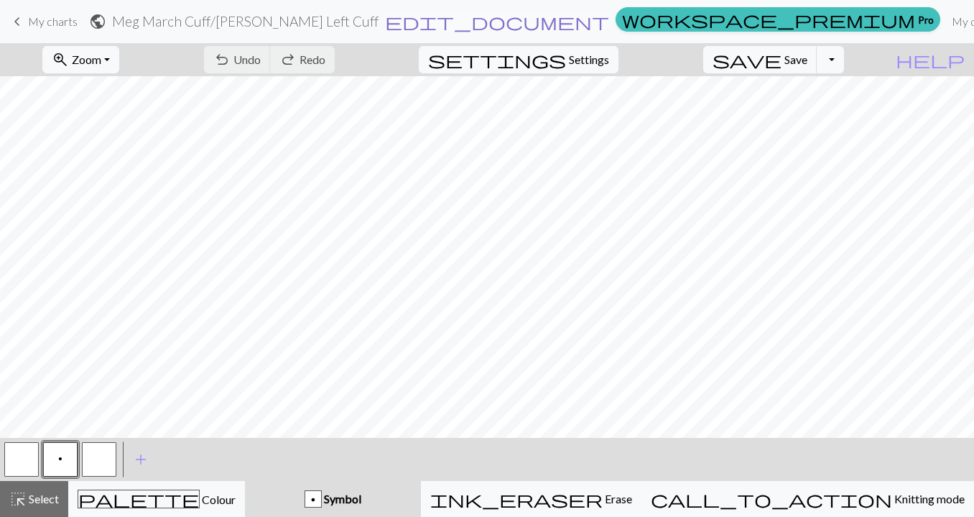
click at [512, 17] on span "edit_document" at bounding box center [497, 21] width 224 height 20
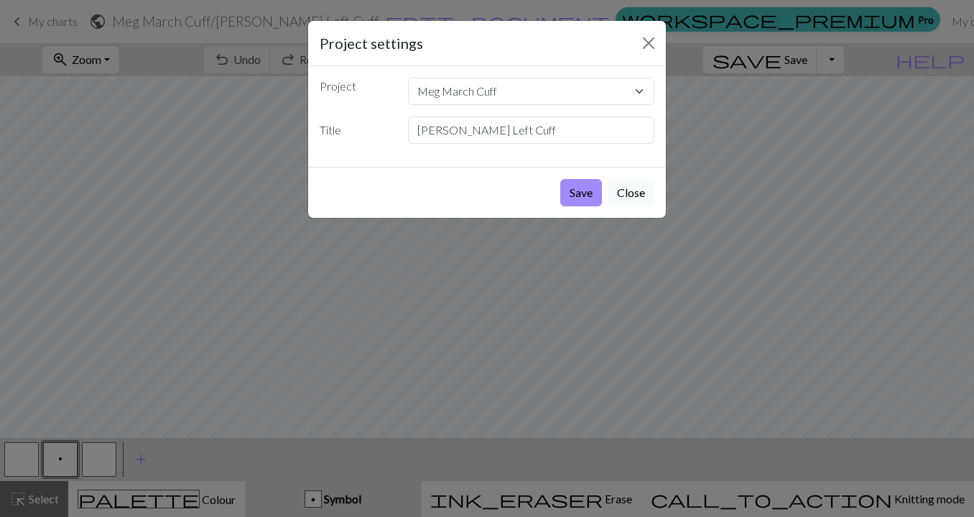
click at [629, 202] on button "Close" at bounding box center [631, 192] width 47 height 27
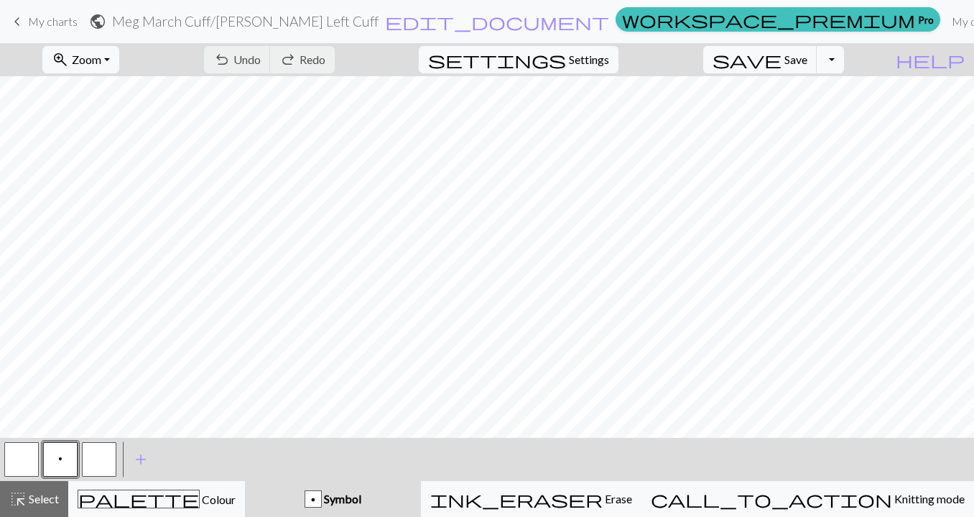
click at [40, 15] on span "My charts" at bounding box center [53, 21] width 50 height 14
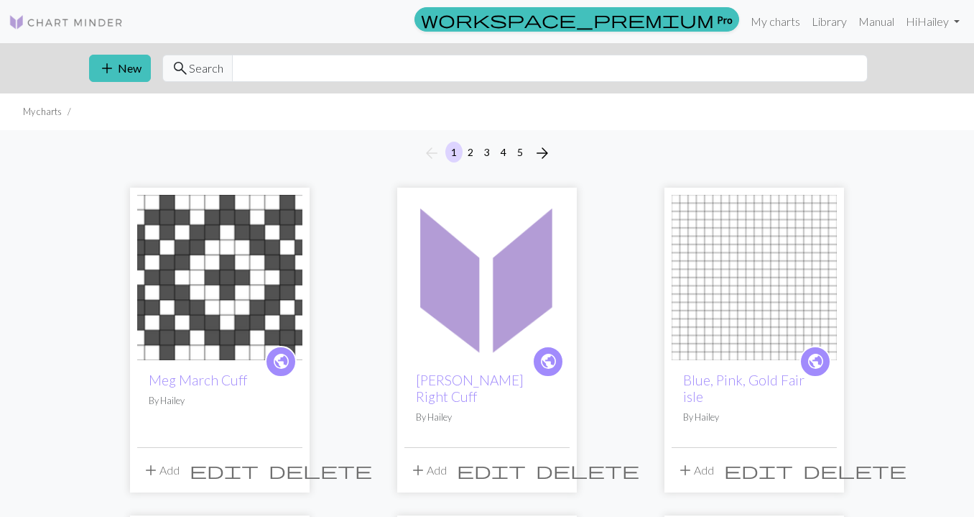
click at [257, 460] on span "edit" at bounding box center [224, 470] width 69 height 20
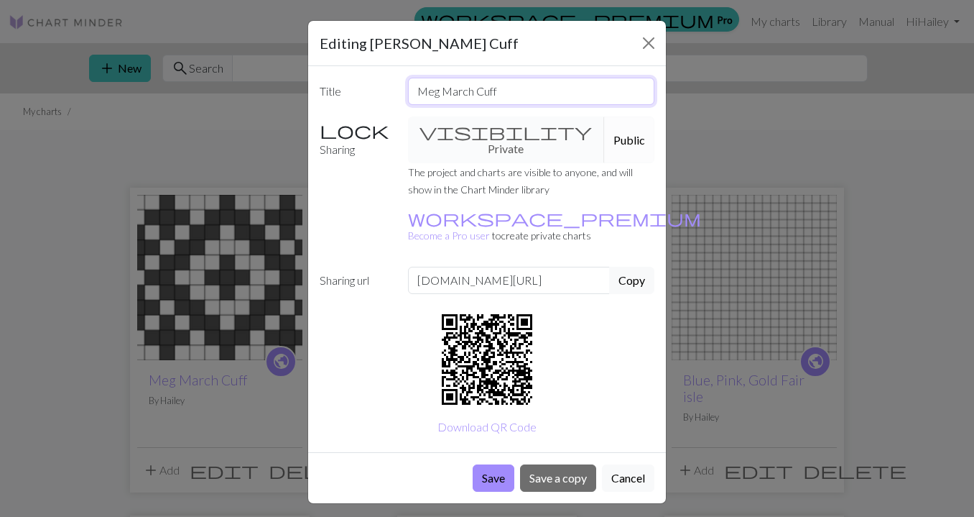
click at [478, 94] on input "Meg March Cuff" at bounding box center [531, 91] width 247 height 27
type input "[PERSON_NAME] Left Cuff"
click at [488, 464] on button "Save" at bounding box center [494, 477] width 42 height 27
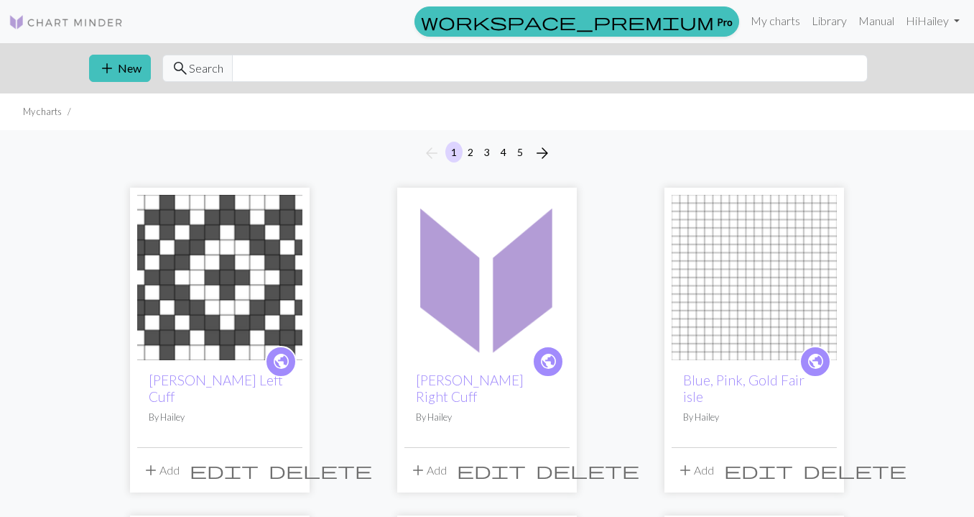
click at [530, 277] on img at bounding box center [487, 277] width 165 height 165
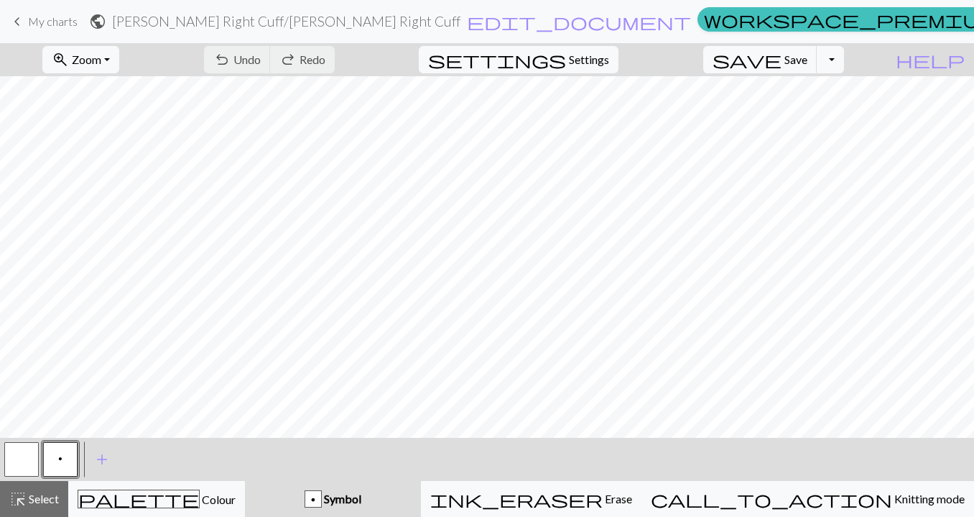
click at [40, 18] on span "My charts" at bounding box center [53, 21] width 50 height 14
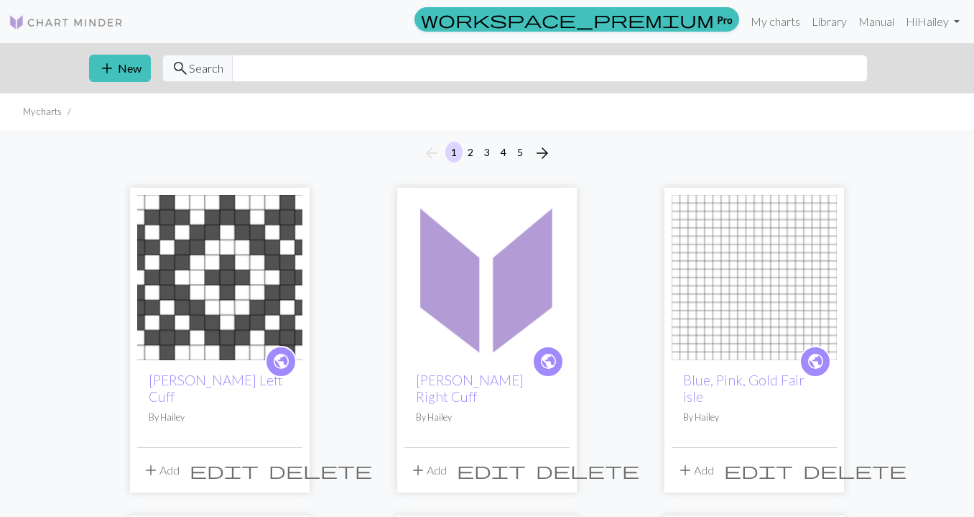
click at [518, 153] on button "5" at bounding box center [520, 152] width 17 height 21
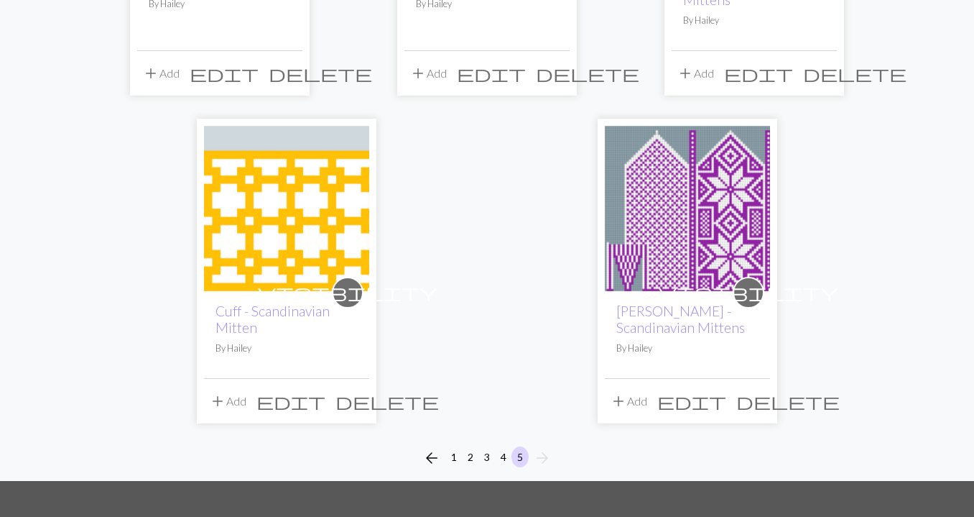
scroll to position [1057, 0]
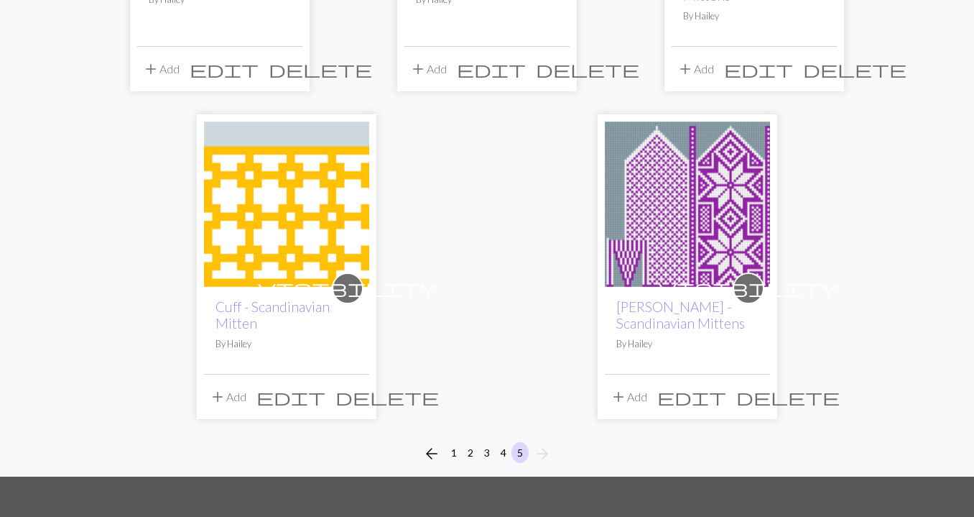
click at [726, 396] on span "edit" at bounding box center [691, 397] width 69 height 20
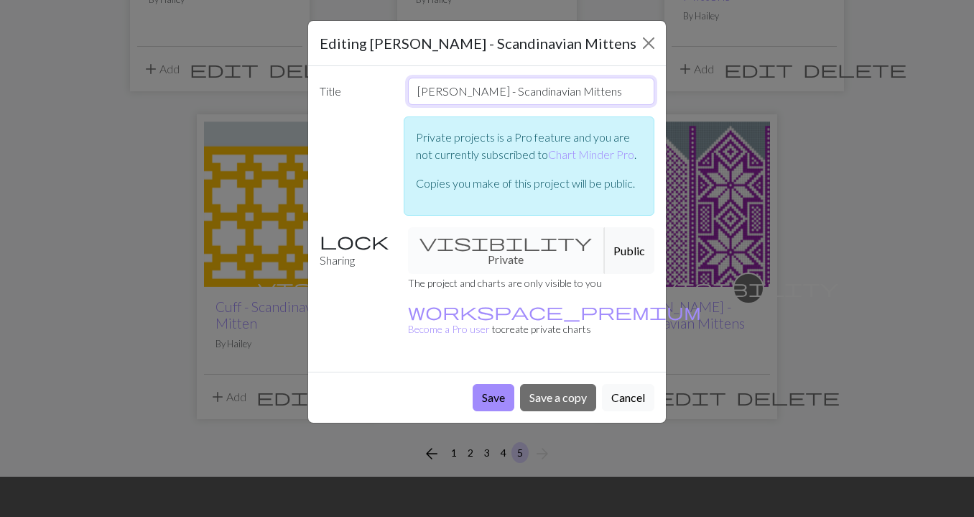
drag, startPoint x: 590, startPoint y: 93, endPoint x: 475, endPoint y: 93, distance: 115.0
click at [475, 93] on input "Meg March - Scandinavian Mittens" at bounding box center [531, 91] width 247 height 27
type input "[PERSON_NAME] Left Mitten"
click at [494, 384] on button "Save" at bounding box center [494, 397] width 42 height 27
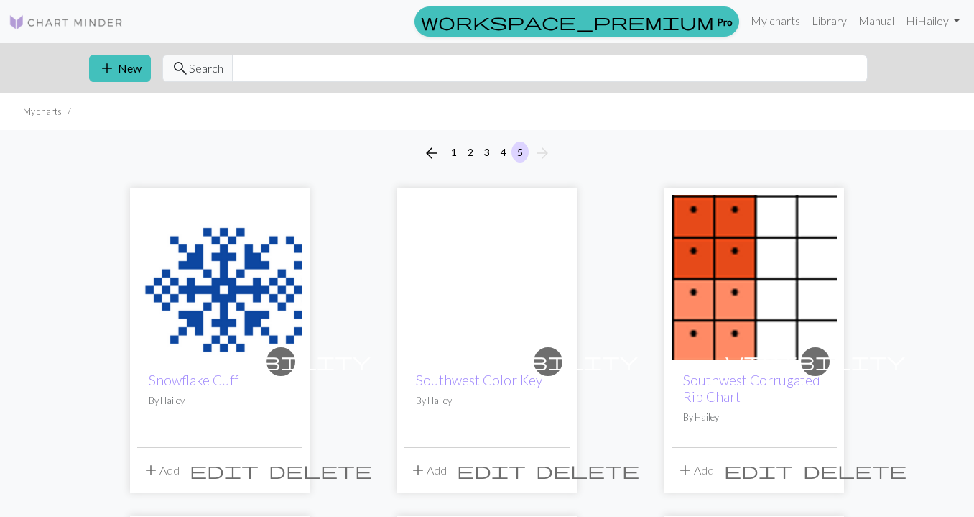
scroll to position [1057, 0]
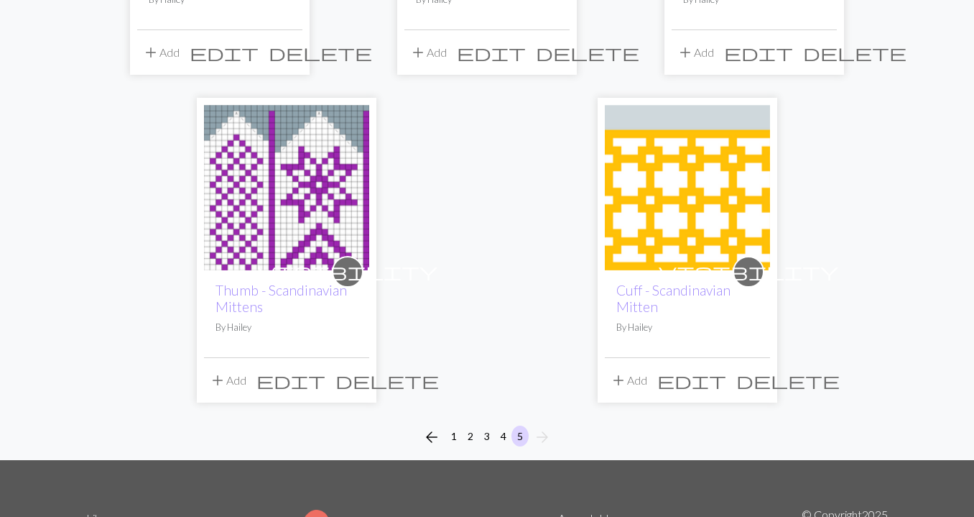
click at [325, 373] on span "edit" at bounding box center [291, 380] width 69 height 20
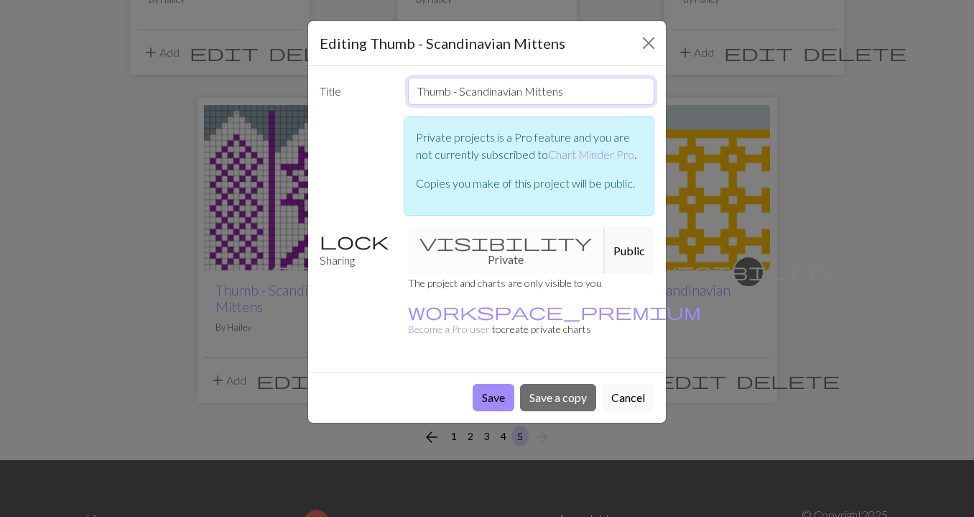
drag, startPoint x: 564, startPoint y: 95, endPoint x: 393, endPoint y: 89, distance: 171.1
click at [393, 89] on div "Title Thumb - Scandinavian Mittens" at bounding box center [487, 91] width 352 height 27
click at [479, 90] on input "Meg March Thumb" at bounding box center [531, 91] width 247 height 27
type input "Meg March Left Thumb"
click at [494, 384] on button "Save" at bounding box center [494, 397] width 42 height 27
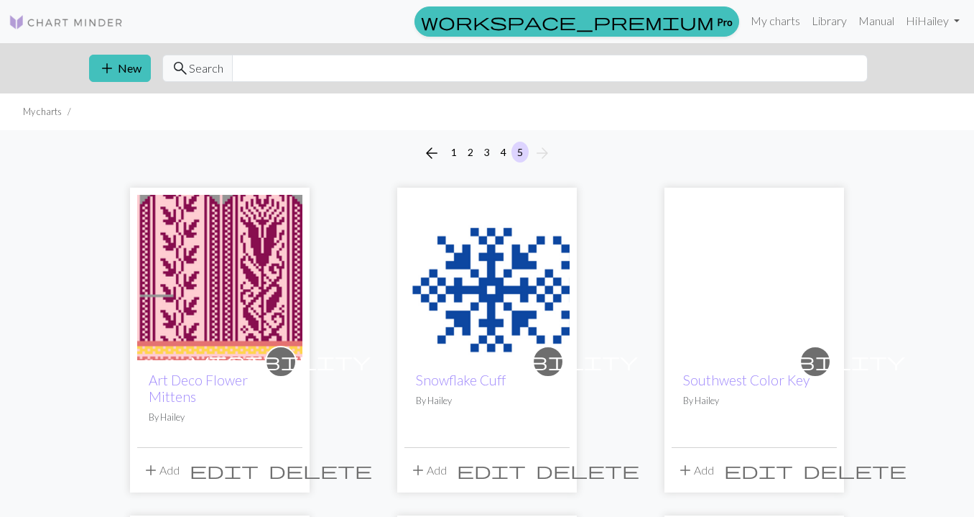
click at [456, 148] on button "1" at bounding box center [453, 152] width 17 height 21
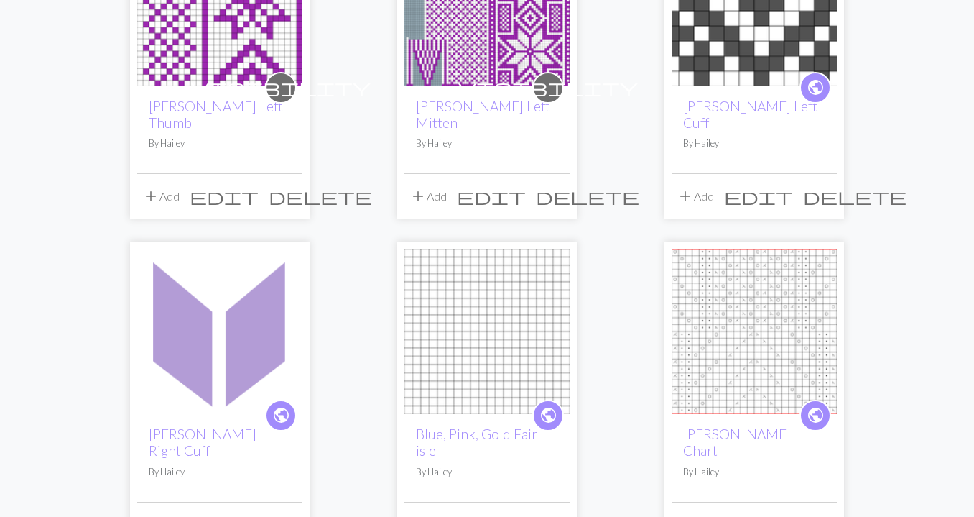
scroll to position [276, 0]
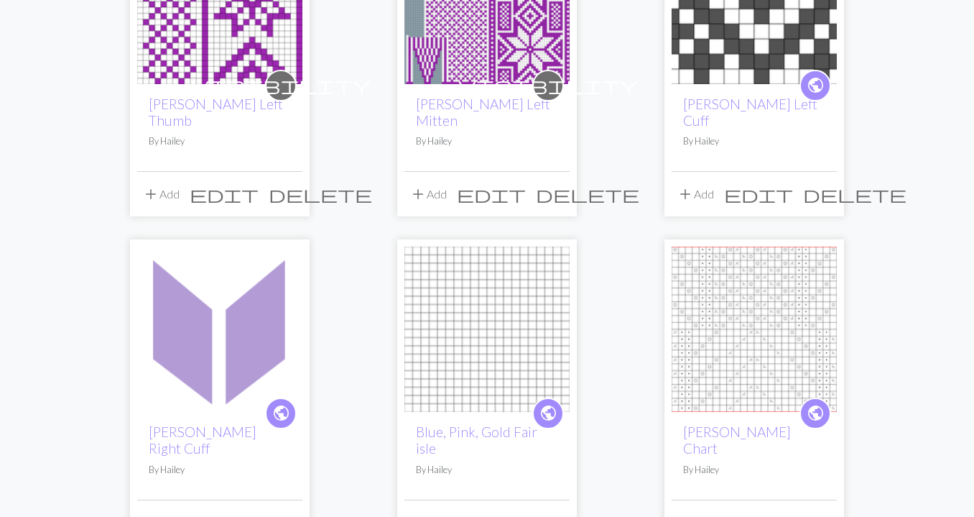
click at [235, 302] on img at bounding box center [219, 328] width 165 height 165
